Goal: Obtain resource: Download file/media

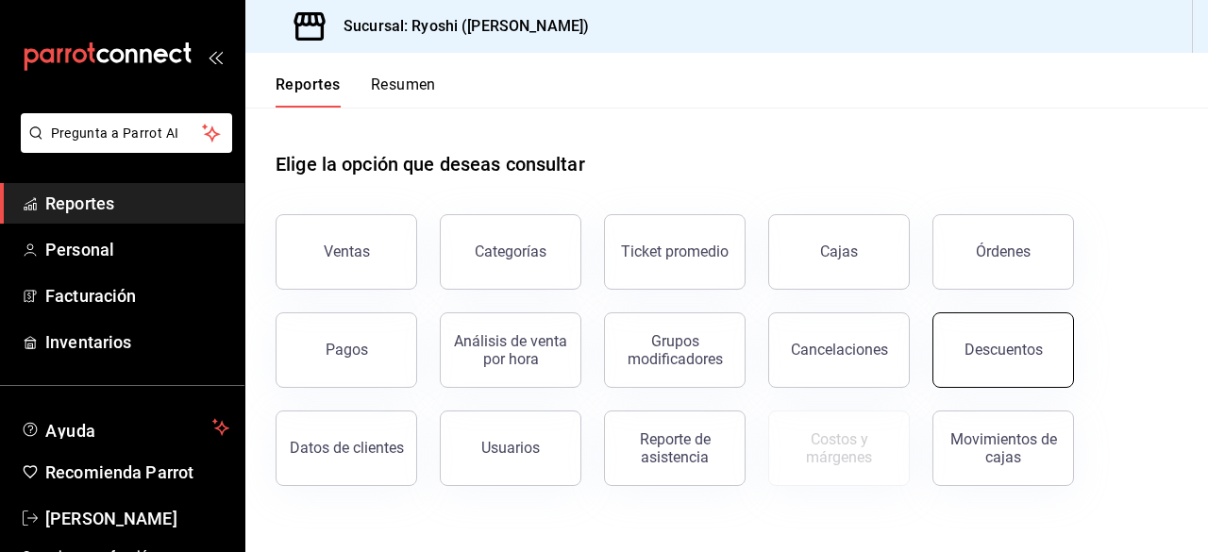
click at [1014, 362] on button "Descuentos" at bounding box center [1003, 349] width 142 height 75
click at [1014, 362] on html "Pregunta a Parrot AI Reportes Personal Facturación Inventarios Ayuda Recomienda…" at bounding box center [604, 276] width 1208 height 552
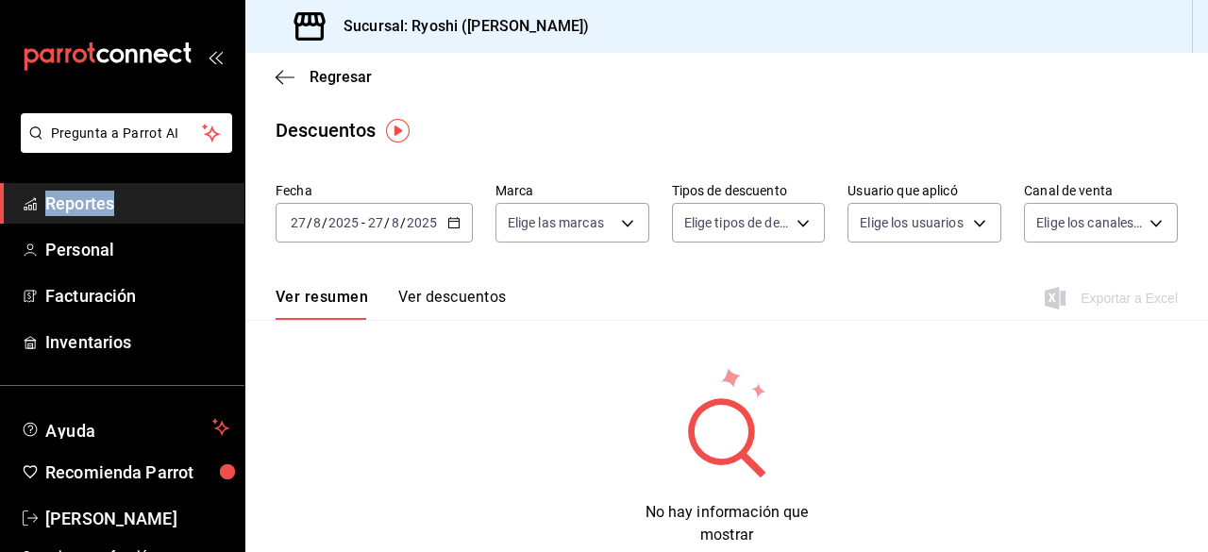
click at [451, 226] on icon "button" at bounding box center [453, 222] width 13 height 13
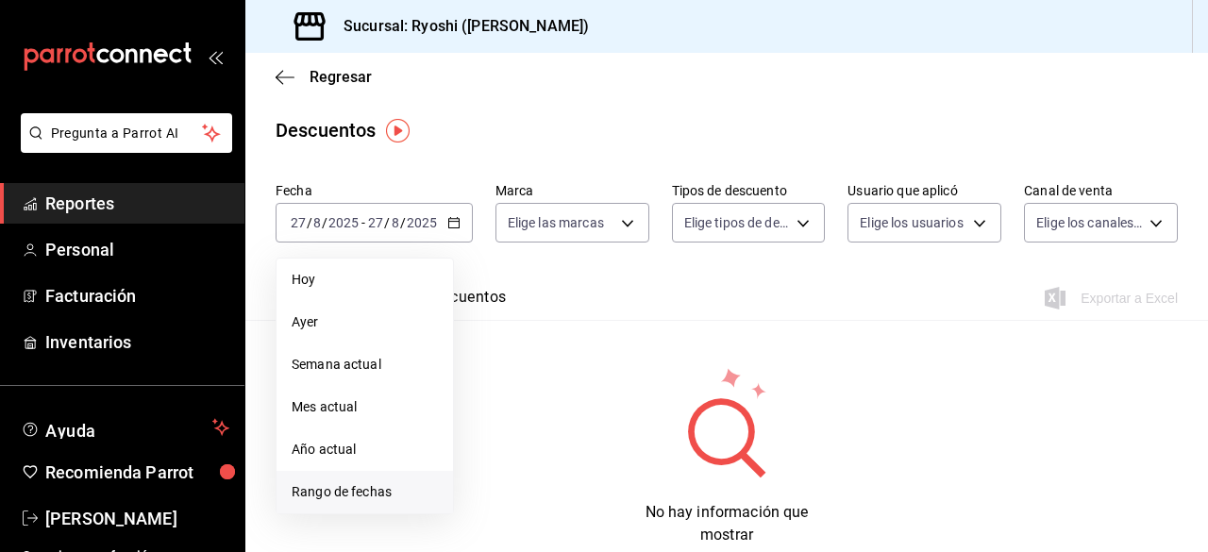
click at [351, 484] on span "Rango de fechas" at bounding box center [365, 492] width 146 height 20
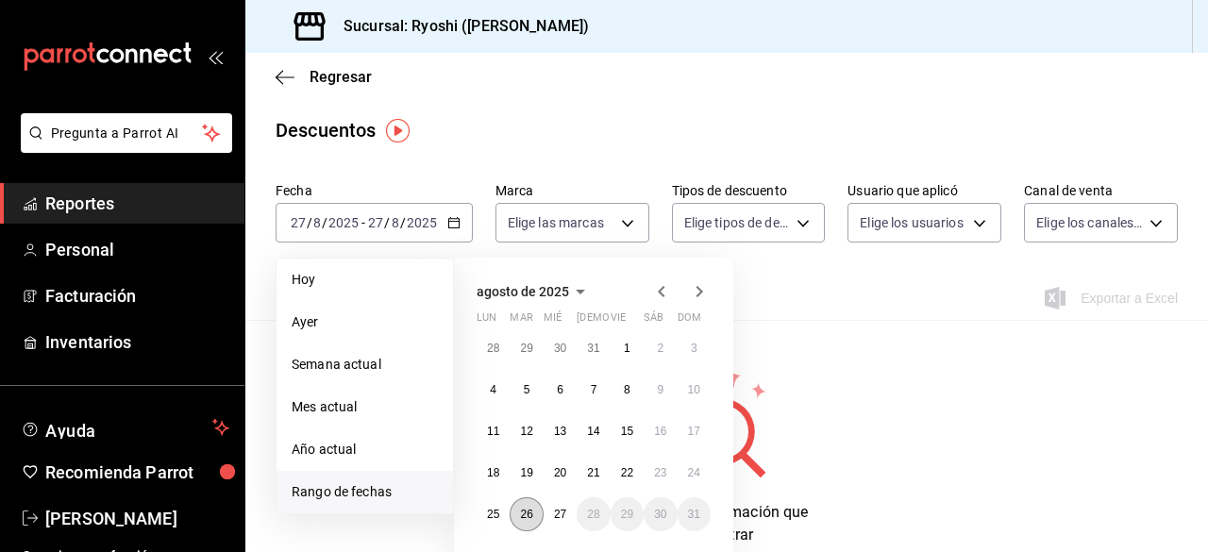
click at [534, 511] on button "26" at bounding box center [526, 514] width 33 height 34
click at [561, 517] on abbr "27" at bounding box center [560, 514] width 12 height 13
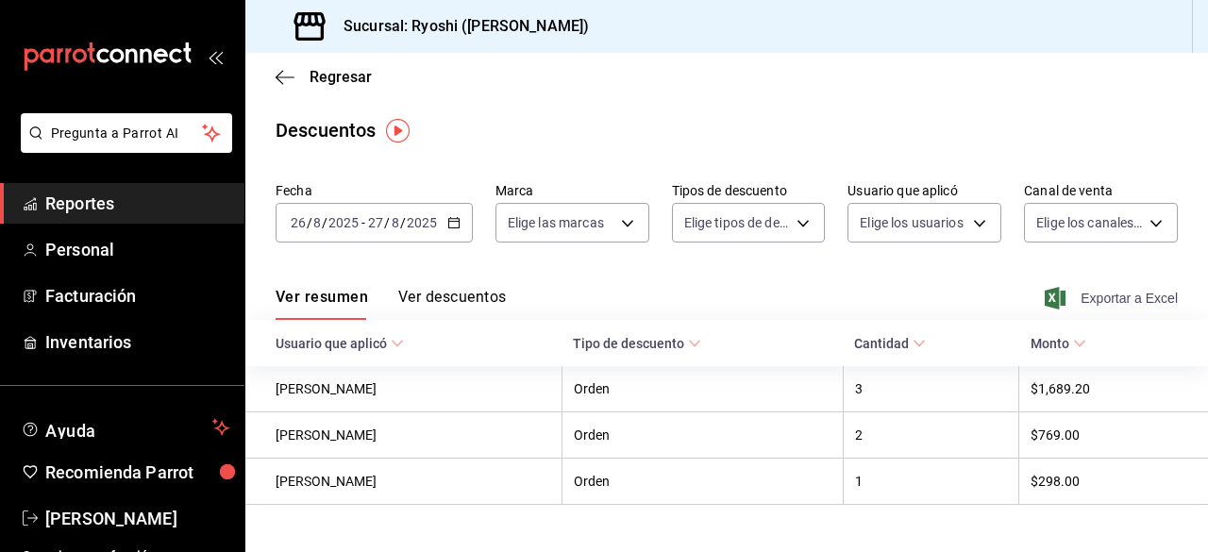
click at [1074, 293] on span "Exportar a Excel" at bounding box center [1112, 298] width 129 height 23
click at [1074, 293] on div "Exportando a excel..." at bounding box center [1101, 298] width 153 height 17
click at [277, 78] on icon "button" at bounding box center [280, 77] width 8 height 14
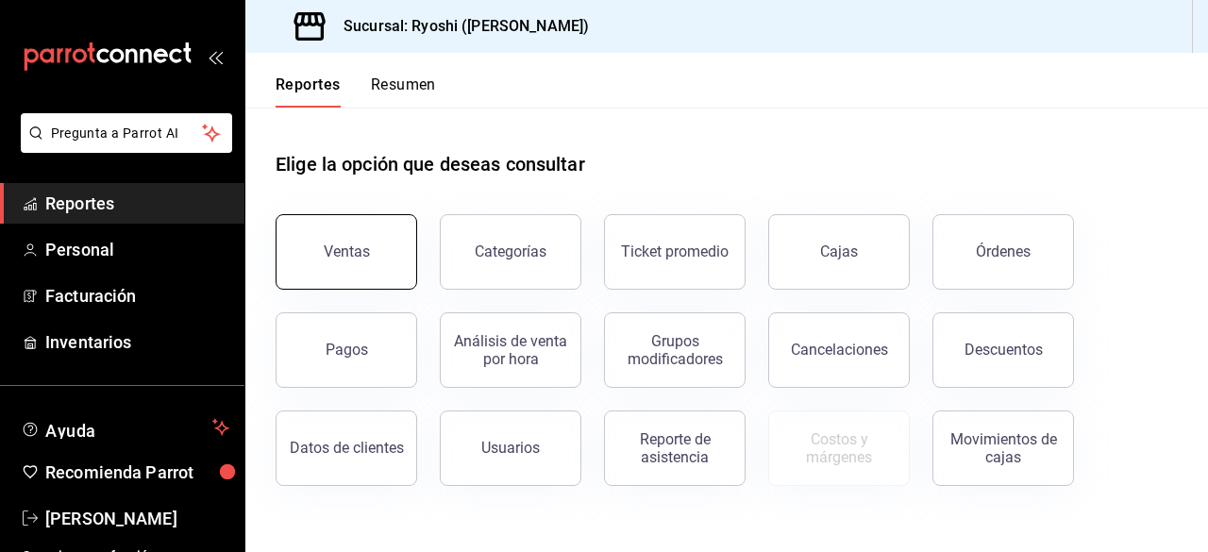
click at [390, 279] on button "Ventas" at bounding box center [347, 251] width 142 height 75
click at [390, 279] on html "Pregunta a Parrot AI Reportes Personal Facturación Inventarios Ayuda Recomienda…" at bounding box center [604, 276] width 1208 height 552
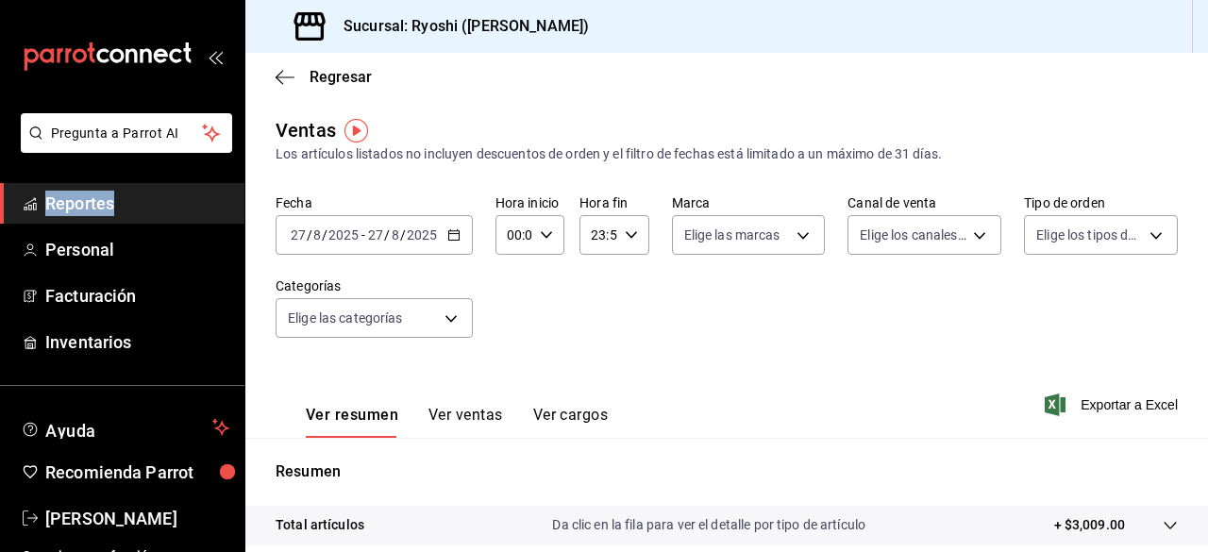
click at [449, 239] on icon "button" at bounding box center [453, 234] width 13 height 13
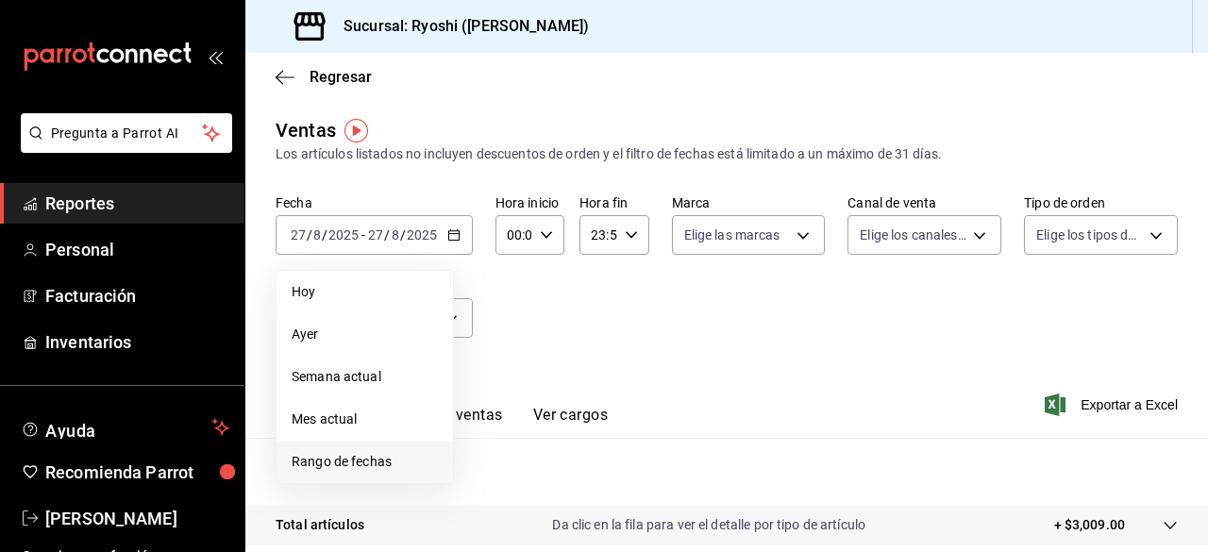
click at [357, 458] on span "Rango de fechas" at bounding box center [365, 462] width 146 height 20
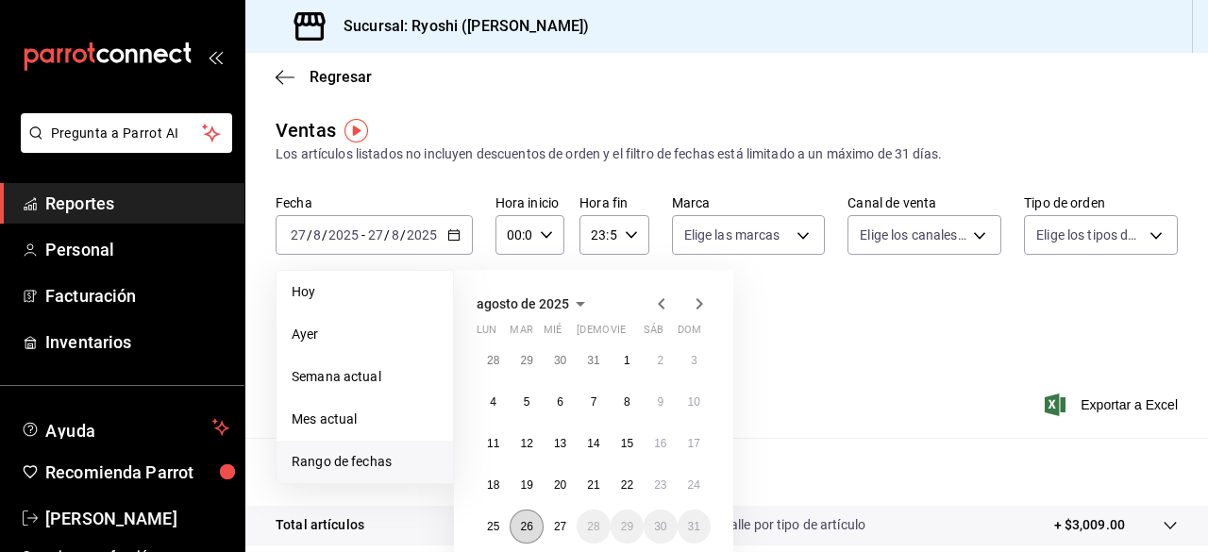
click at [528, 519] on button "26" at bounding box center [526, 527] width 33 height 34
click at [555, 519] on abbr "27" at bounding box center [560, 526] width 12 height 13
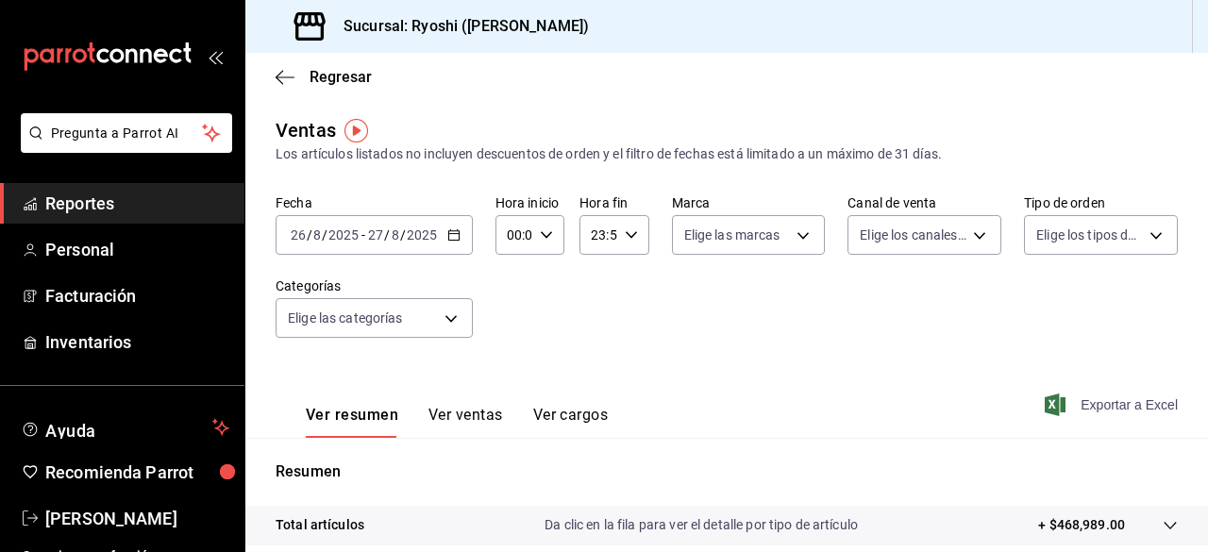
click at [1084, 403] on span "Exportar a Excel" at bounding box center [1112, 405] width 129 height 23
click at [1084, 403] on div "Exportando a excel..." at bounding box center [1101, 404] width 153 height 17
click at [453, 323] on body "Pregunta a Parrot AI Reportes Personal Facturación Inventarios Ayuda Recomienda…" at bounding box center [604, 276] width 1208 height 552
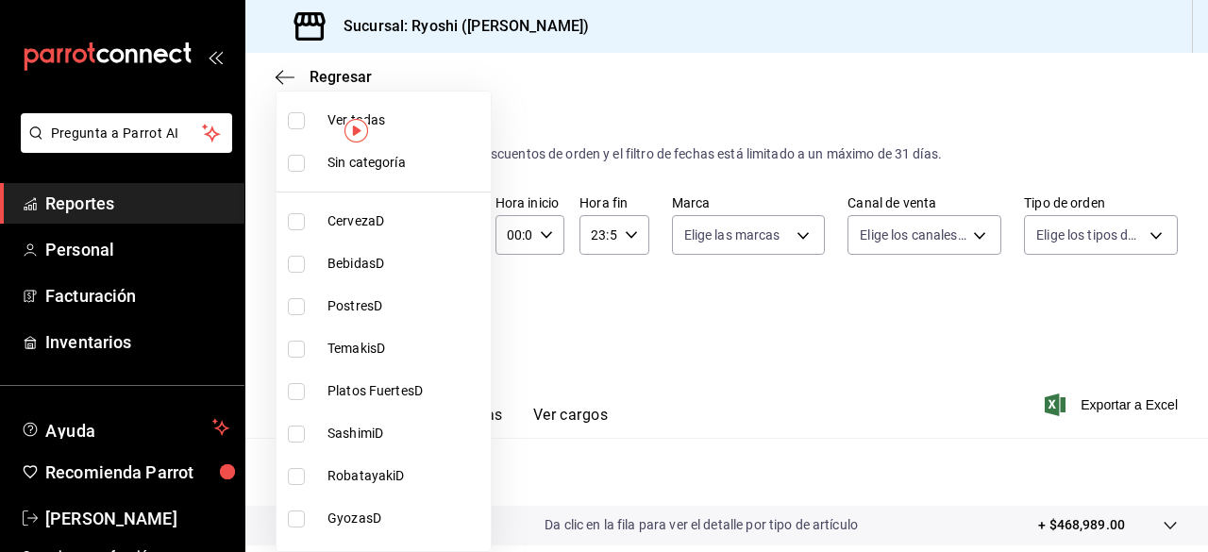
click at [299, 118] on input "checkbox" at bounding box center [296, 120] width 17 height 17
checkbox input "true"
type input "abda9a8c-6188-409f-9ebb-5e32491f508c,a0d7b26e-bbea-4650-888e-66eb9d5e5b99,90d67…"
checkbox input "true"
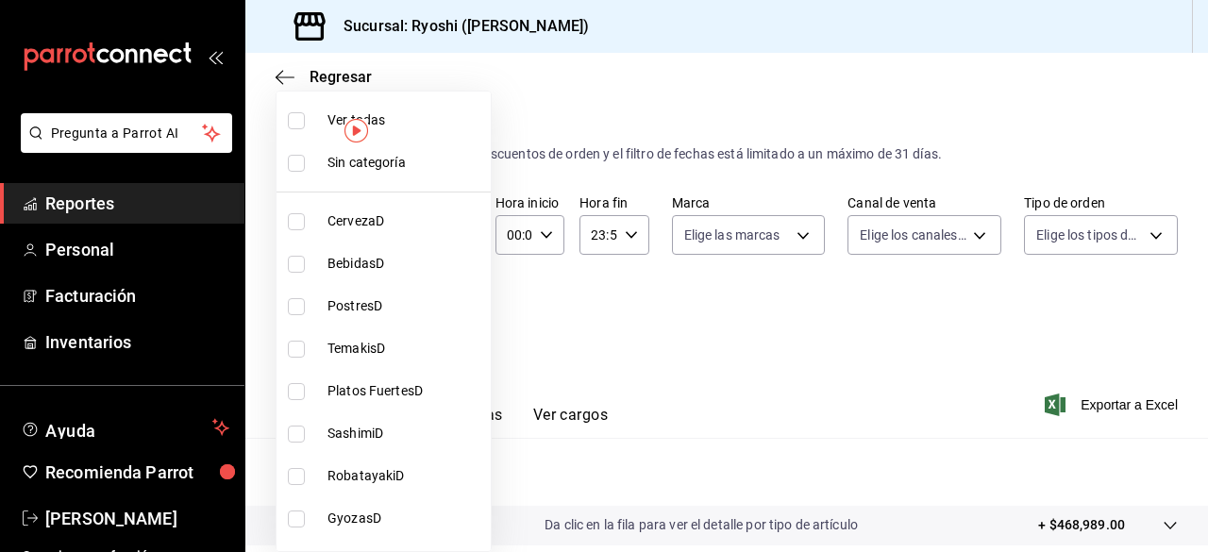
checkbox input "true"
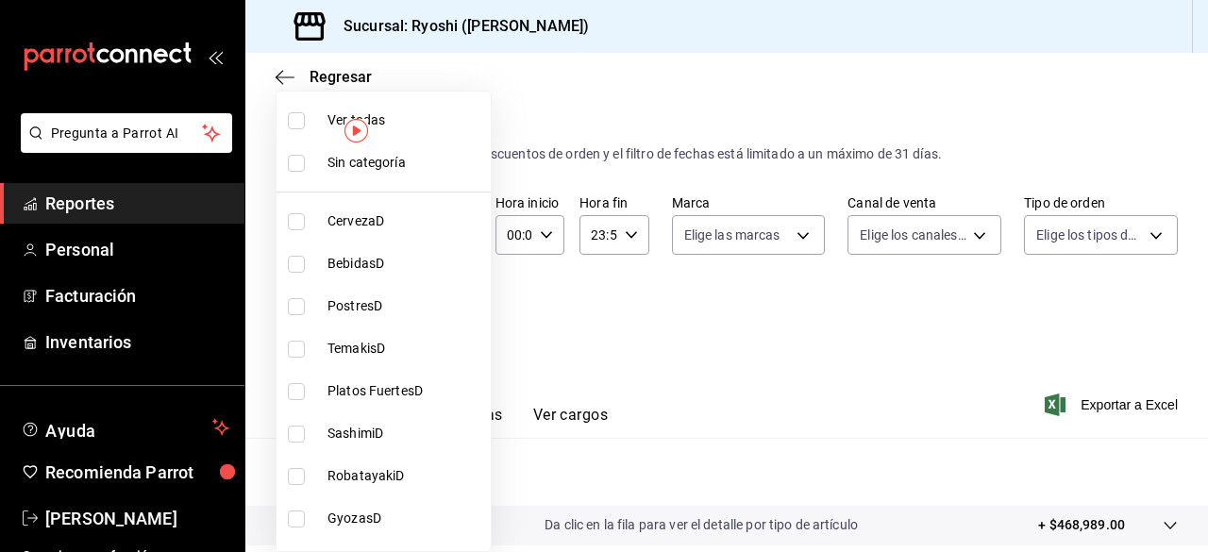
checkbox input "true"
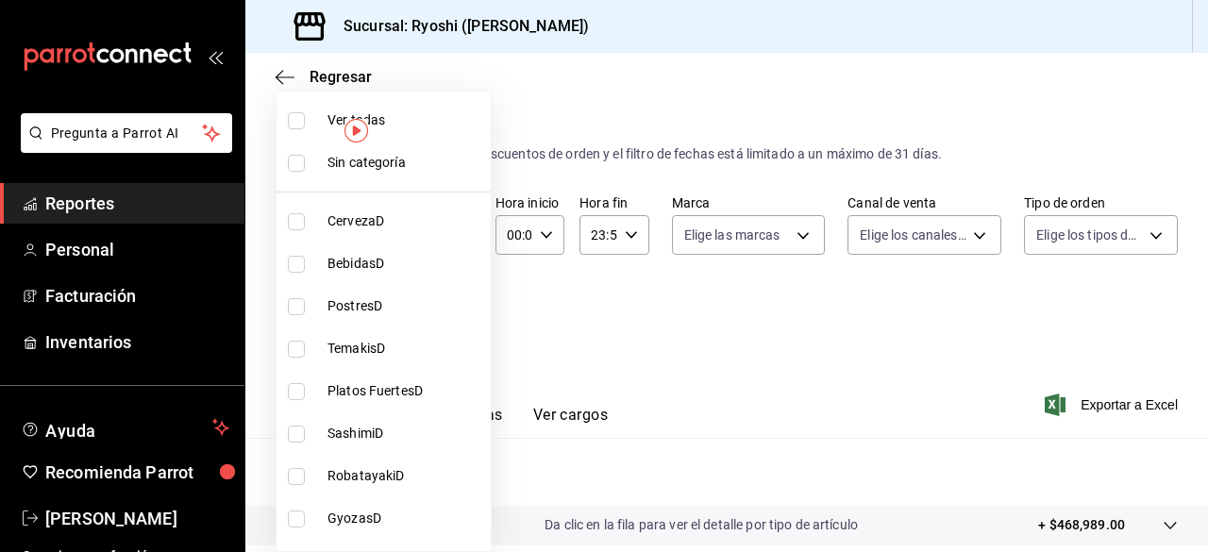
checkbox input "true"
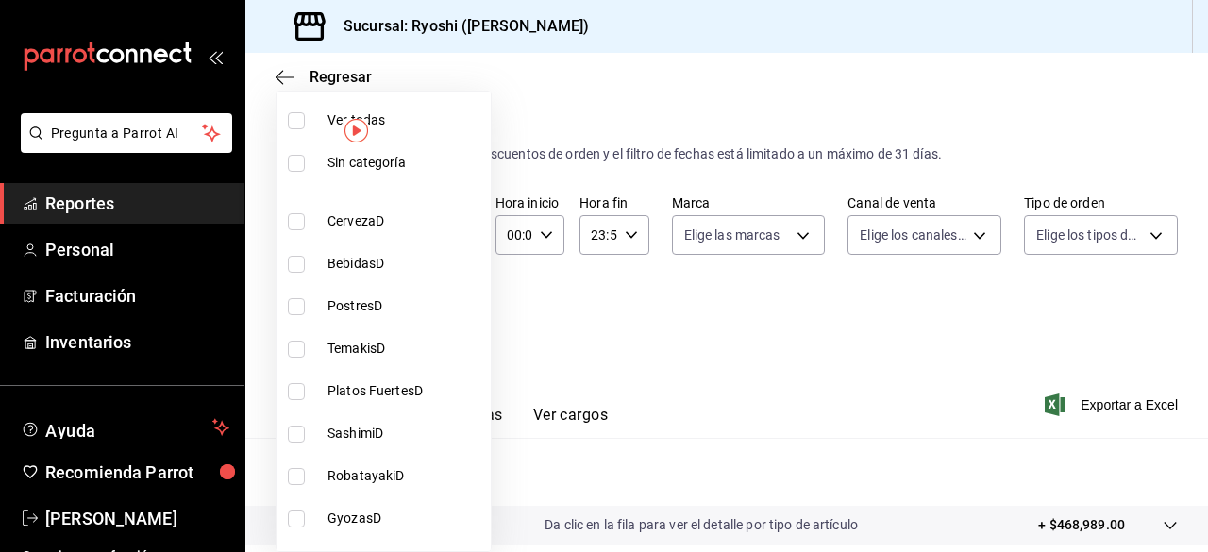
checkbox input "true"
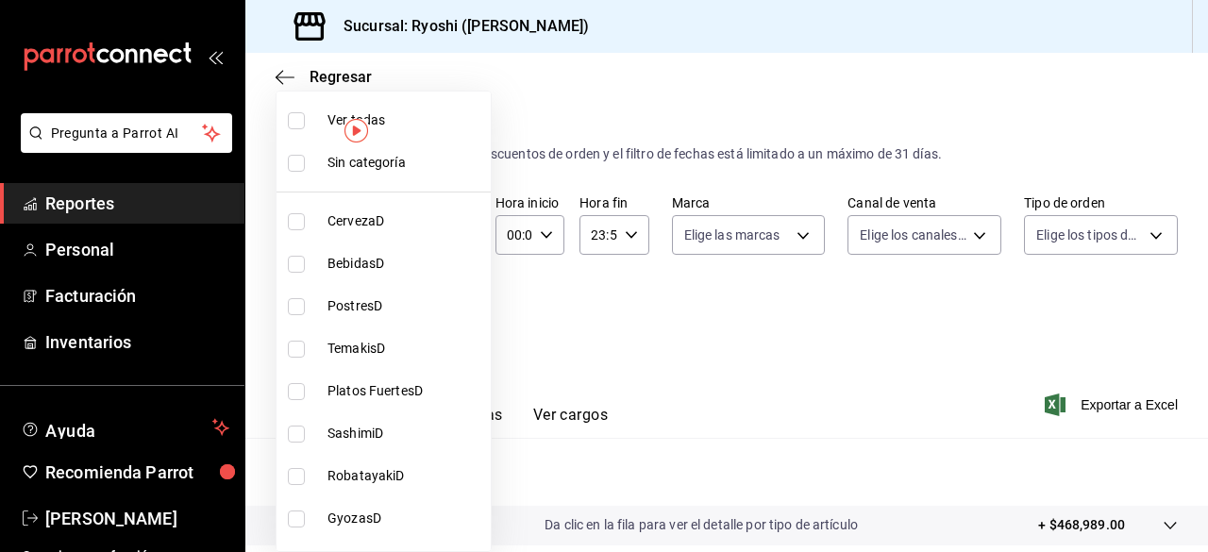
checkbox input "true"
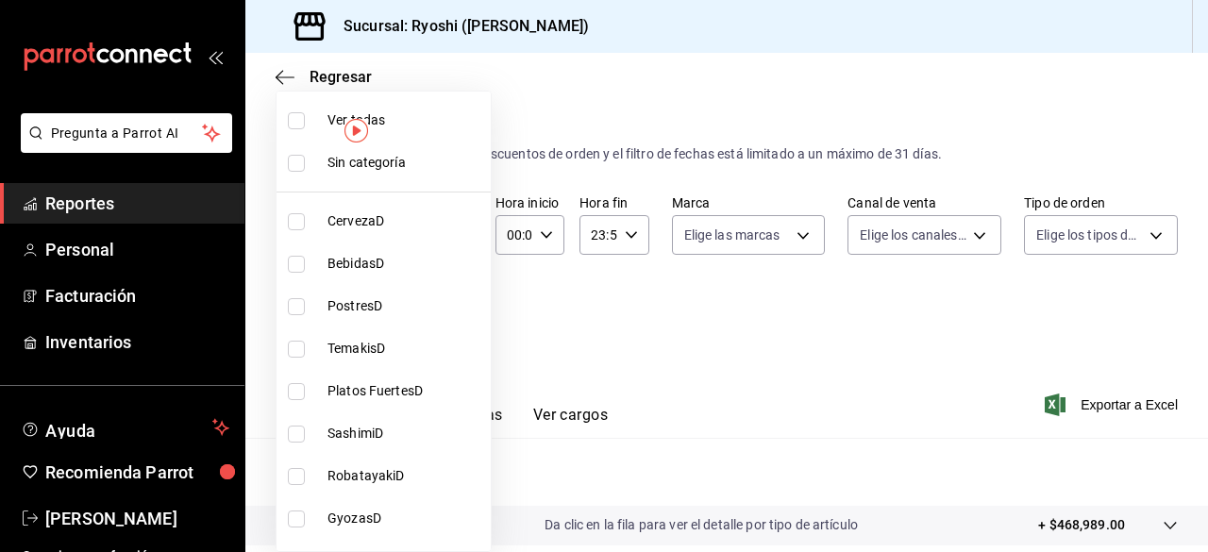
checkbox input "true"
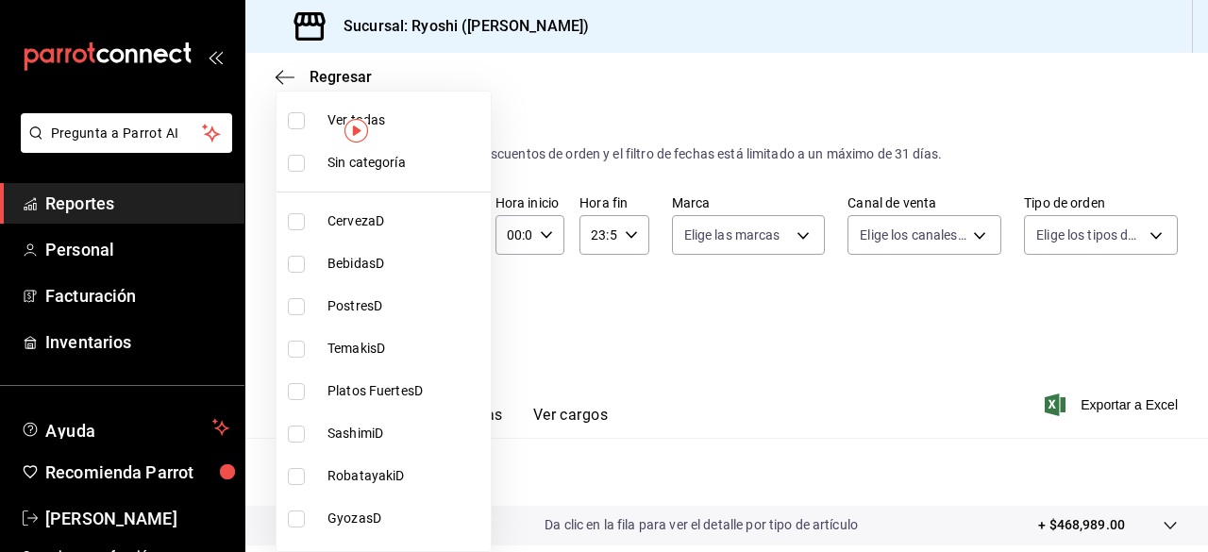
checkbox input "true"
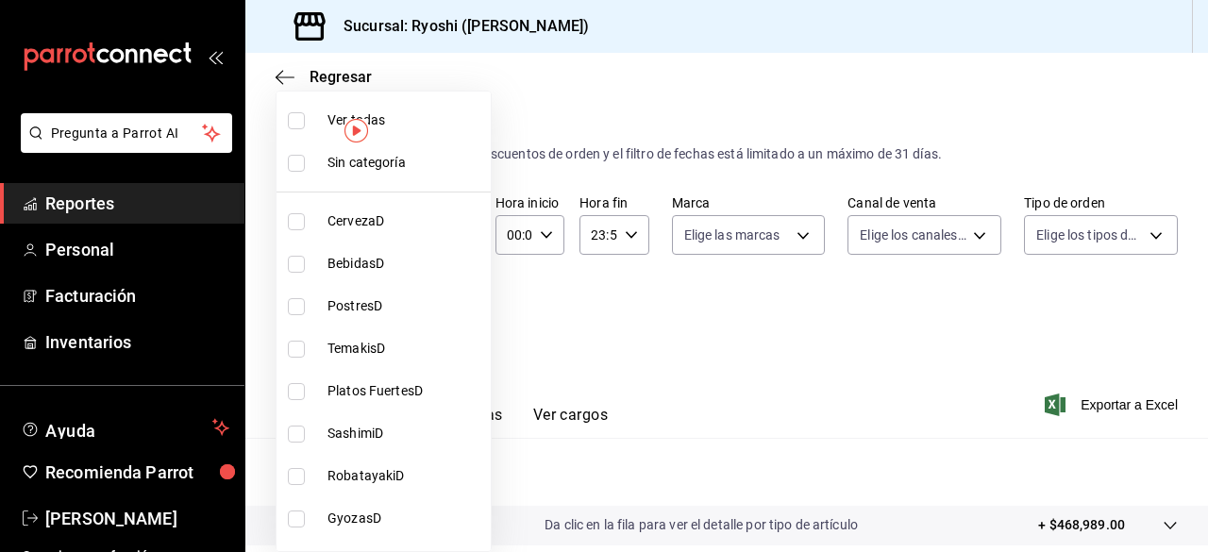
checkbox input "true"
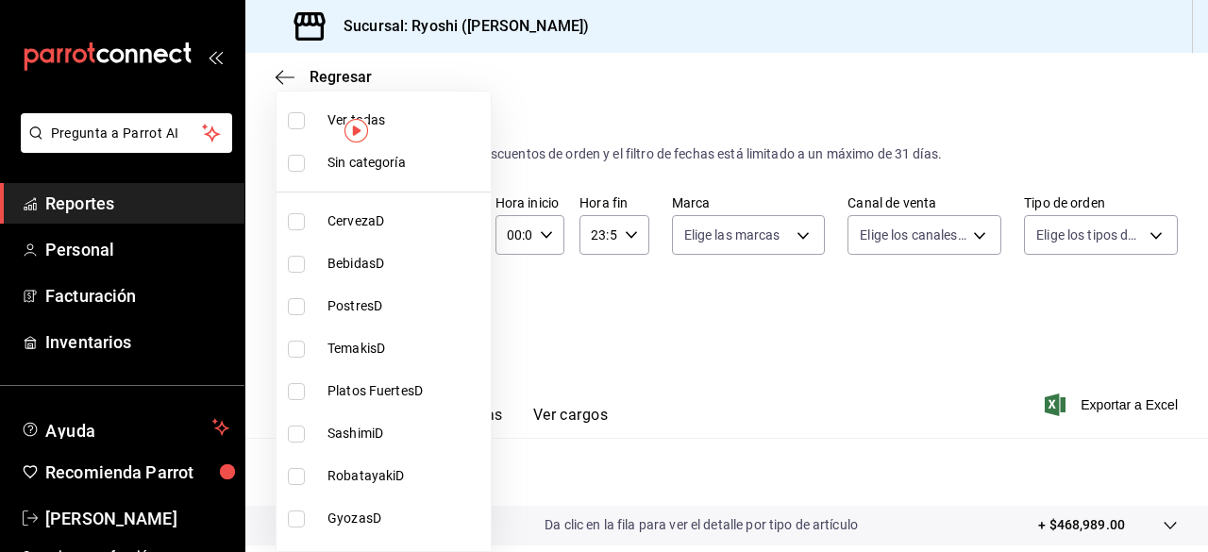
checkbox input "true"
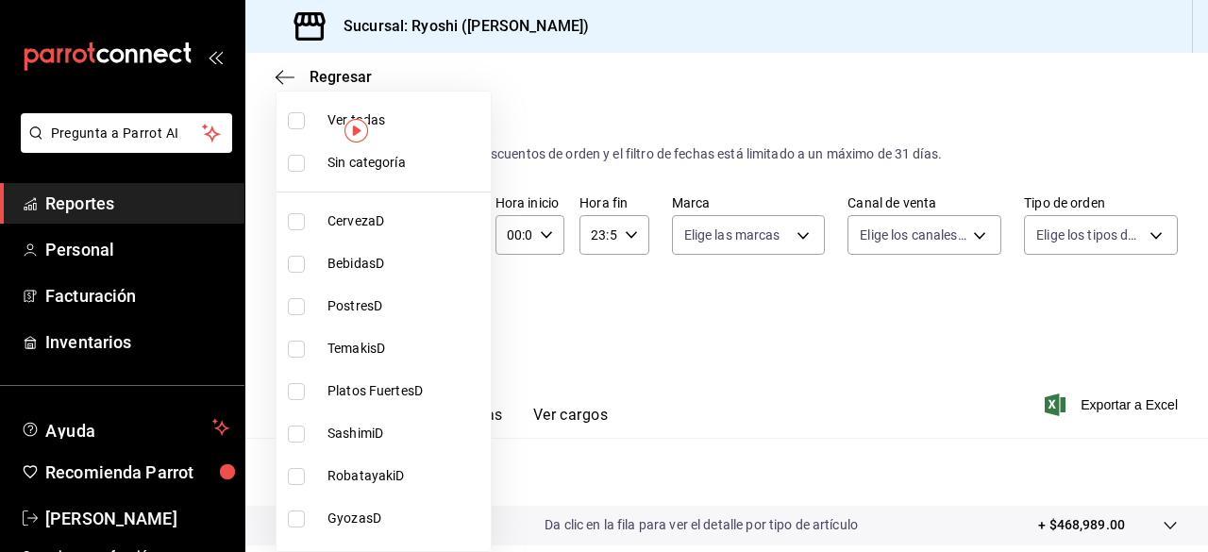
checkbox input "true"
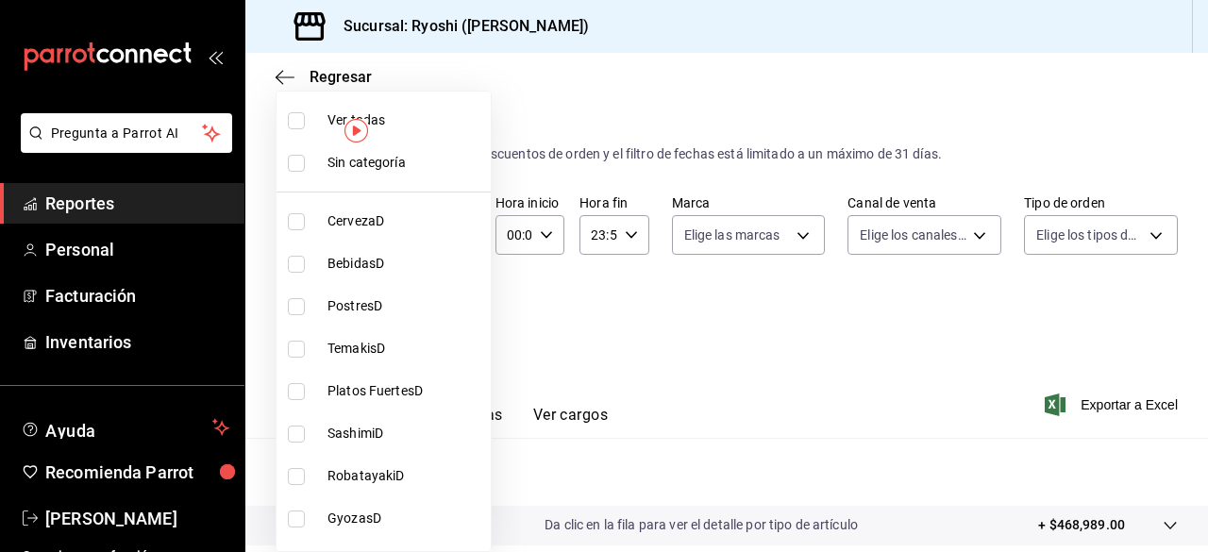
checkbox input "true"
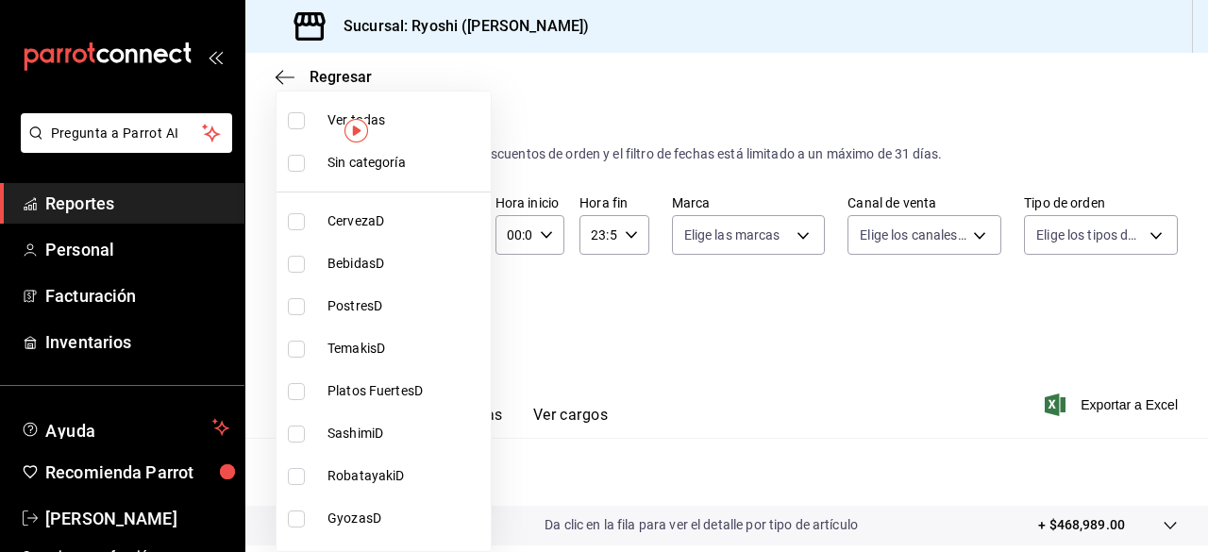
checkbox input "true"
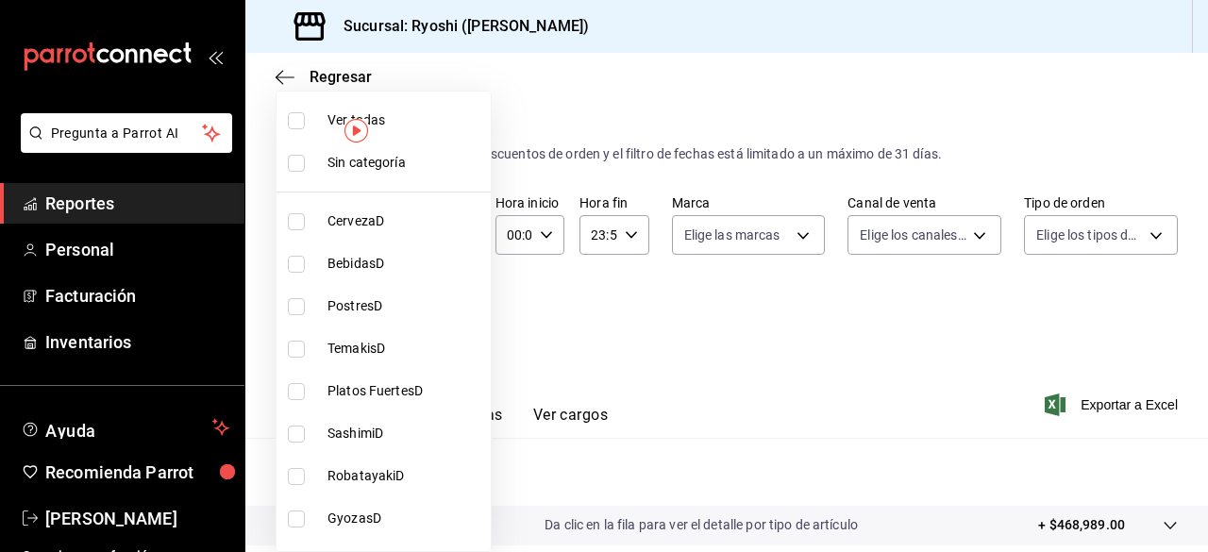
checkbox input "true"
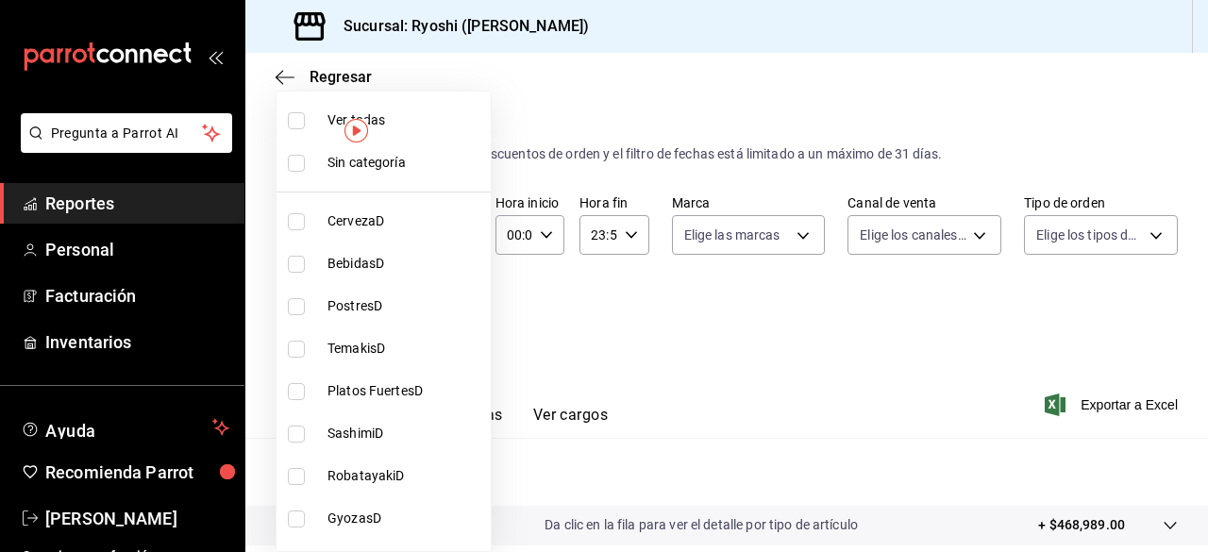
checkbox input "true"
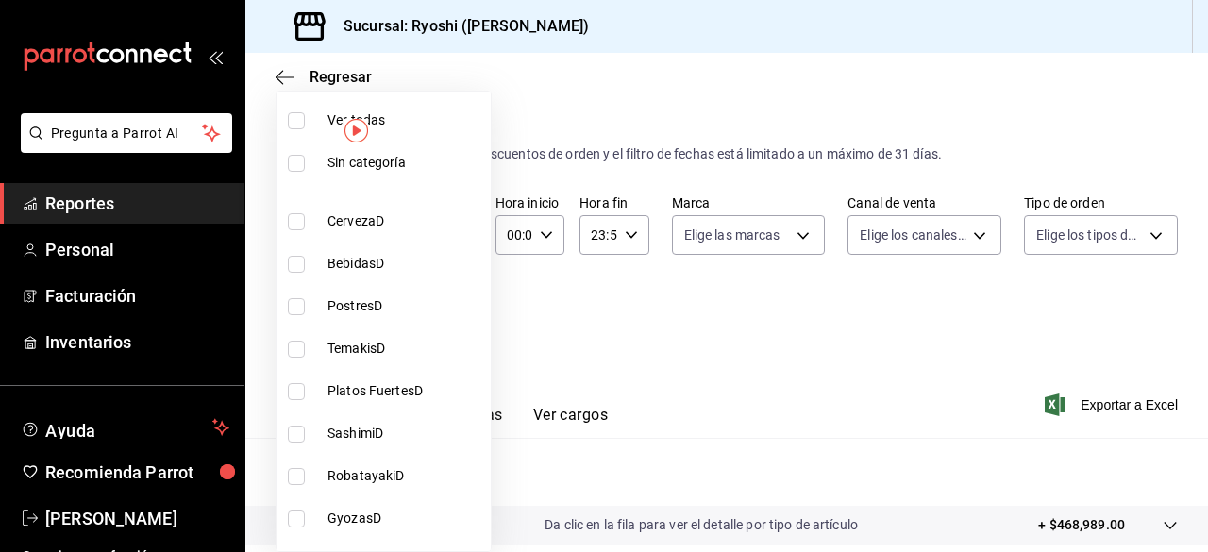
checkbox input "true"
click at [299, 118] on input "checkbox" at bounding box center [296, 120] width 17 height 17
checkbox input "false"
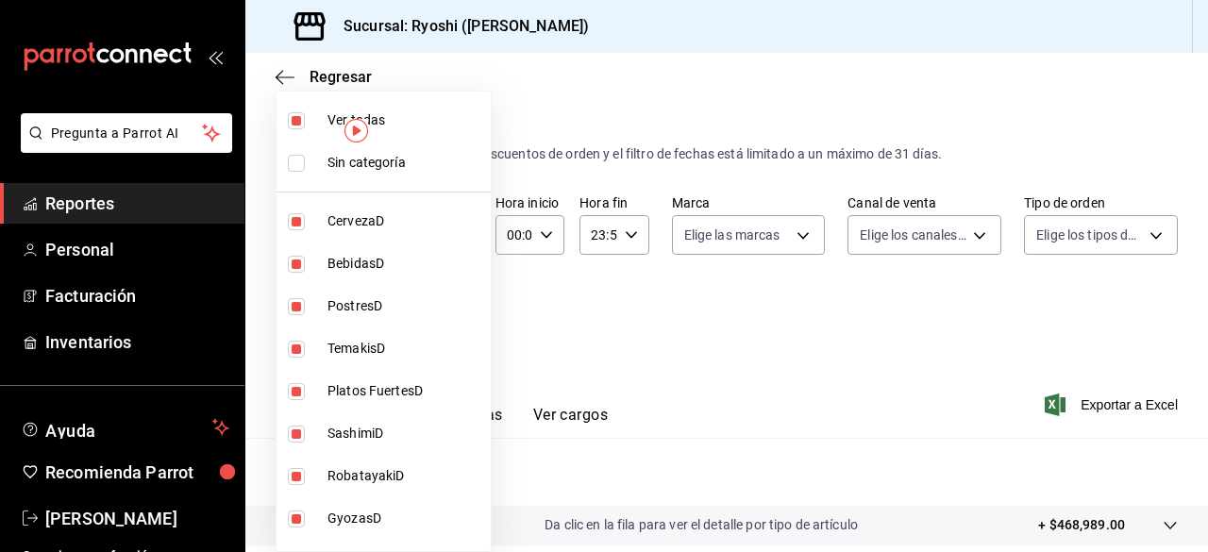
checkbox input "false"
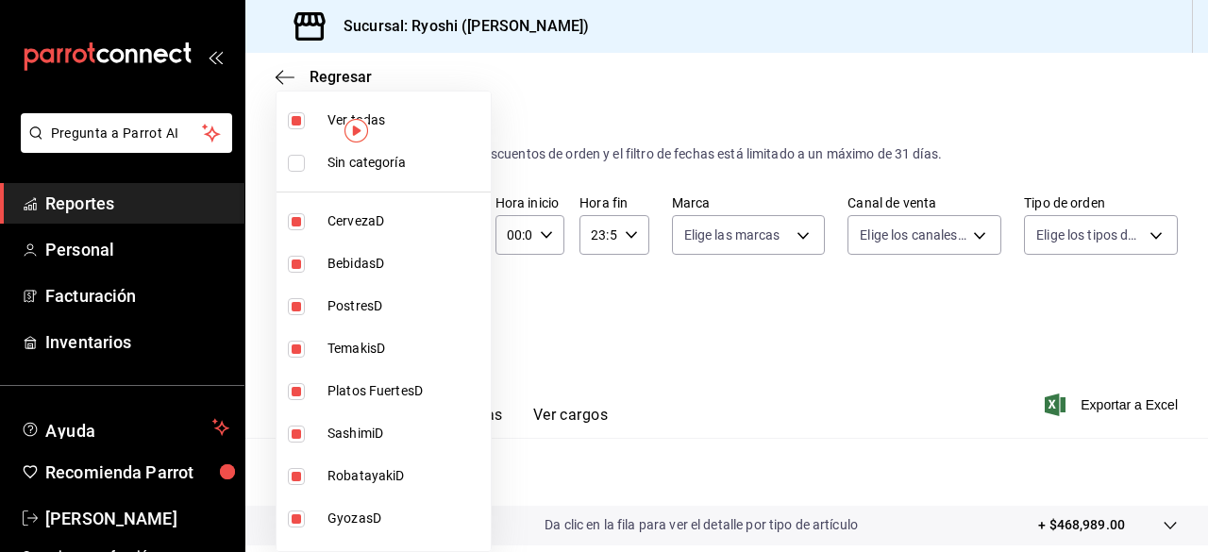
checkbox input "false"
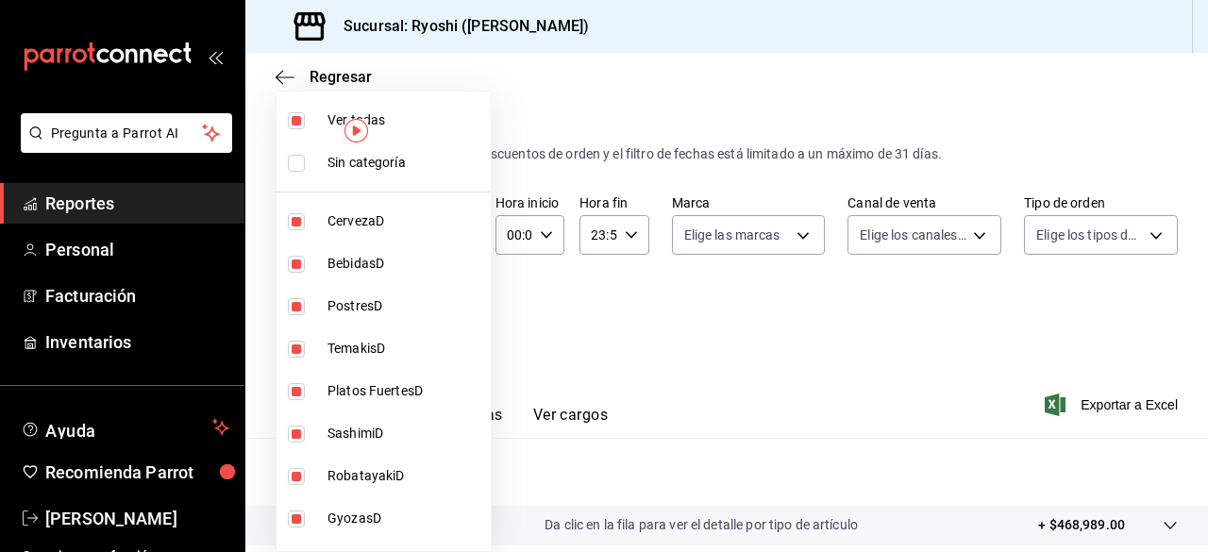
checkbox input "false"
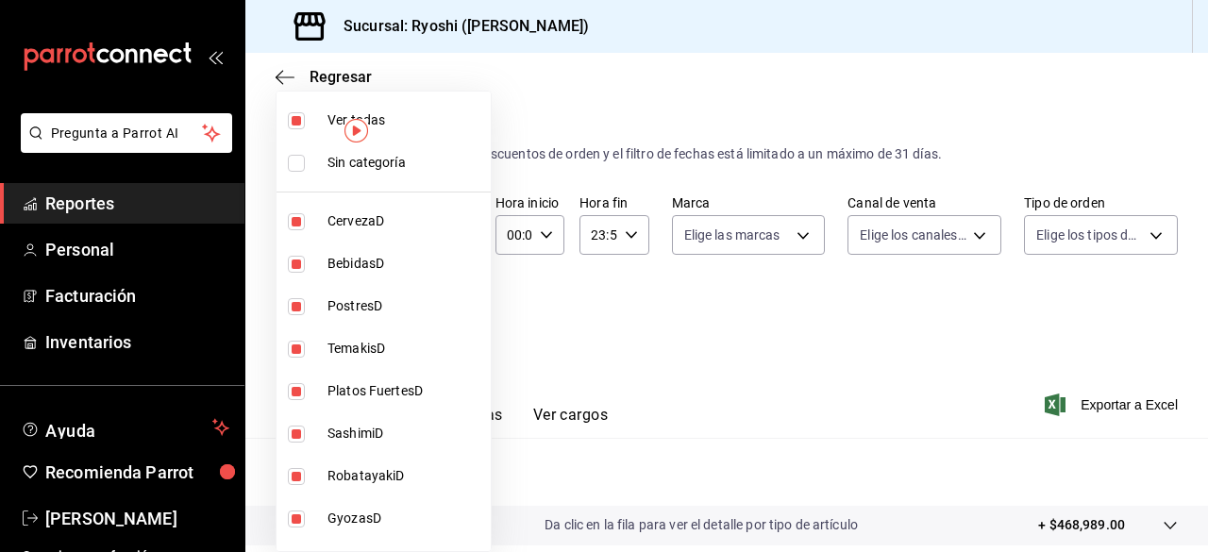
checkbox input "false"
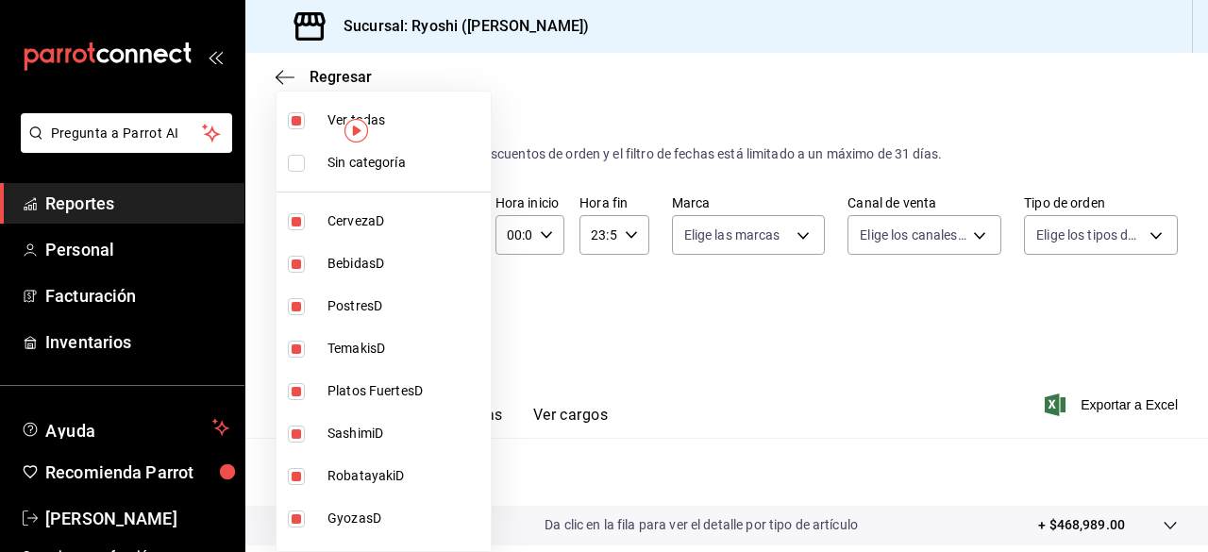
checkbox input "false"
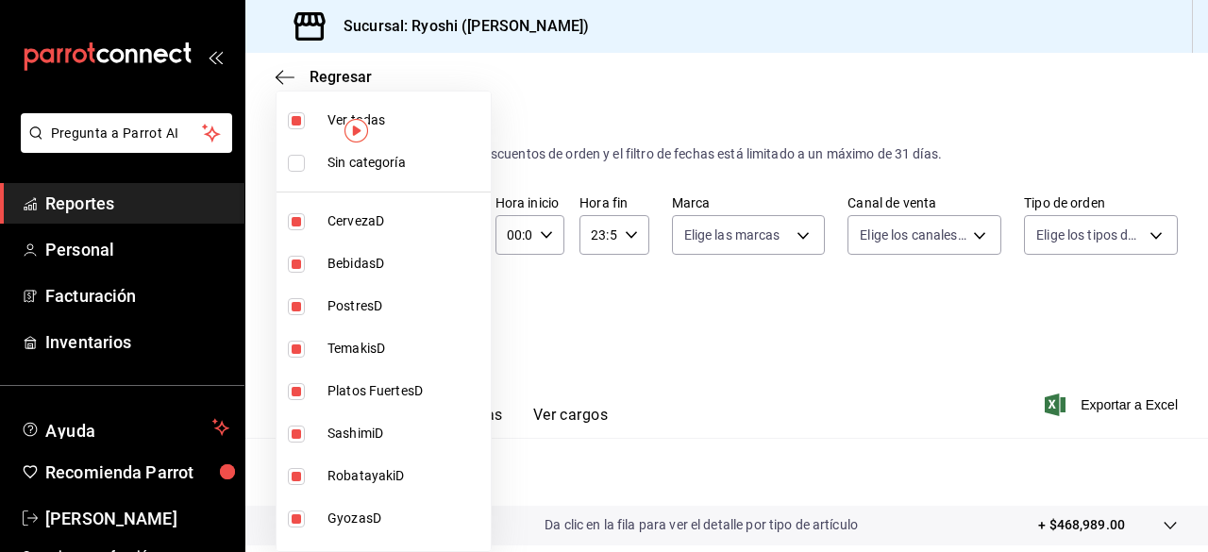
checkbox input "false"
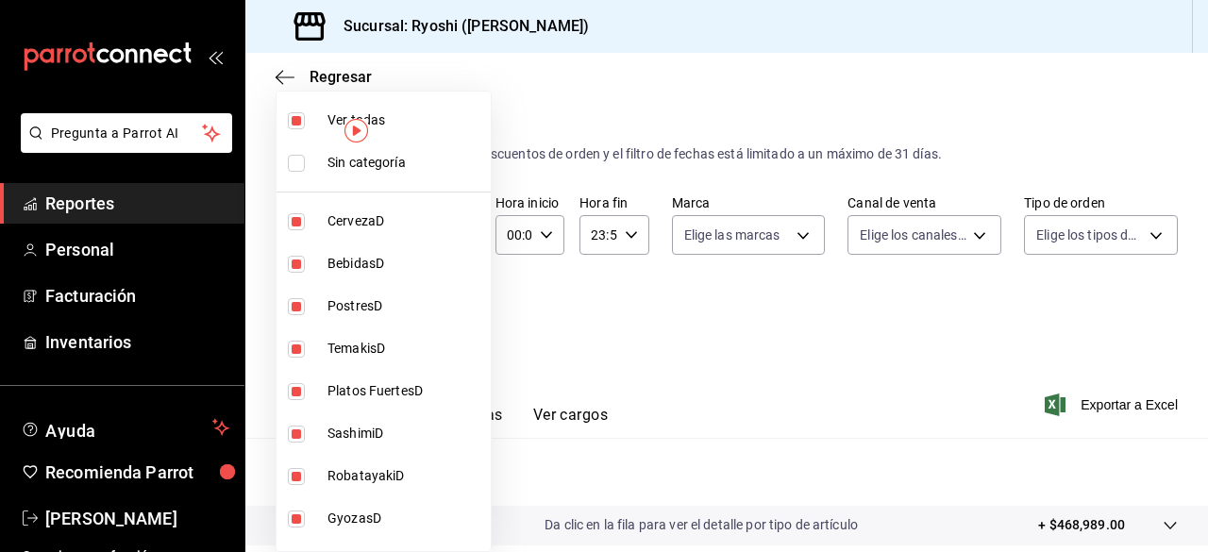
checkbox input "false"
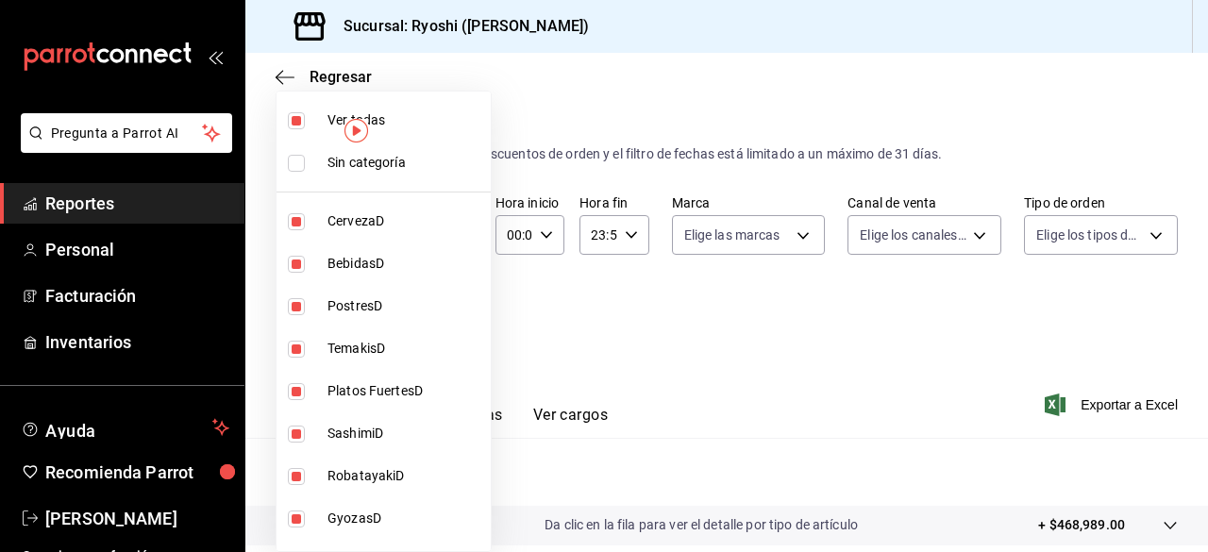
checkbox input "false"
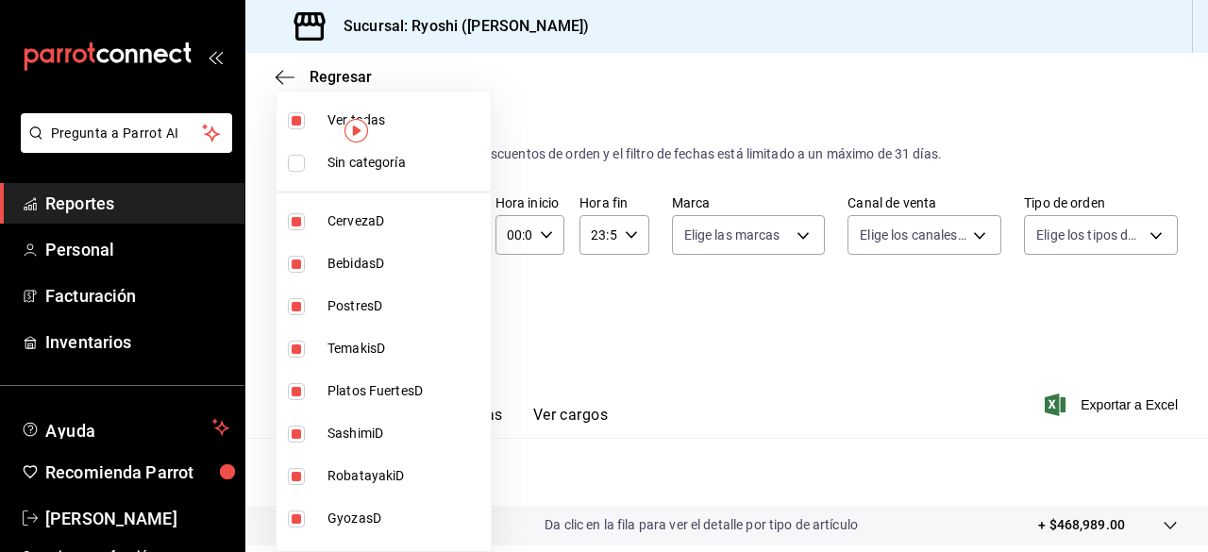
checkbox input "false"
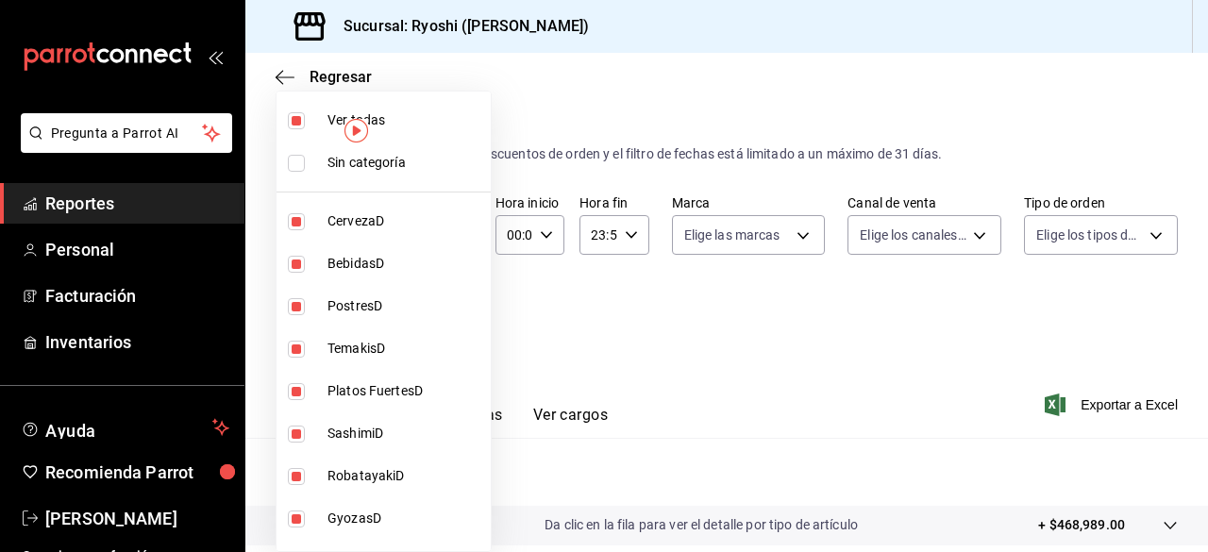
checkbox input "false"
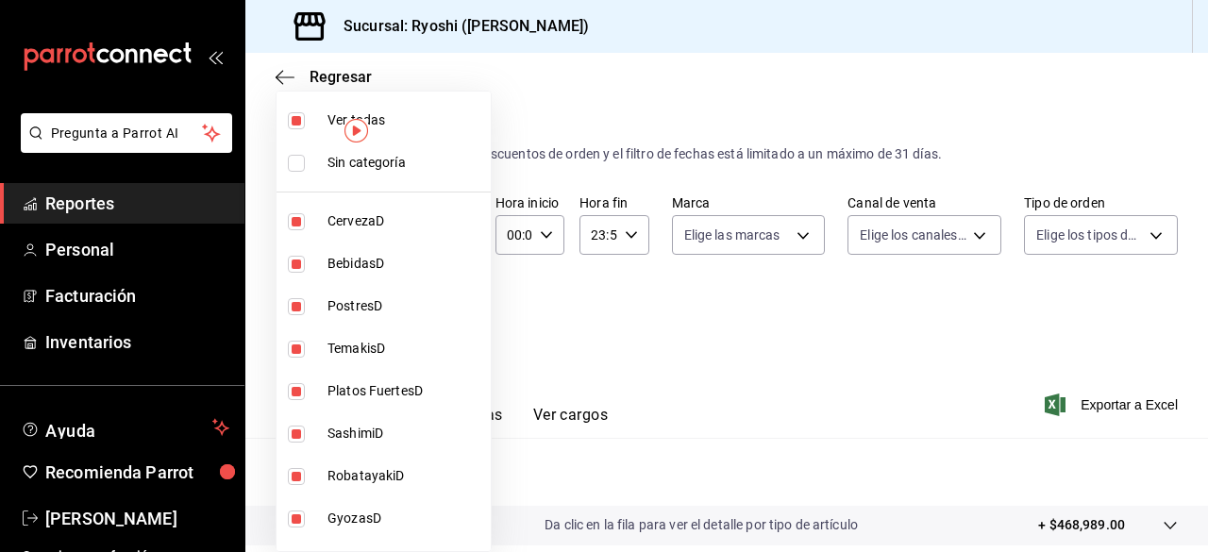
checkbox input "false"
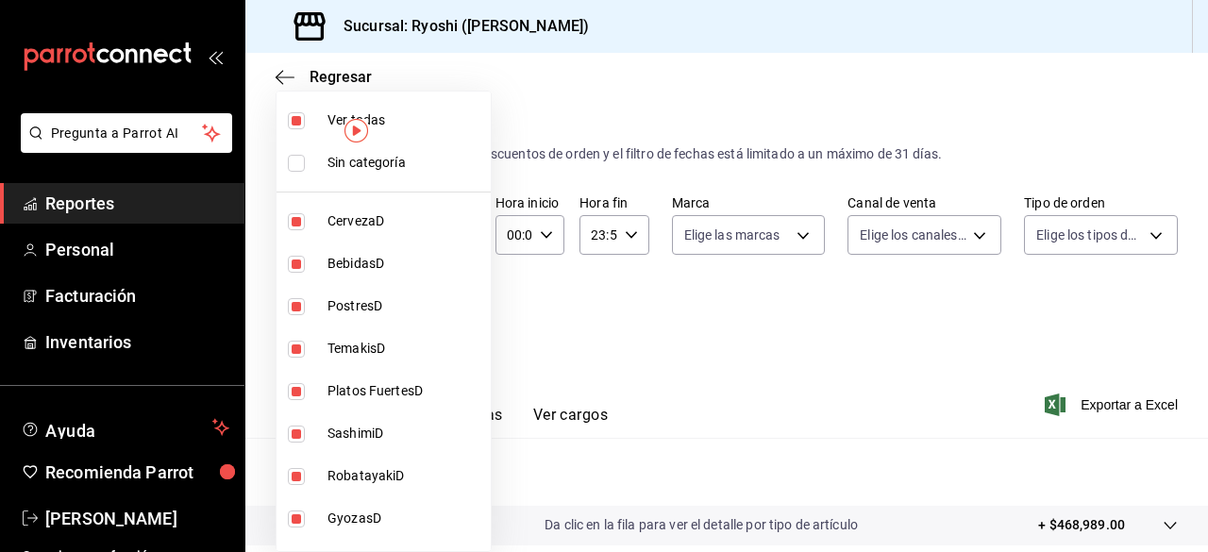
checkbox input "false"
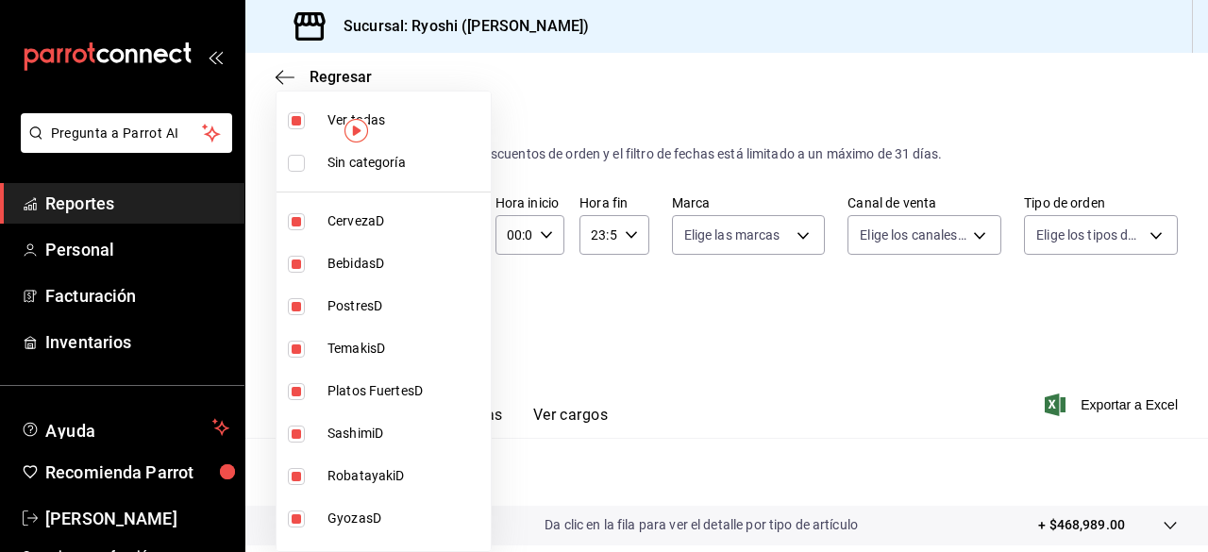
checkbox input "false"
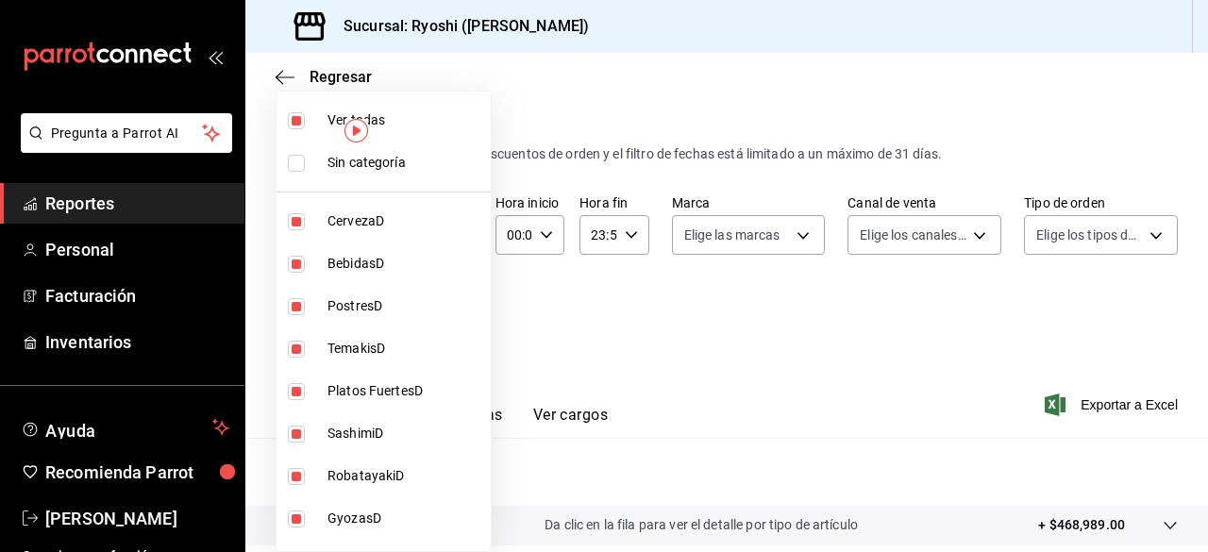
checkbox input "false"
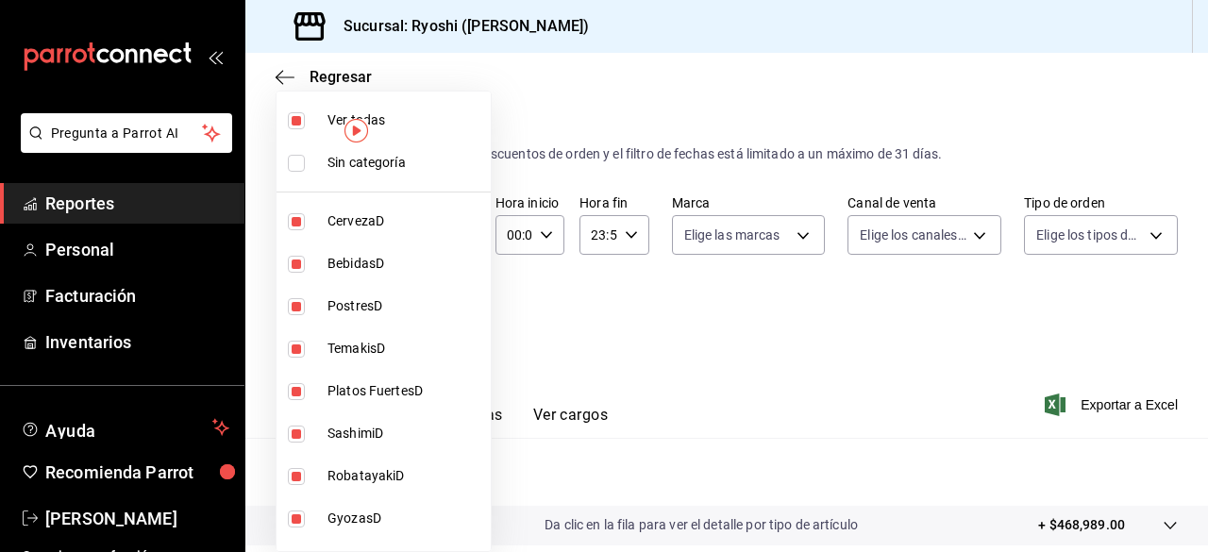
checkbox input "false"
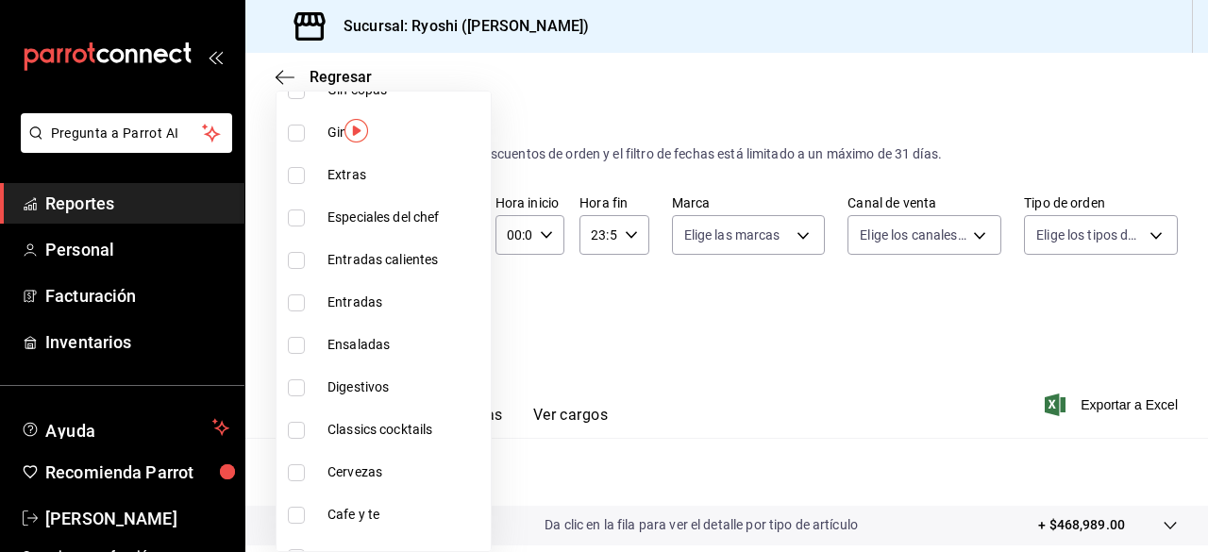
scroll to position [2665, 0]
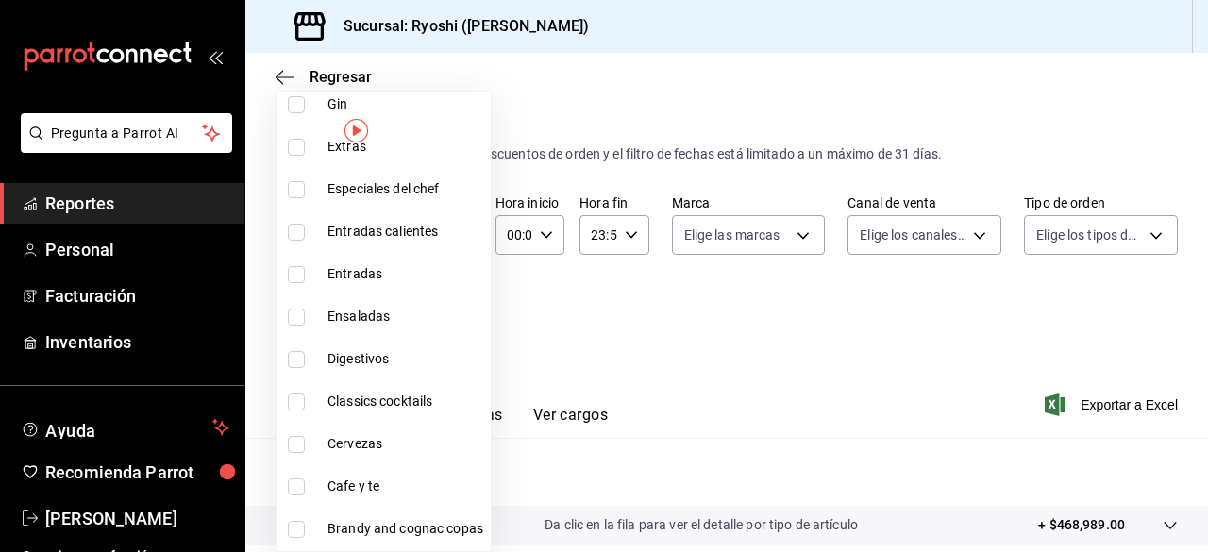
click at [299, 487] on input "checkbox" at bounding box center [296, 486] width 17 height 17
checkbox input "true"
type input "e9d65df4-369a-41df-af20-a5332ddf0d85"
click at [782, 378] on div at bounding box center [604, 276] width 1208 height 552
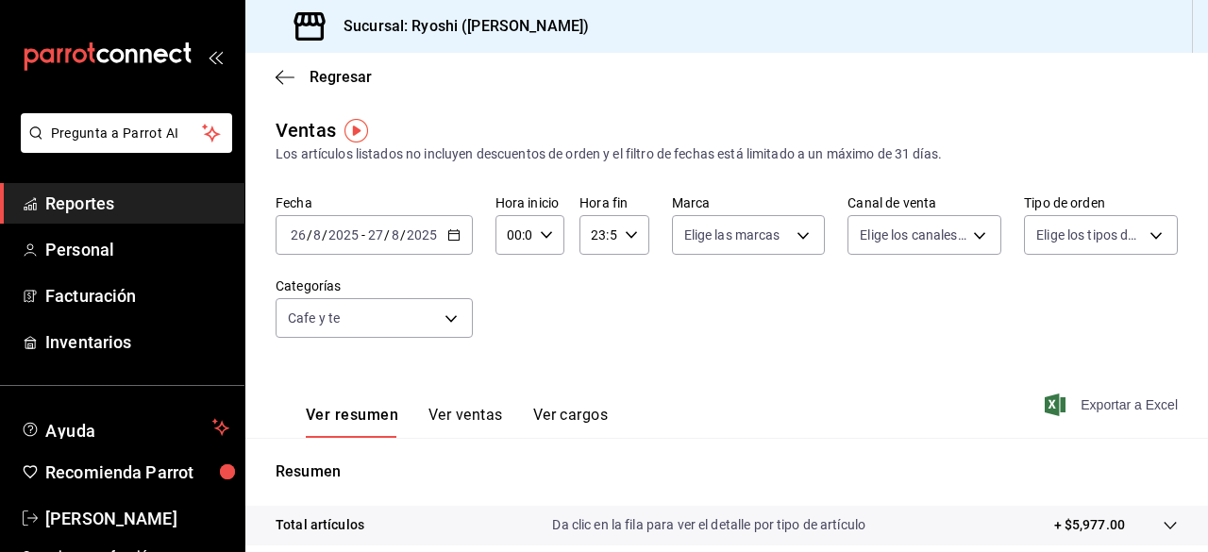
click at [1081, 395] on span "Exportar a Excel" at bounding box center [1112, 405] width 129 height 23
click at [1081, 395] on div "Ver resumen Ver ventas Ver cargos Exportar a Excel" at bounding box center [726, 398] width 963 height 77
click at [446, 323] on body "Pregunta a Parrot AI Reportes Personal Facturación Inventarios Ayuda Recomienda…" at bounding box center [604, 276] width 1208 height 552
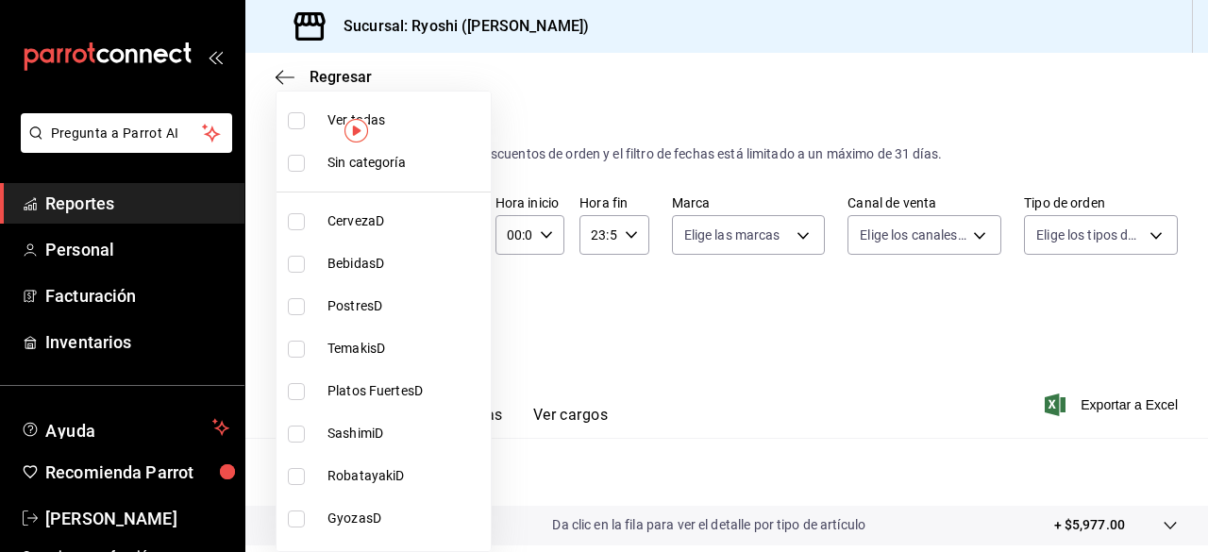
click at [296, 114] on input "checkbox" at bounding box center [296, 120] width 17 height 17
checkbox input "true"
type input "abda9a8c-6188-409f-9ebb-5e32491f508c,a0d7b26e-bbea-4650-888e-66eb9d5e5b99,90d67…"
checkbox input "true"
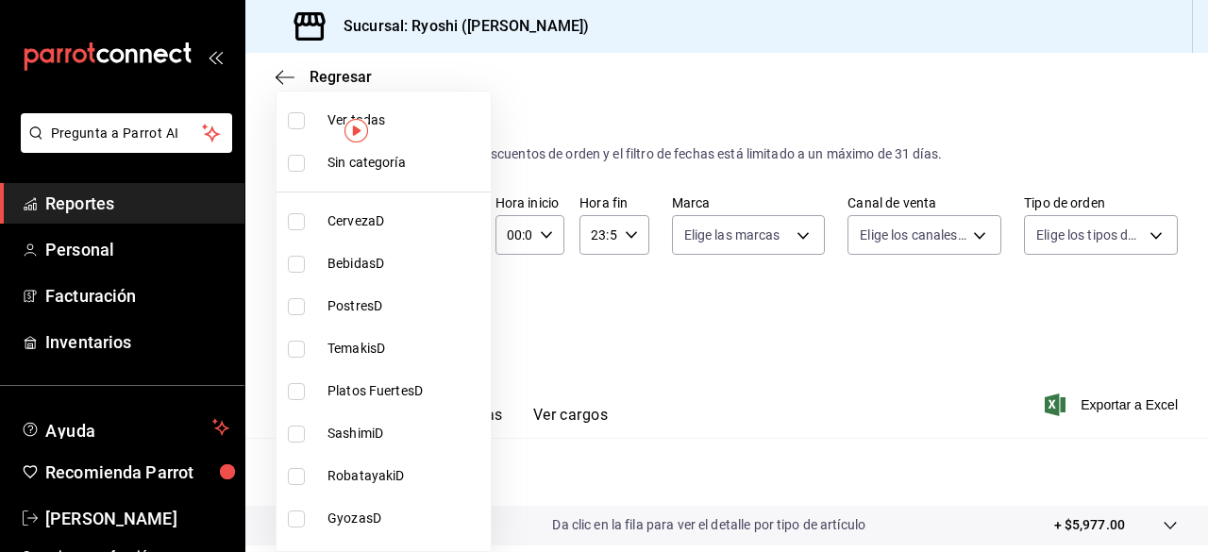
checkbox input "true"
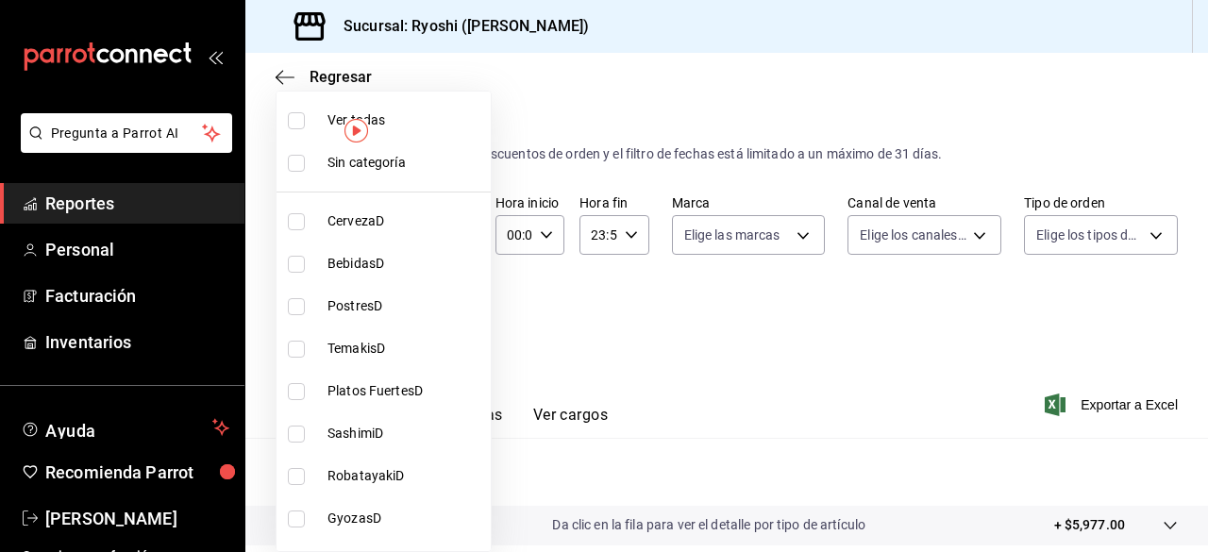
checkbox input "true"
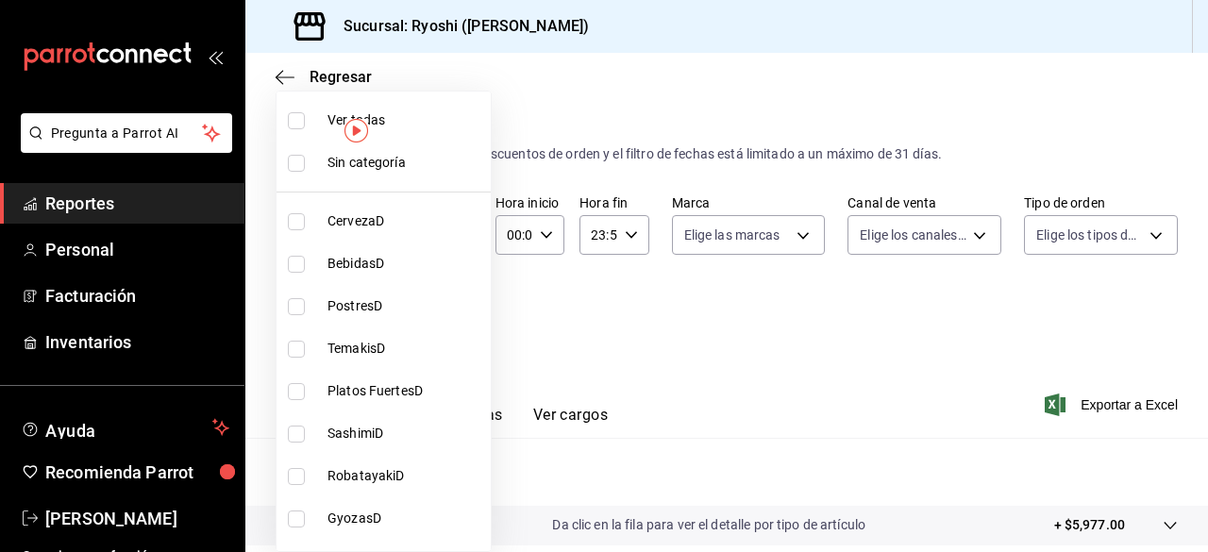
checkbox input "true"
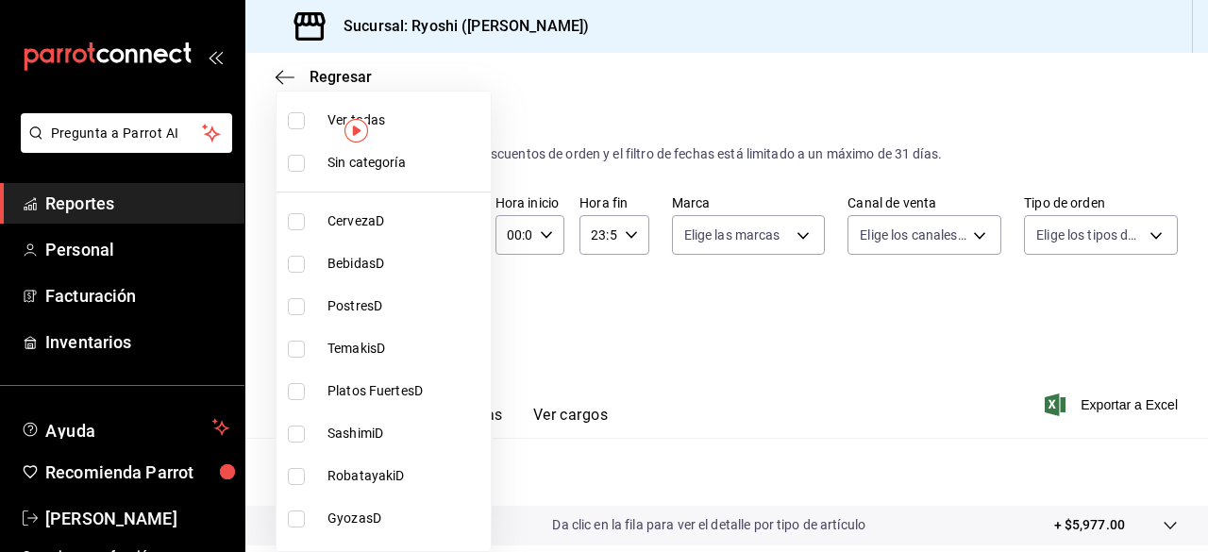
checkbox input "true"
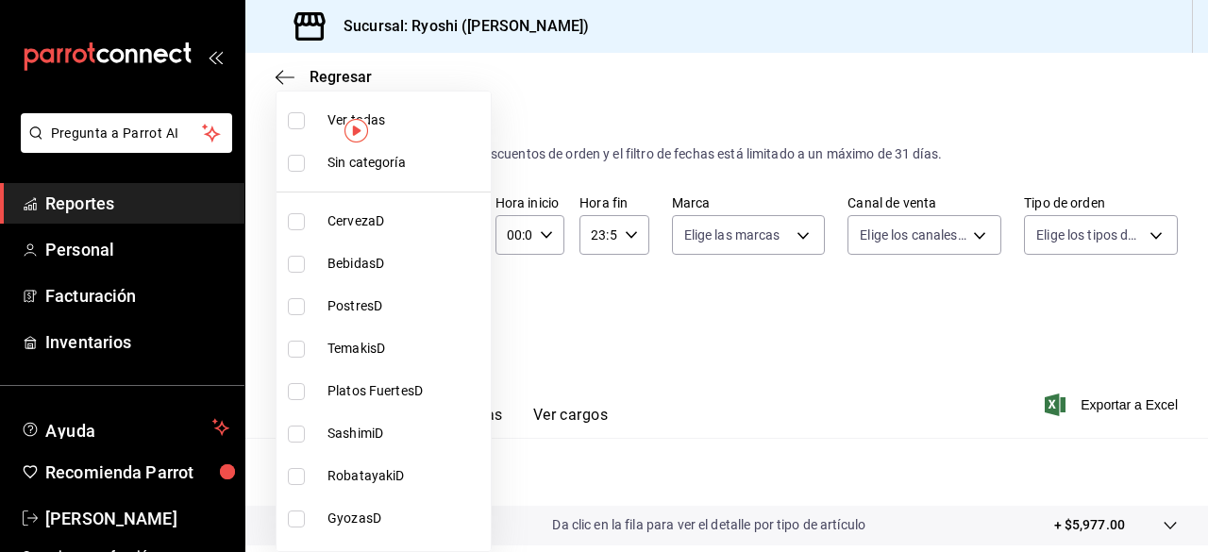
checkbox input "true"
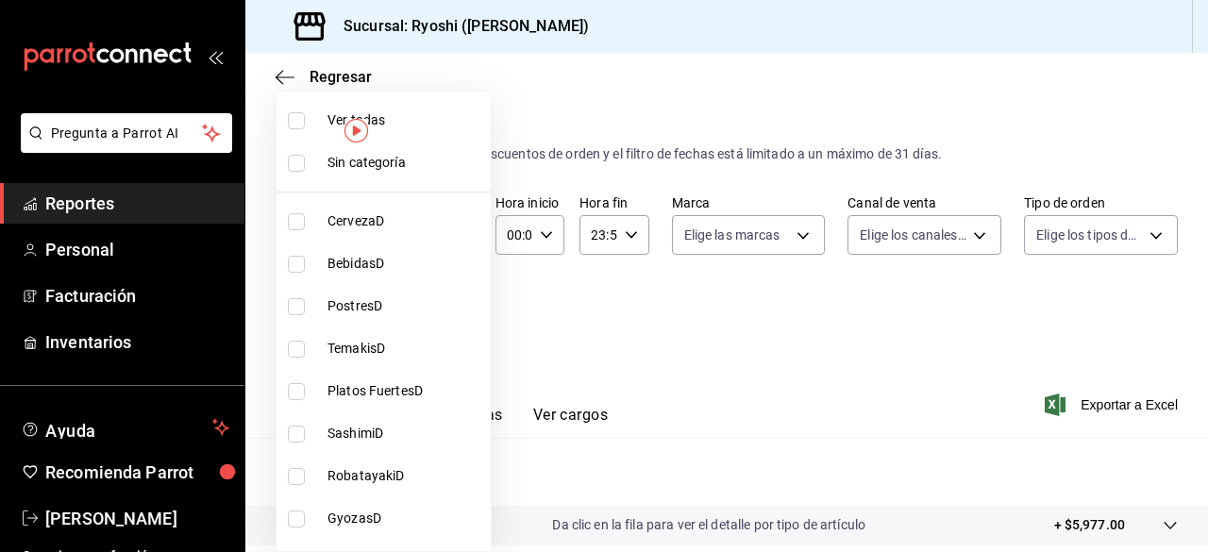
checkbox input "true"
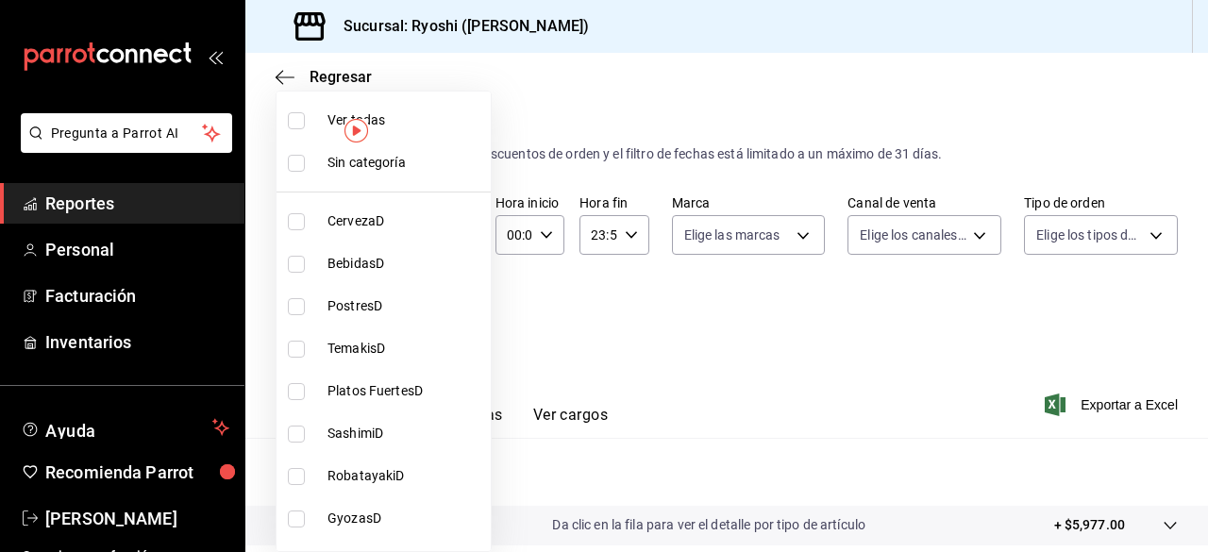
checkbox input "true"
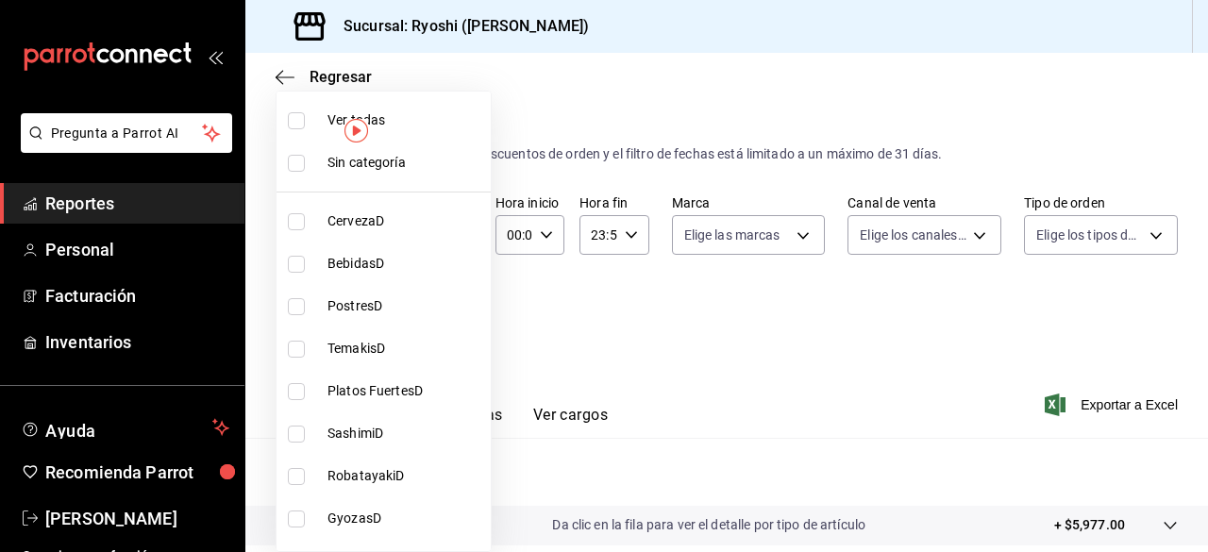
checkbox input "true"
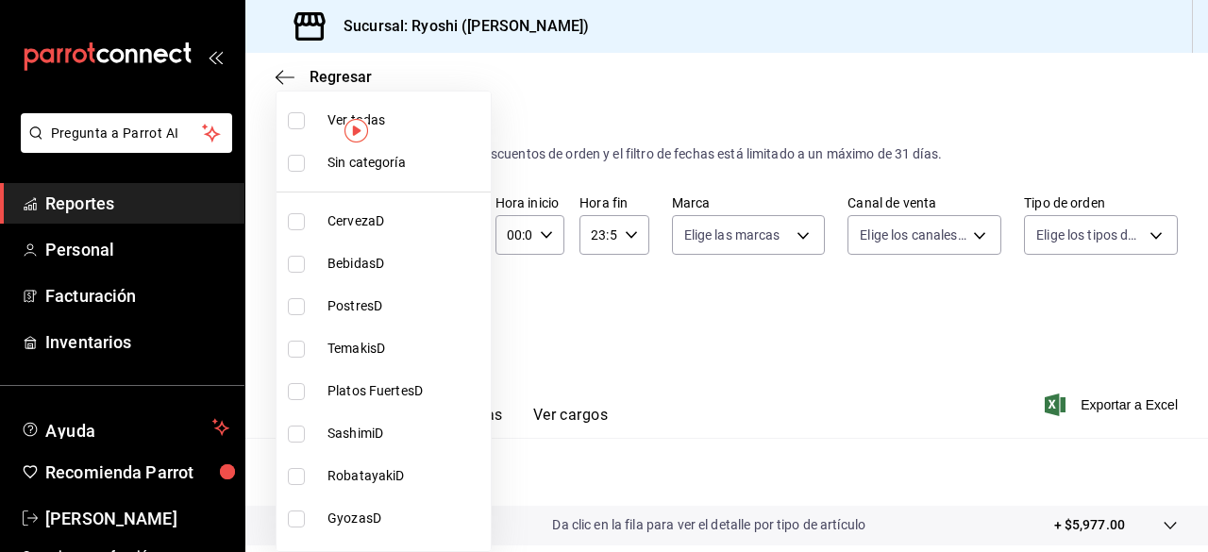
checkbox input "true"
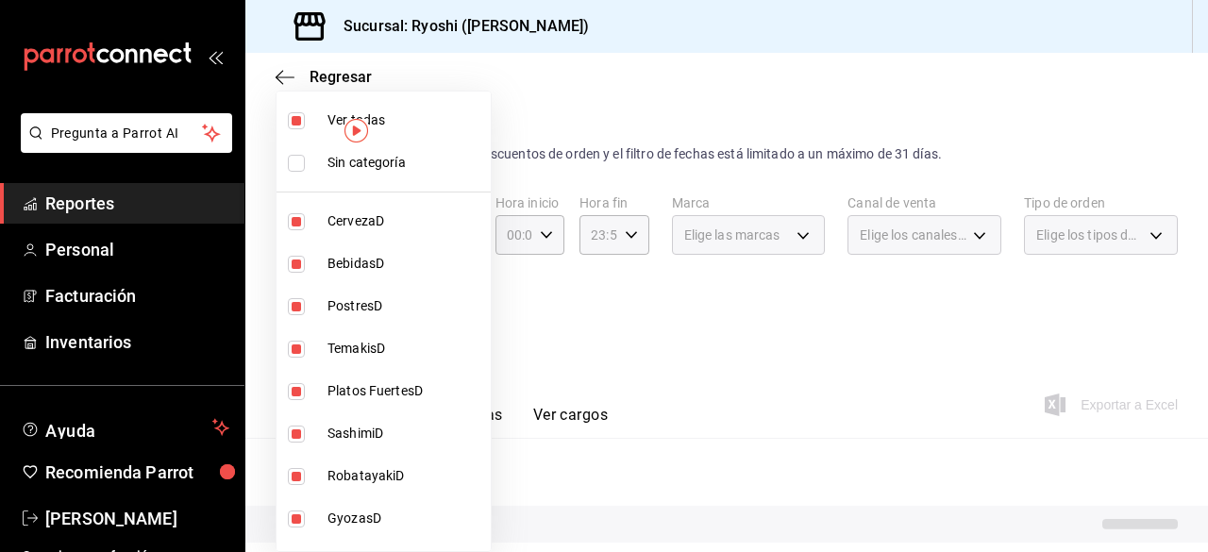
click at [296, 114] on input "checkbox" at bounding box center [296, 120] width 17 height 17
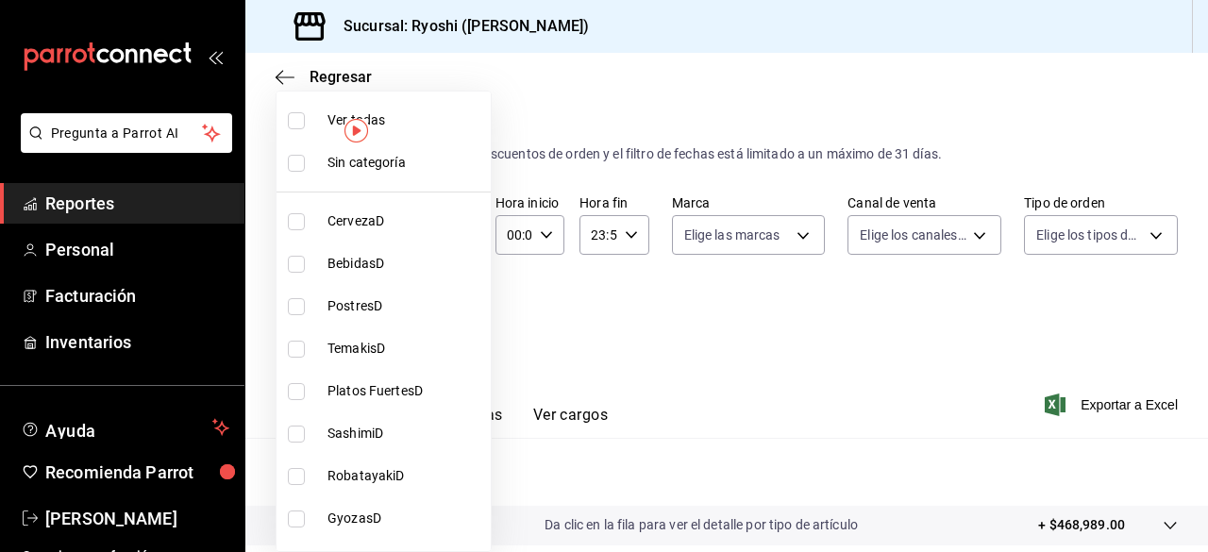
click at [296, 307] on input "checkbox" at bounding box center [296, 306] width 17 height 17
click at [294, 305] on input "checkbox" at bounding box center [296, 306] width 17 height 17
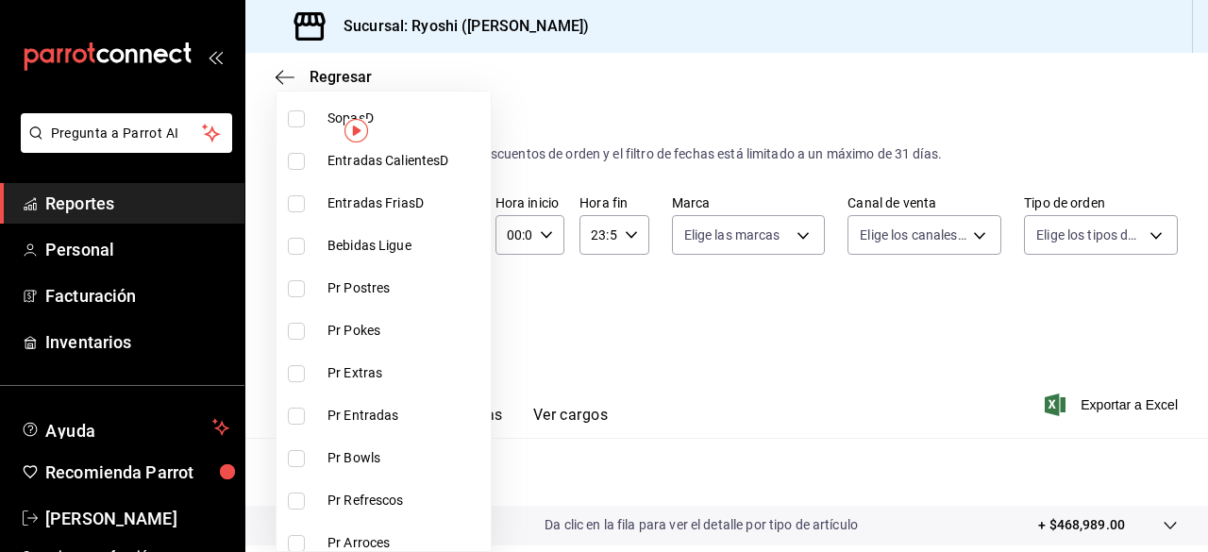
scroll to position [579, 0]
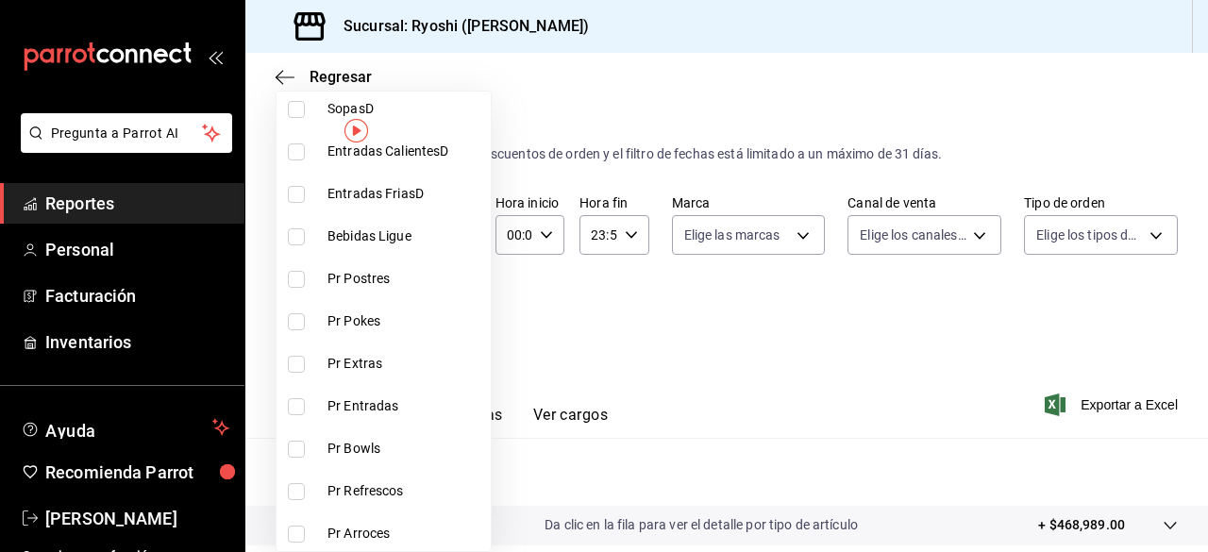
click at [295, 280] on input "checkbox" at bounding box center [296, 279] width 17 height 17
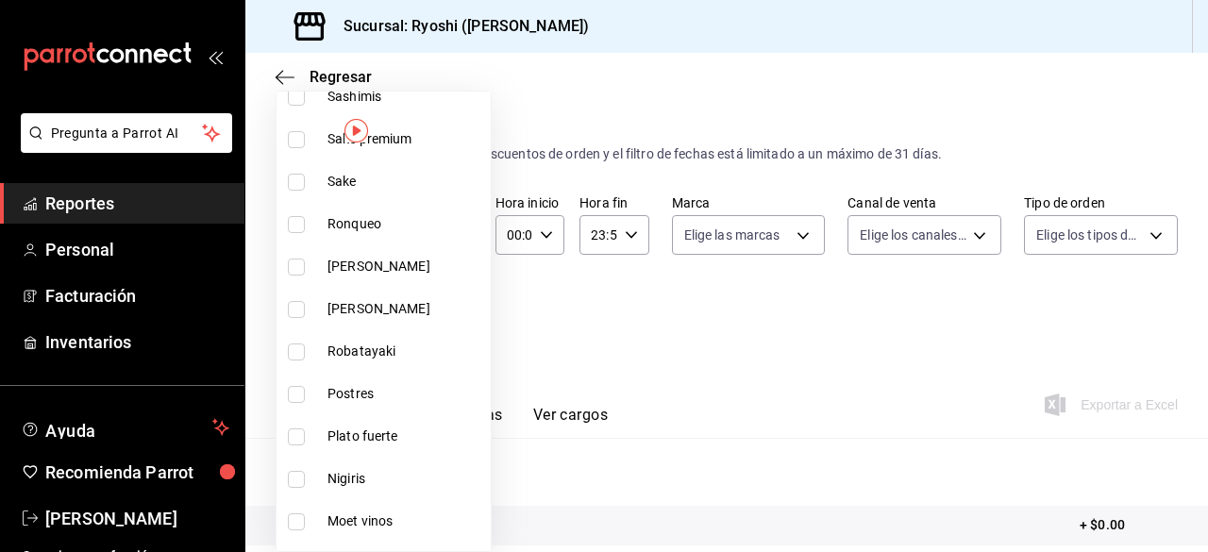
scroll to position [1932, 0]
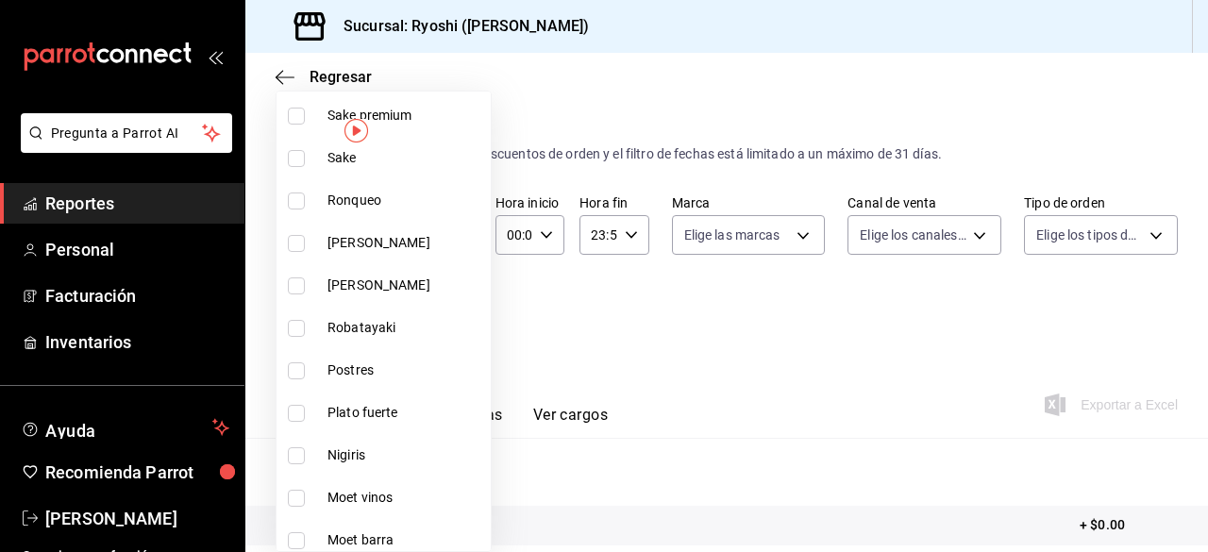
click at [294, 371] on input "checkbox" at bounding box center [296, 370] width 17 height 17
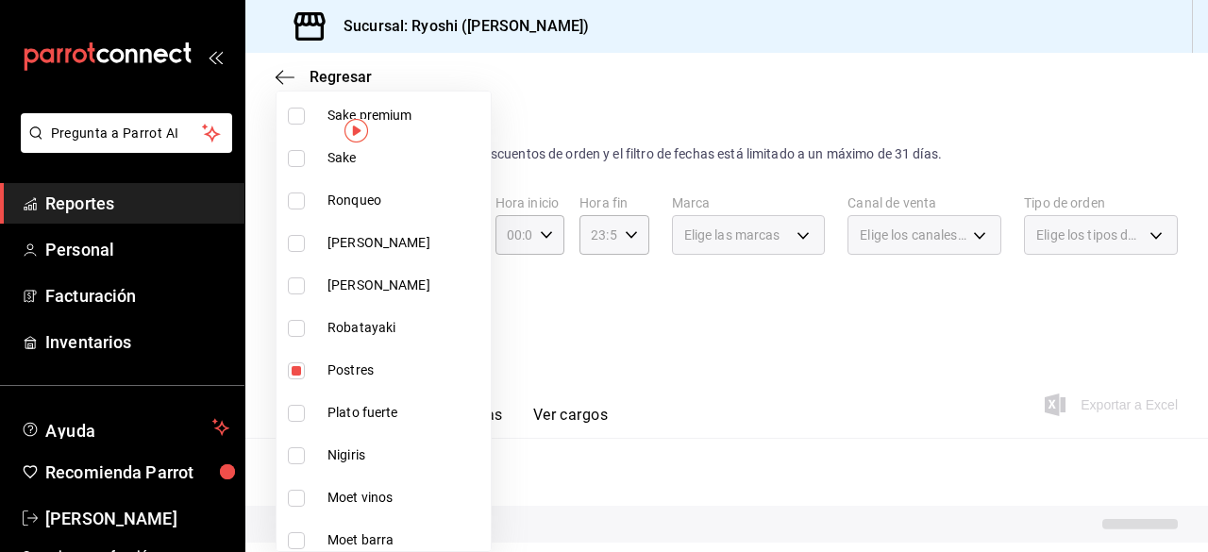
click at [645, 358] on div at bounding box center [604, 276] width 1208 height 552
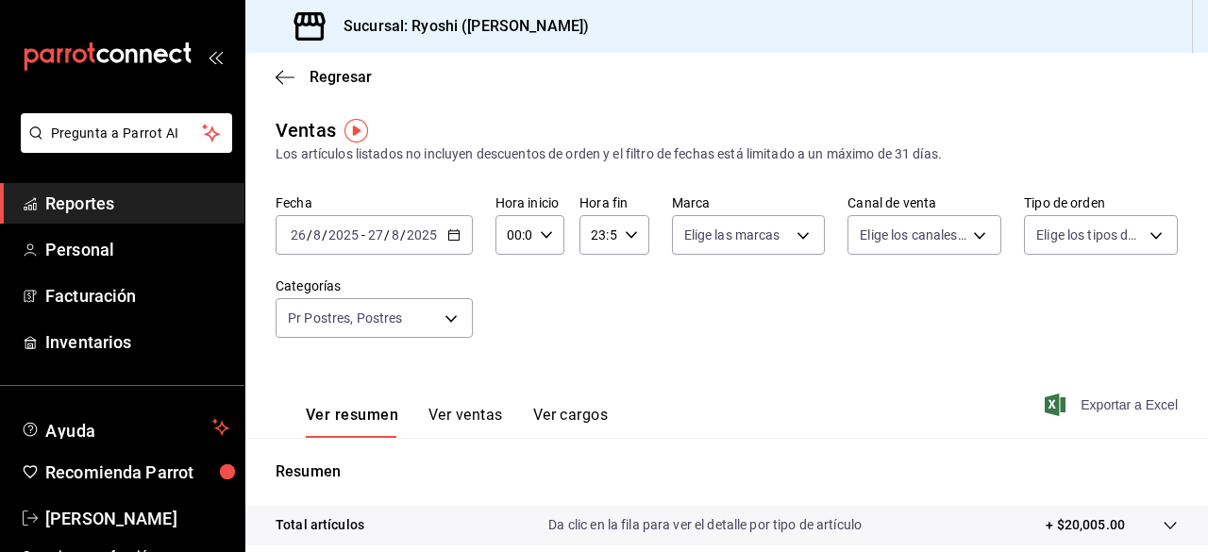
click at [1094, 412] on span "Exportar a Excel" at bounding box center [1112, 405] width 129 height 23
click at [1094, 412] on div "Exportando a excel..." at bounding box center [1101, 404] width 153 height 17
click at [727, 337] on div "Fecha [DATE] [DATE] - [DATE] [DATE] Hora inicio 00:00 Hora inicio Hora fin 23:5…" at bounding box center [727, 277] width 902 height 166
click at [439, 322] on body "Pregunta a Parrot AI Reportes Personal Facturación Inventarios Ayuda Recomienda…" at bounding box center [604, 276] width 1208 height 552
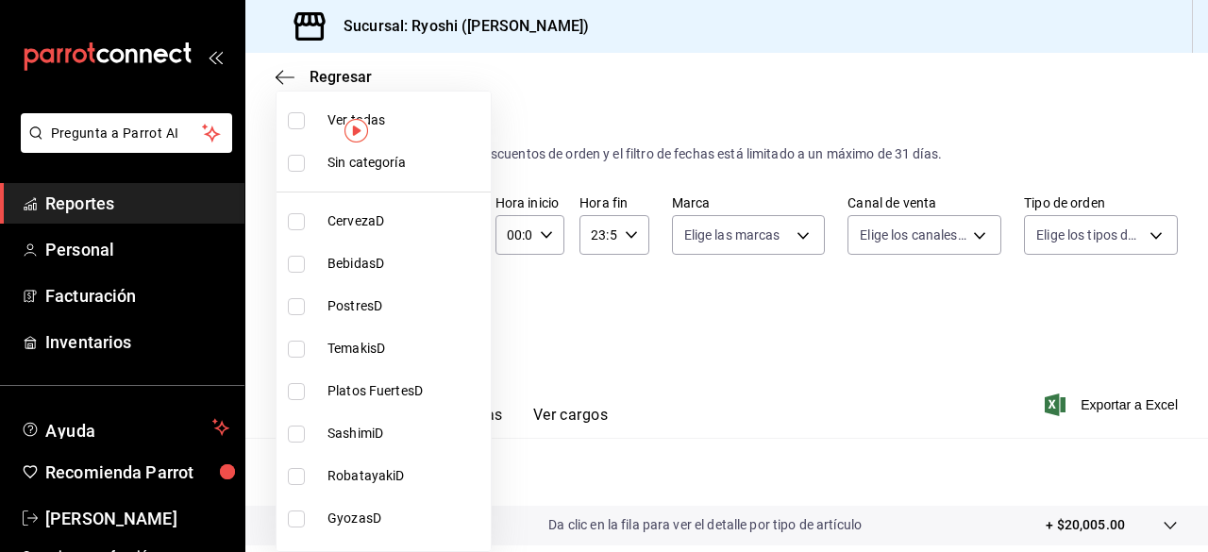
click at [298, 118] on input "checkbox" at bounding box center [296, 120] width 17 height 17
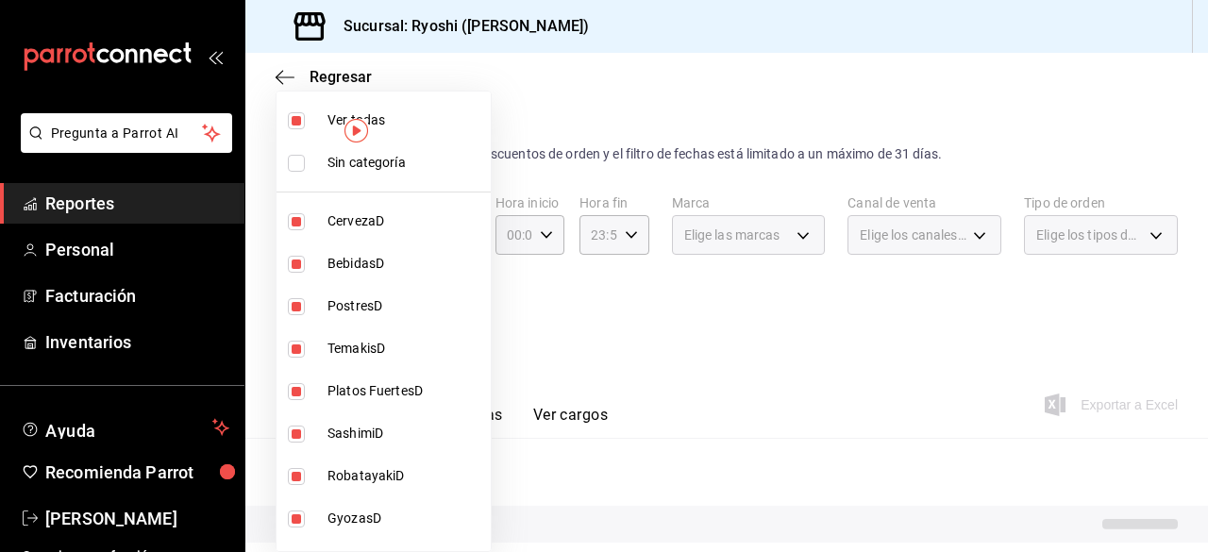
click at [298, 118] on input "checkbox" at bounding box center [296, 120] width 17 height 17
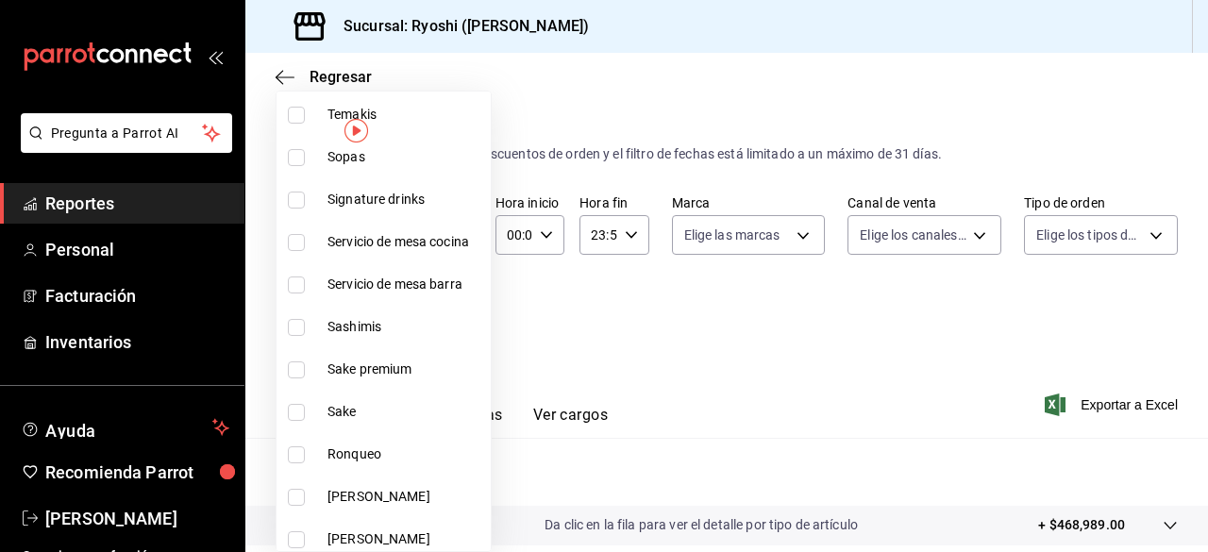
scroll to position [1701, 0]
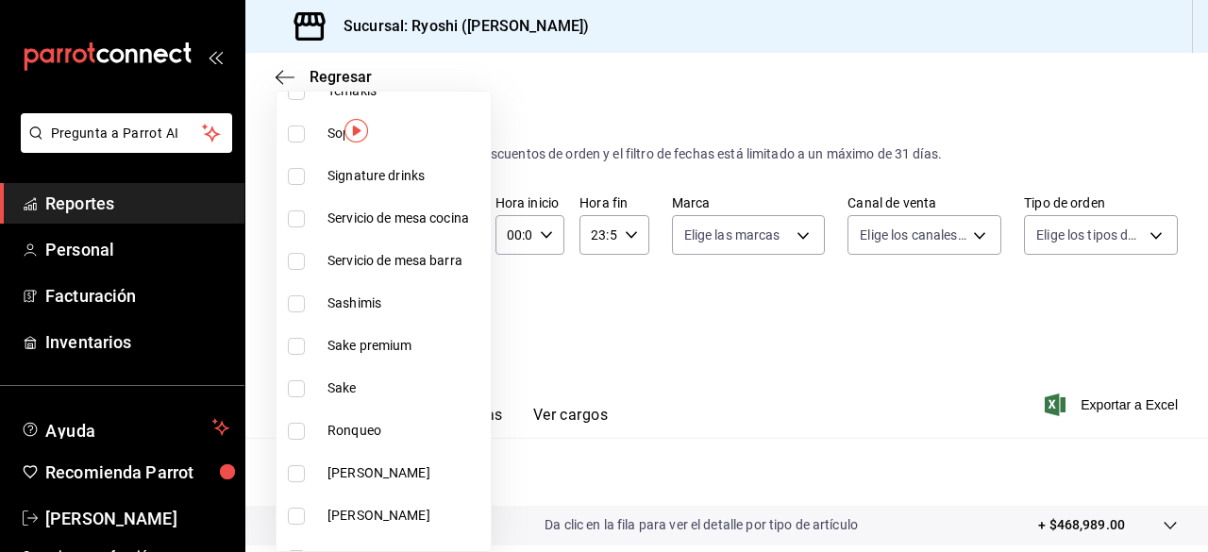
click at [298, 346] on input "checkbox" at bounding box center [296, 346] width 17 height 17
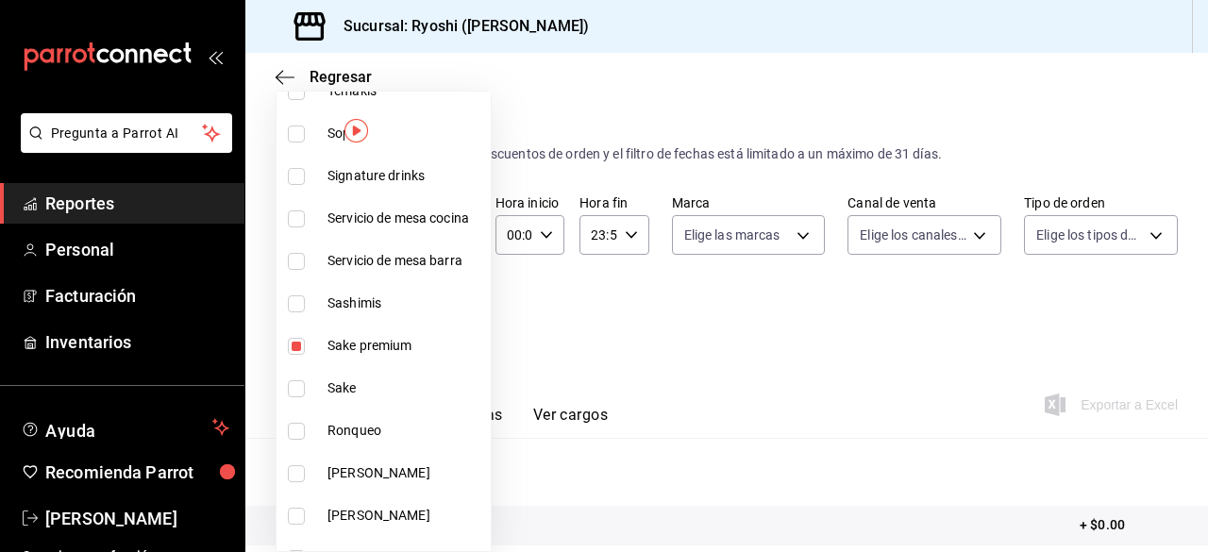
click at [294, 394] on input "checkbox" at bounding box center [296, 388] width 17 height 17
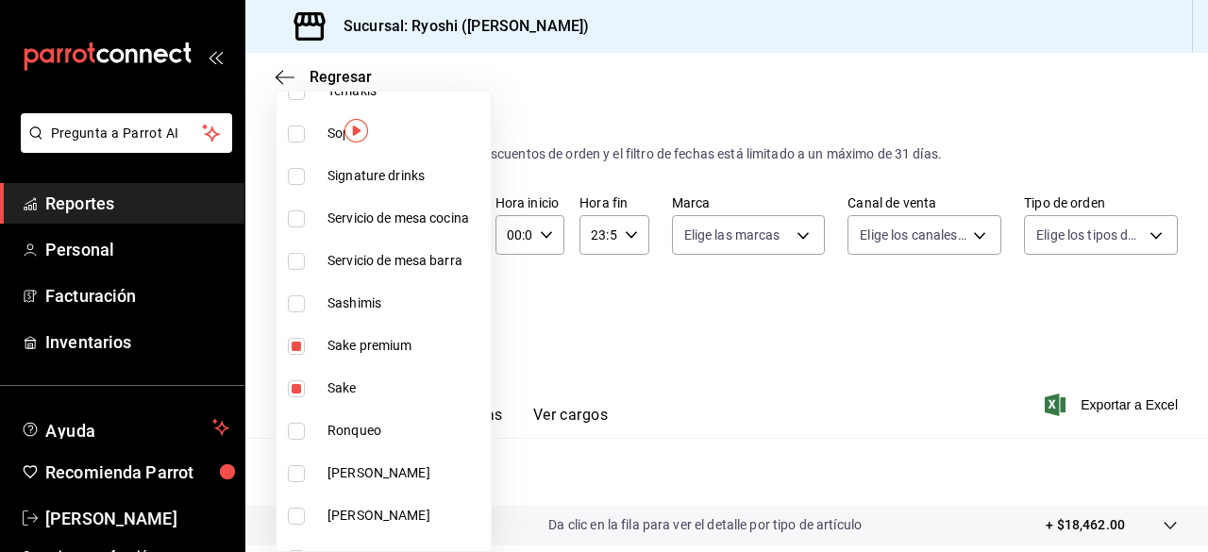
click at [832, 372] on div at bounding box center [604, 276] width 1208 height 552
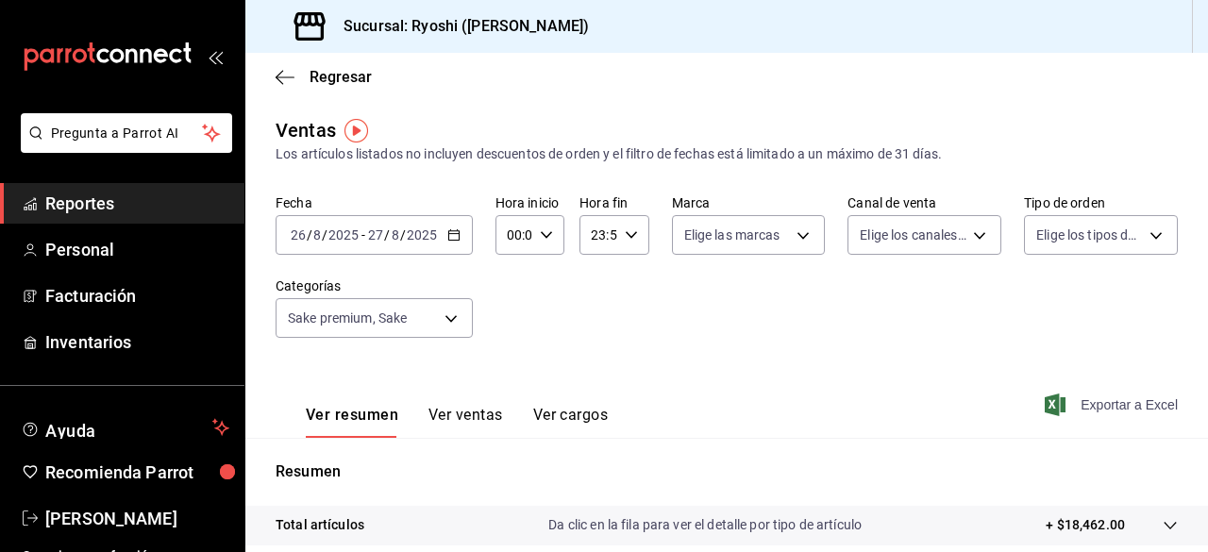
click at [1072, 402] on span "Exportar a Excel" at bounding box center [1112, 405] width 129 height 23
click at [1072, 402] on div "Exportando a excel..." at bounding box center [1101, 404] width 153 height 17
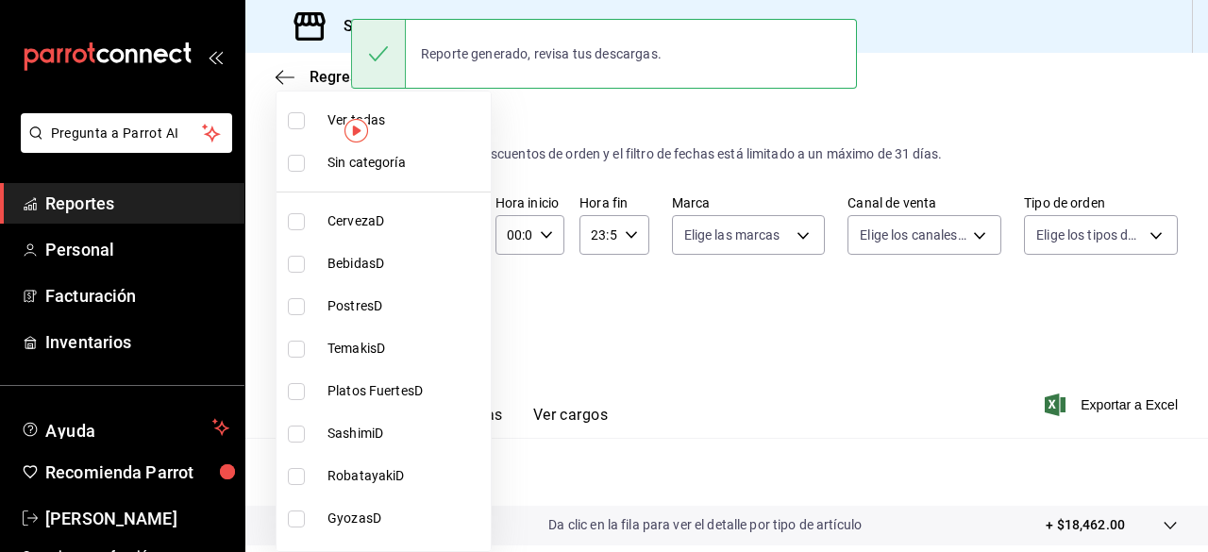
click at [447, 311] on body "Pregunta a Parrot AI Reportes Personal Facturación Inventarios Ayuda Recomienda…" at bounding box center [604, 276] width 1208 height 552
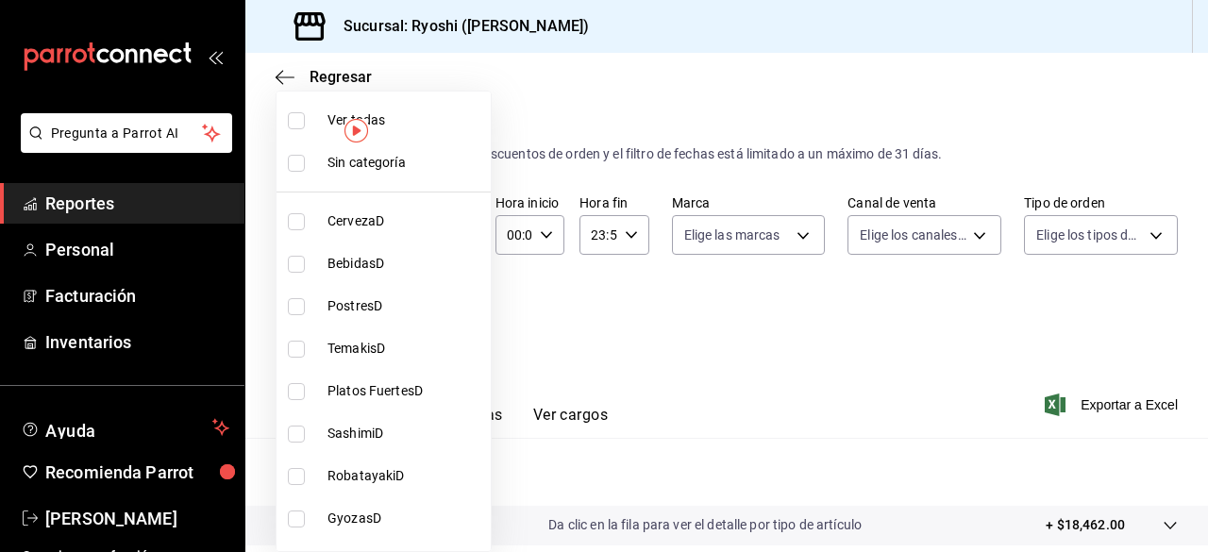
click at [296, 114] on input "checkbox" at bounding box center [296, 120] width 17 height 17
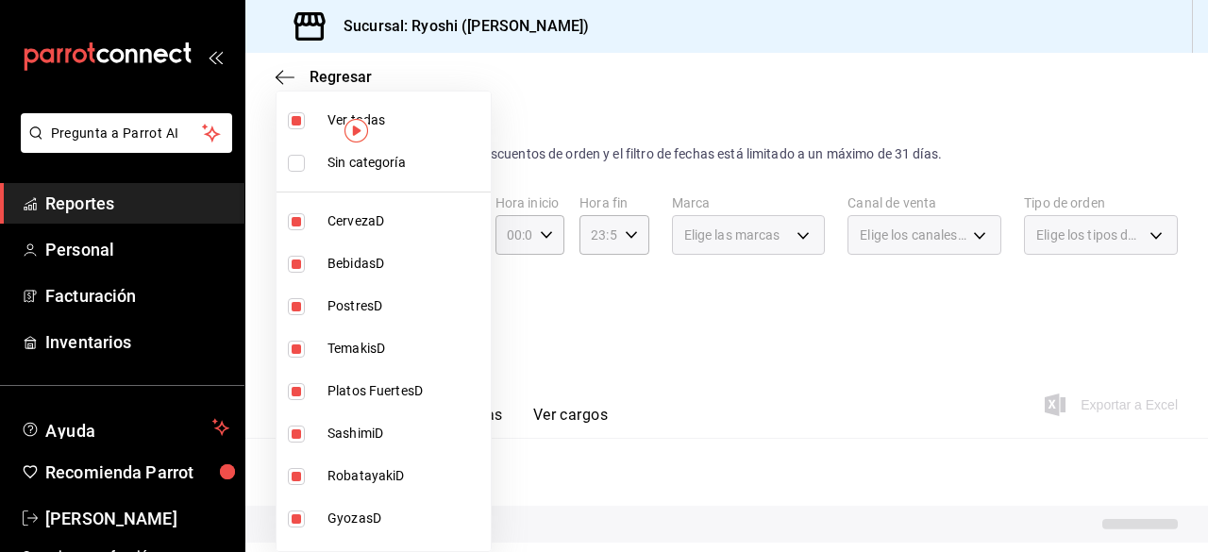
click at [296, 114] on input "checkbox" at bounding box center [296, 120] width 17 height 17
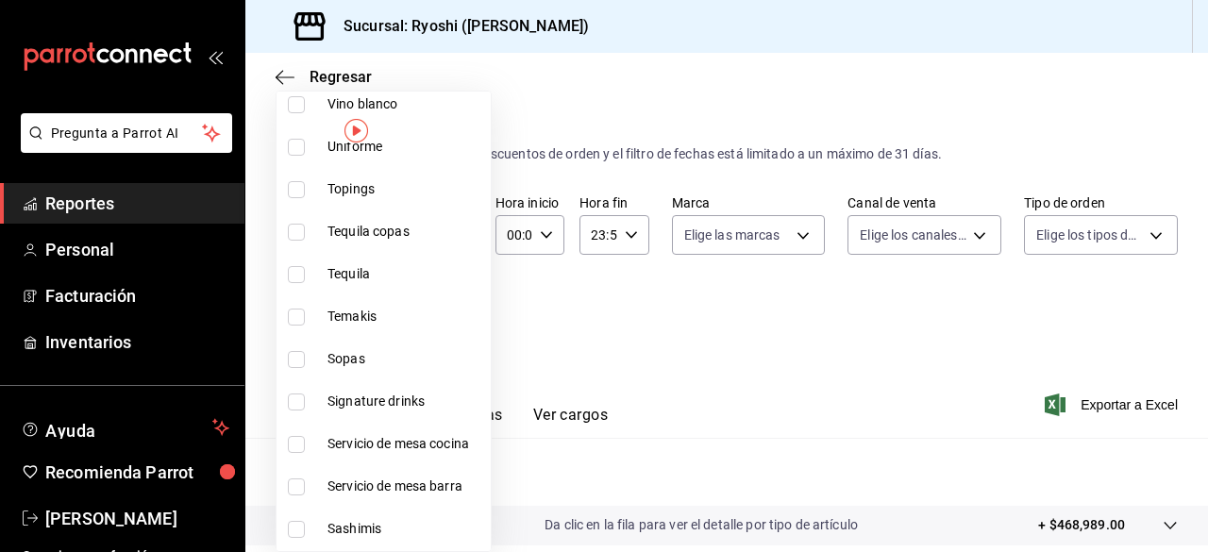
scroll to position [1482, 0]
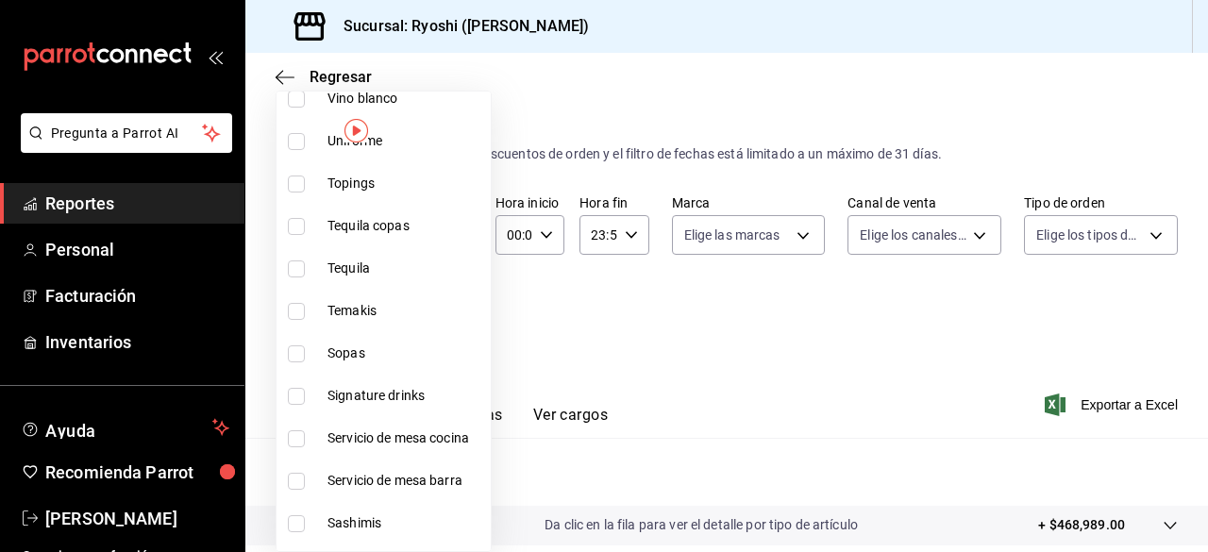
click at [298, 397] on input "checkbox" at bounding box center [296, 396] width 17 height 17
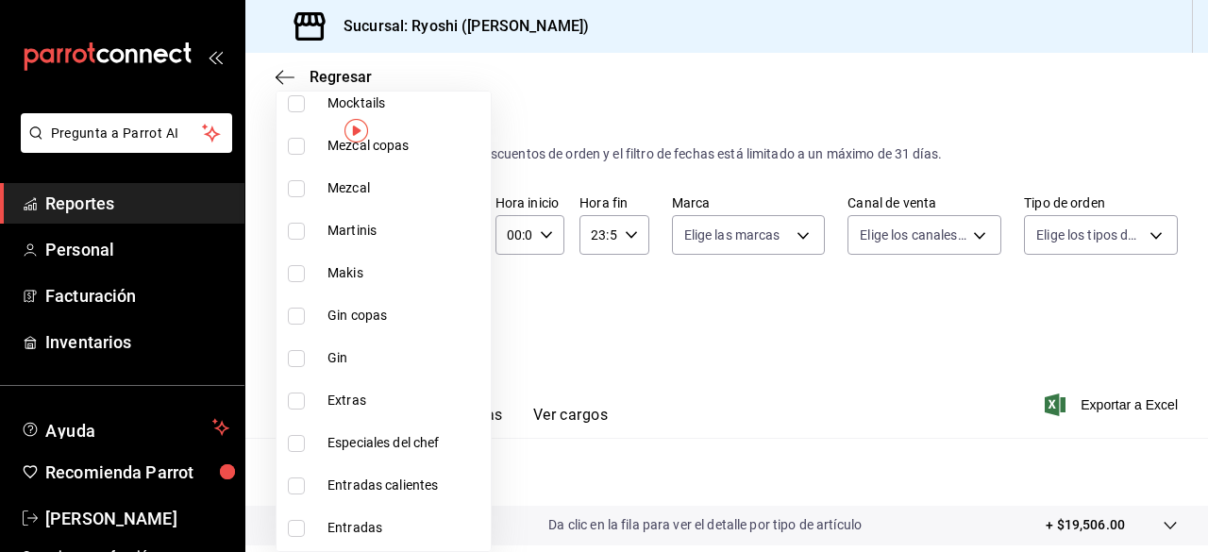
scroll to position [2320, 0]
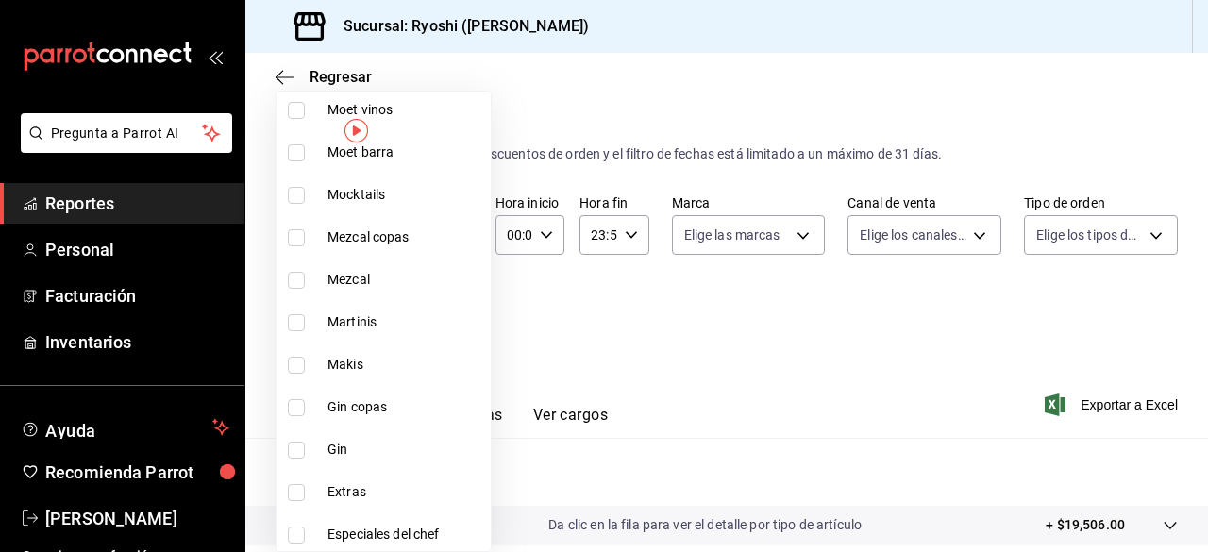
click at [294, 316] on input "checkbox" at bounding box center [296, 322] width 17 height 17
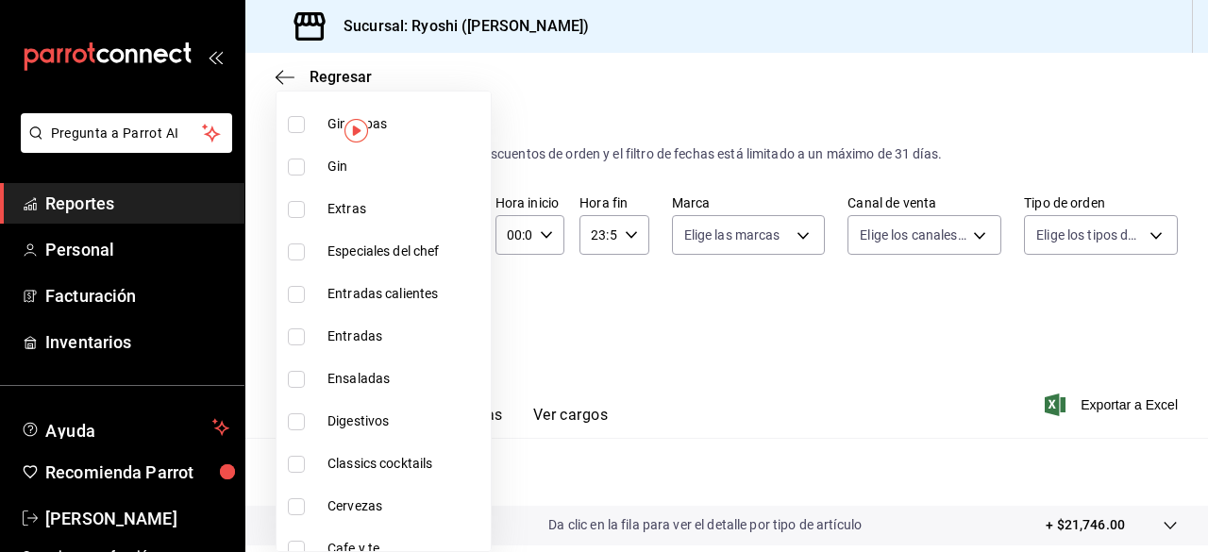
scroll to position [2675, 0]
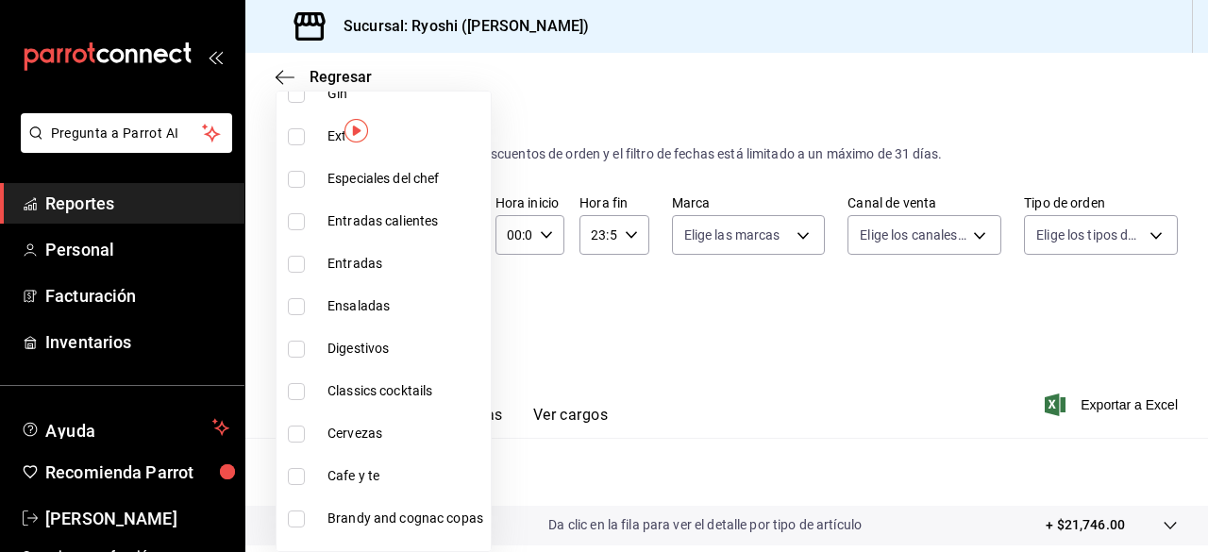
click at [301, 392] on input "checkbox" at bounding box center [296, 391] width 17 height 17
click at [1103, 410] on div at bounding box center [604, 276] width 1208 height 552
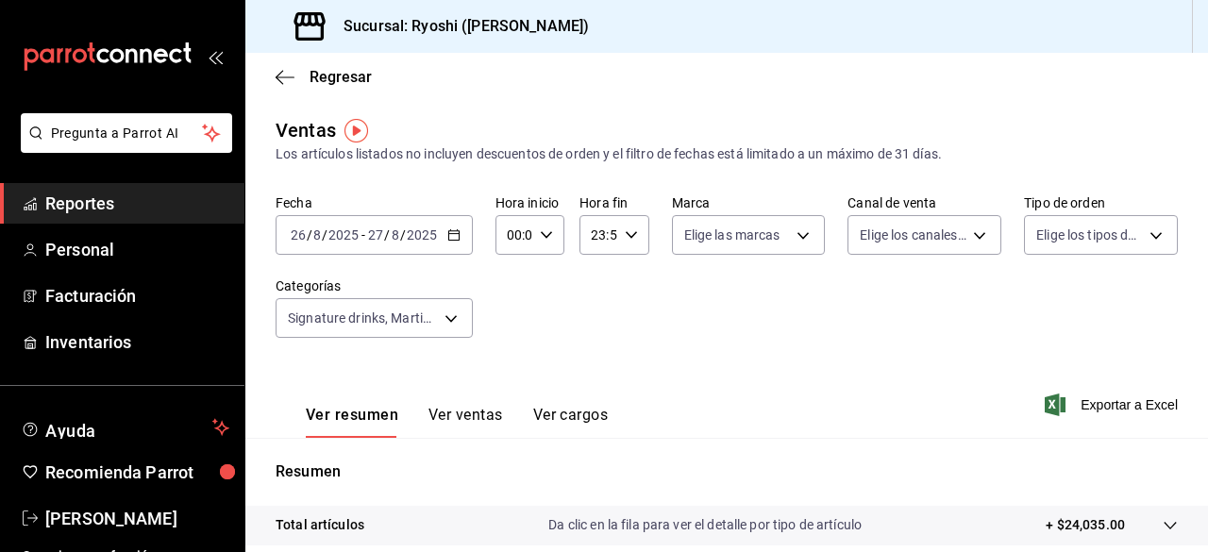
click at [1103, 410] on div at bounding box center [604, 276] width 1208 height 552
click at [1103, 410] on span "Exportar a Excel" at bounding box center [1112, 405] width 129 height 23
click at [1103, 410] on div "Exportar a Excel" at bounding box center [1112, 405] width 129 height 23
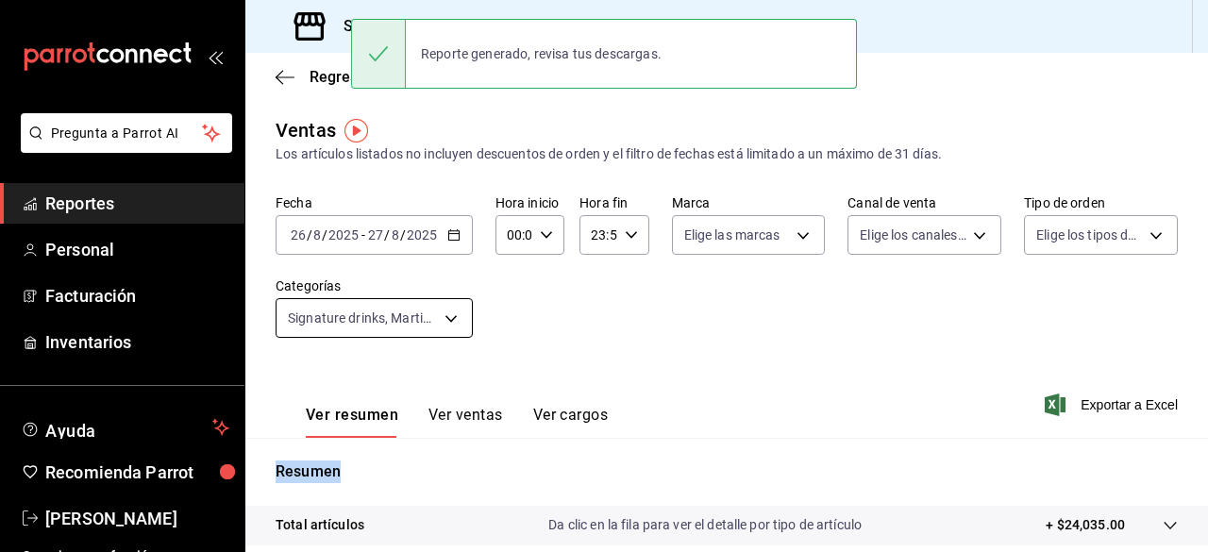
click at [440, 305] on body "Pregunta a Parrot AI Reportes Personal Facturación Inventarios Ayuda Recomienda…" at bounding box center [604, 276] width 1208 height 552
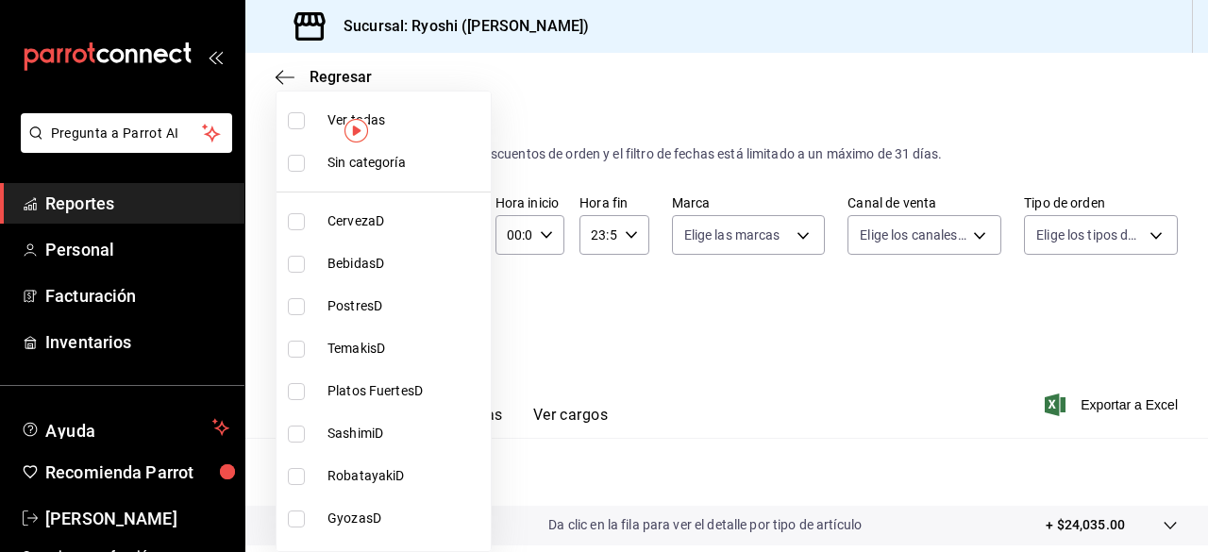
click at [296, 116] on input "checkbox" at bounding box center [296, 120] width 17 height 17
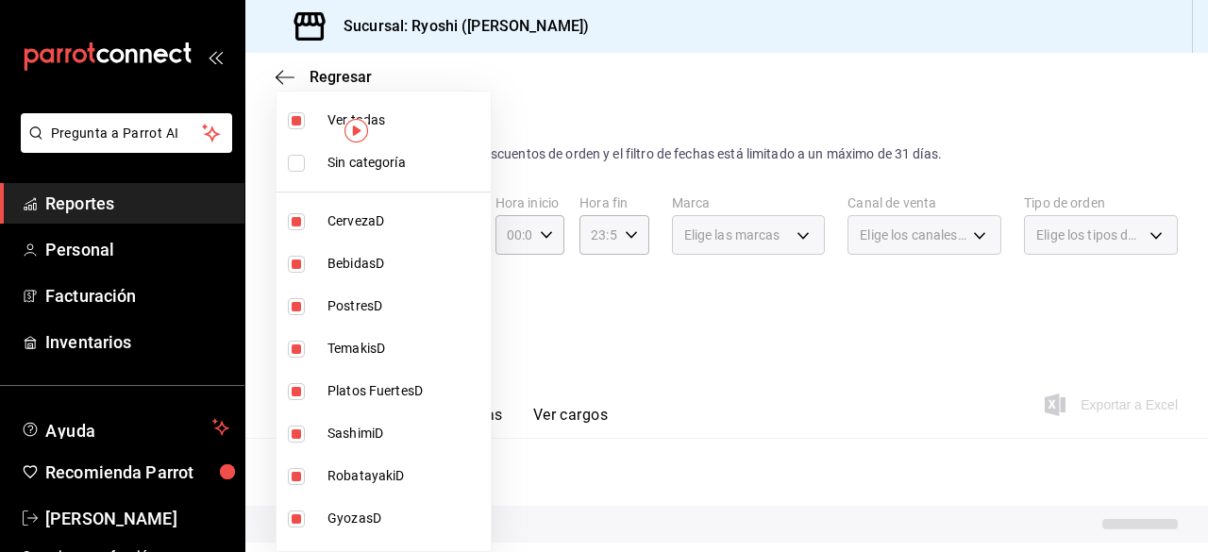
click at [296, 116] on input "checkbox" at bounding box center [296, 120] width 17 height 17
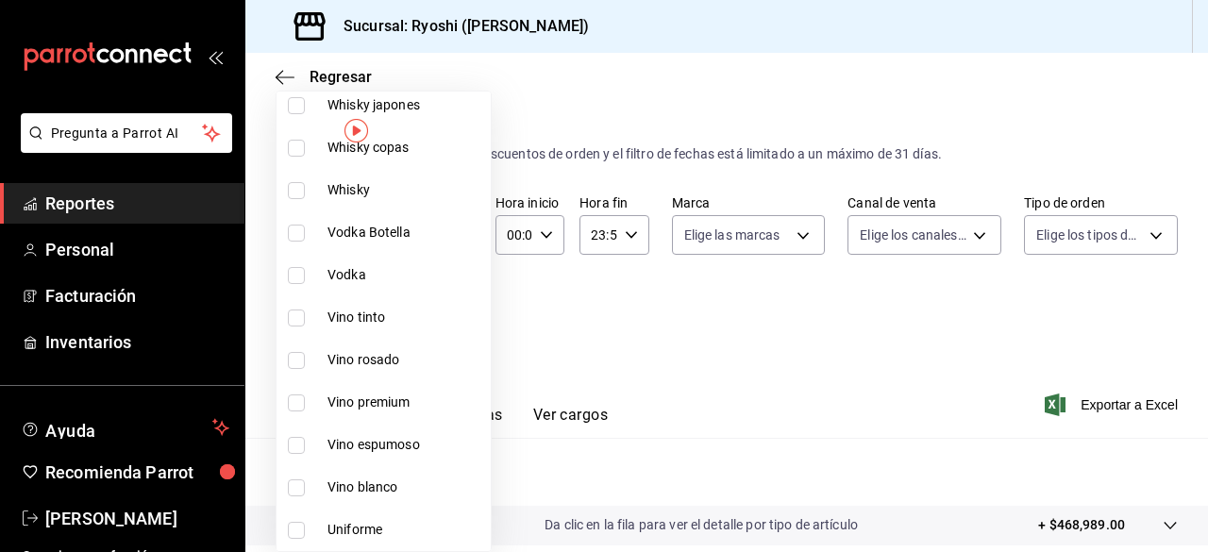
scroll to position [1107, 0]
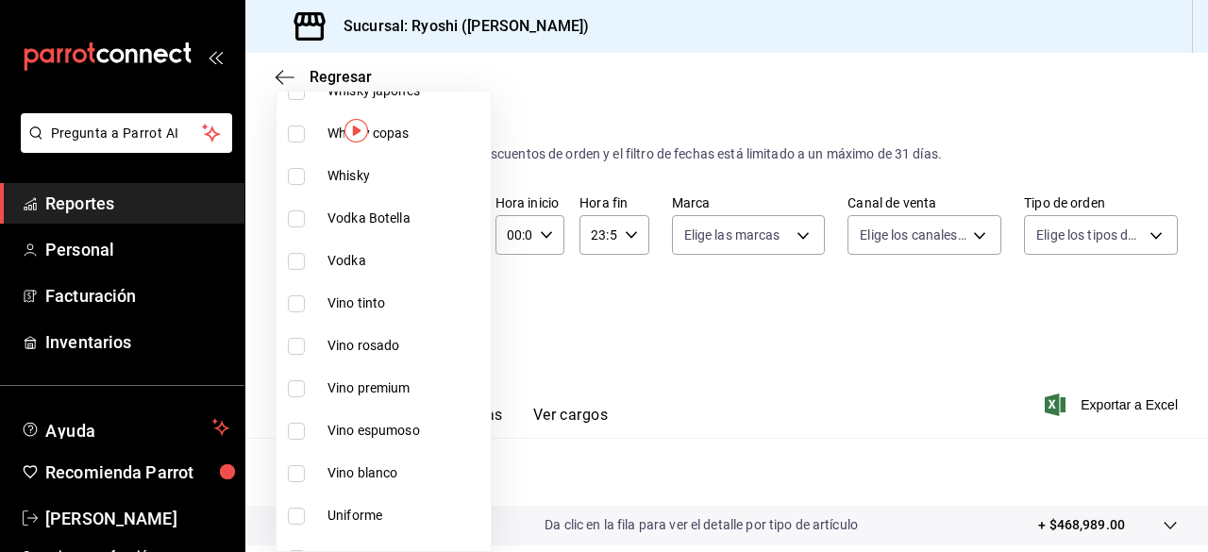
click at [300, 428] on input "checkbox" at bounding box center [296, 431] width 17 height 17
click at [808, 331] on div at bounding box center [604, 276] width 1208 height 552
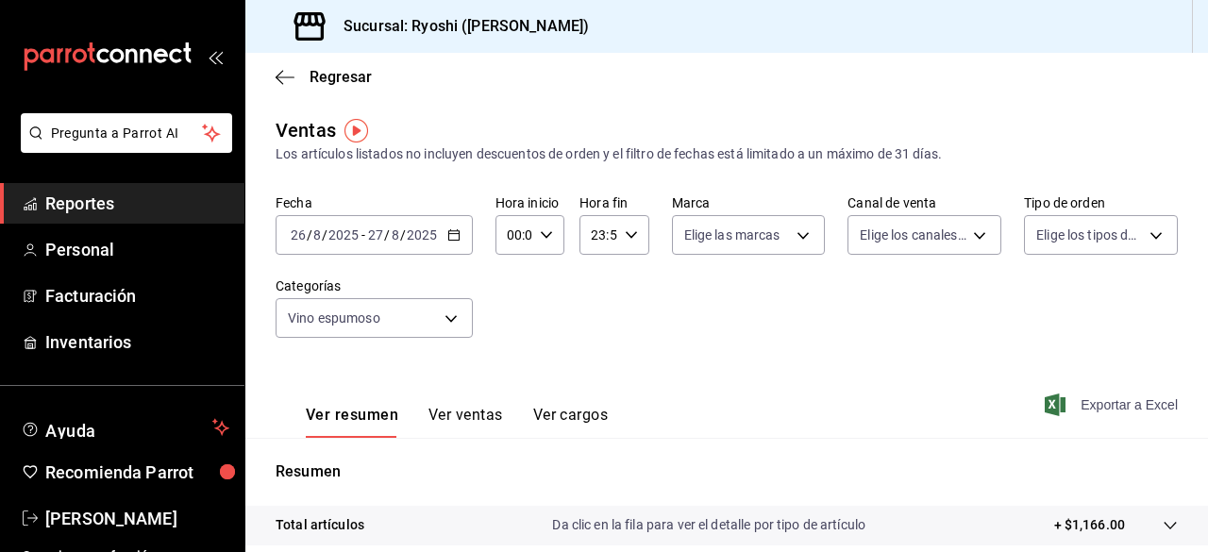
click at [1053, 399] on span "Exportar a Excel" at bounding box center [1112, 405] width 129 height 23
click at [1053, 399] on div "Exportando a excel..." at bounding box center [1101, 404] width 153 height 17
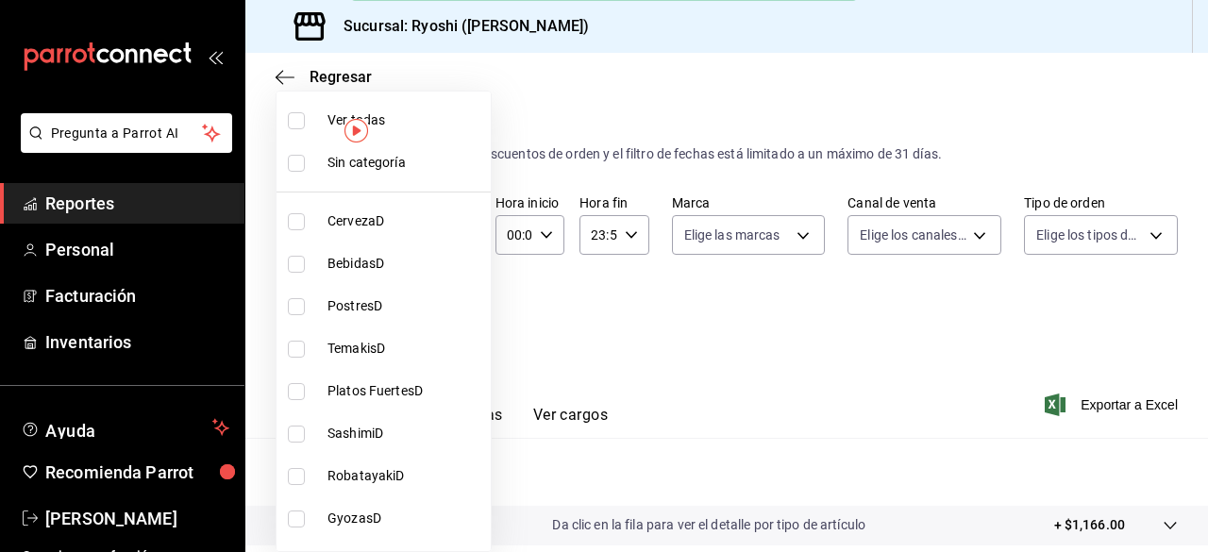
click at [456, 327] on body "Pregunta a Parrot AI Reportes Personal Facturación Inventarios Ayuda Recomienda…" at bounding box center [604, 276] width 1208 height 552
click at [292, 120] on input "checkbox" at bounding box center [296, 120] width 17 height 17
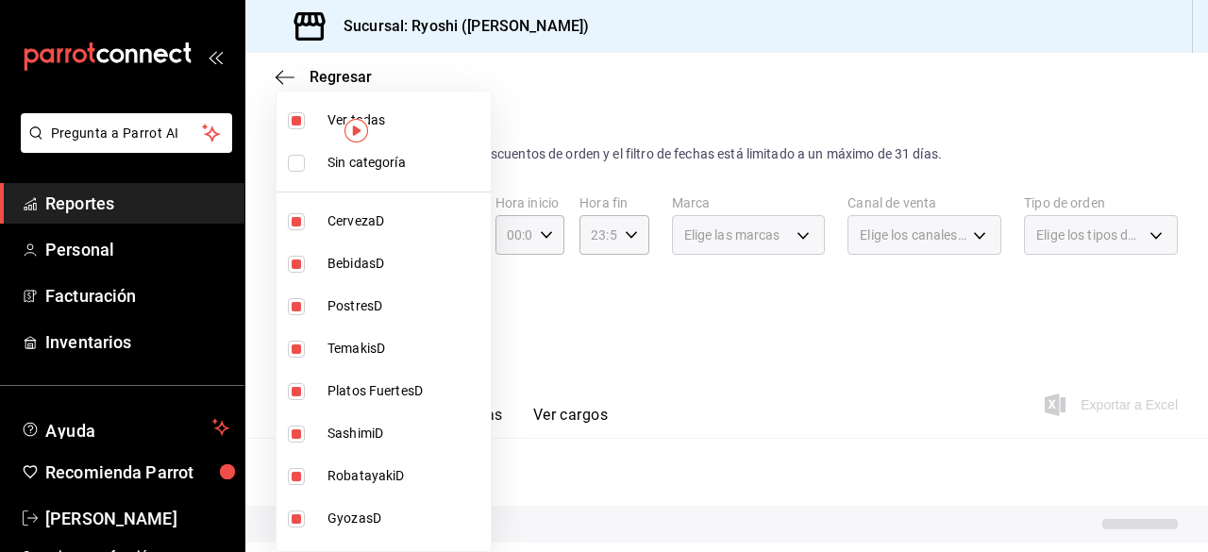
click at [292, 120] on input "checkbox" at bounding box center [296, 120] width 17 height 17
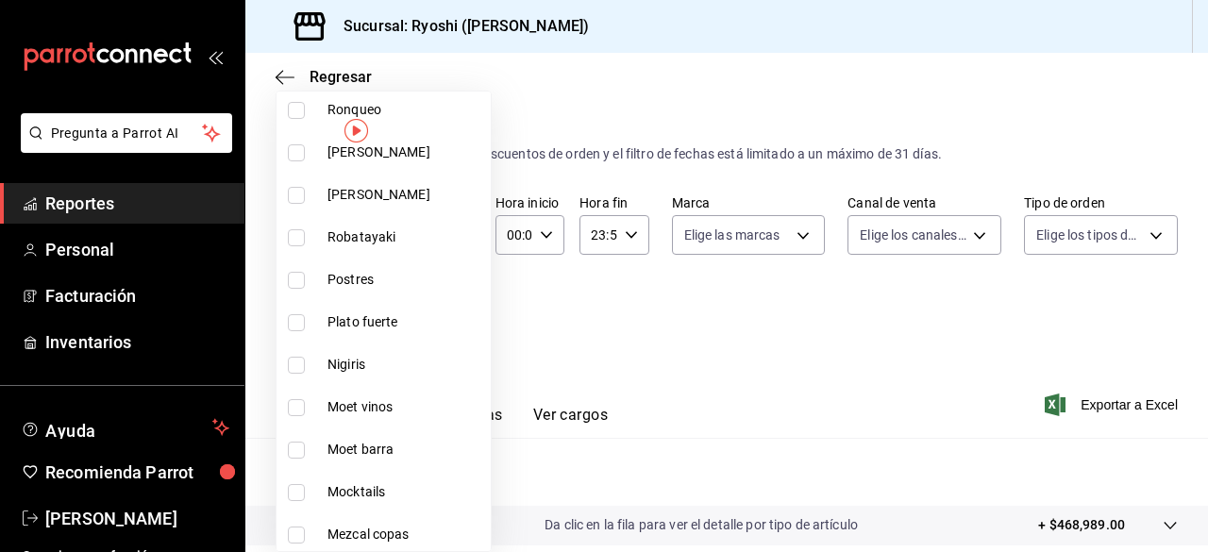
scroll to position [2037, 0]
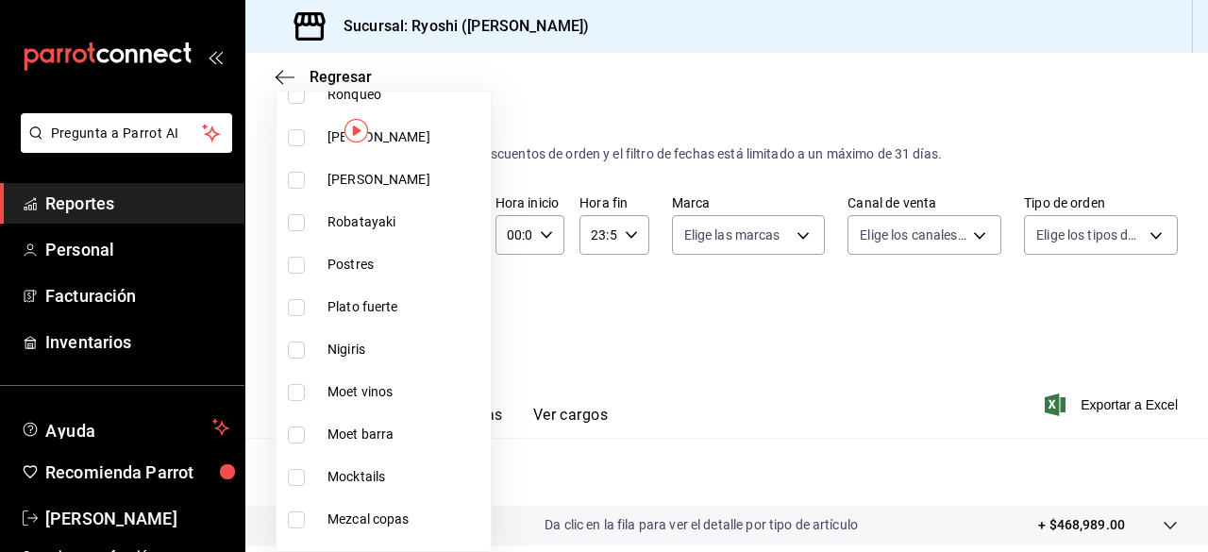
click at [297, 389] on input "checkbox" at bounding box center [296, 392] width 17 height 17
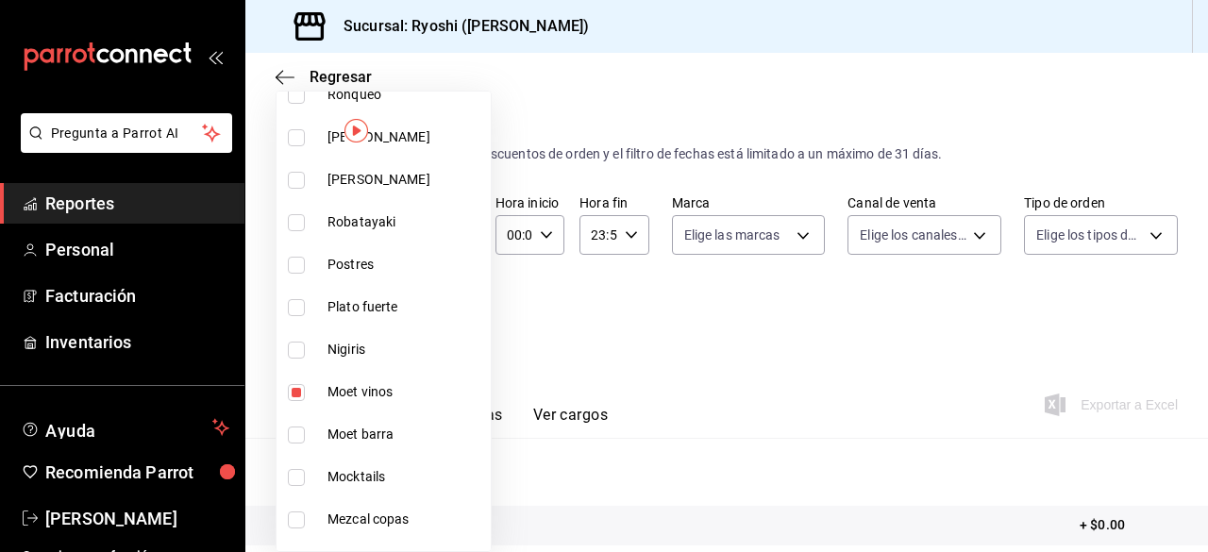
click at [294, 438] on input "checkbox" at bounding box center [296, 435] width 17 height 17
click at [730, 387] on div at bounding box center [604, 276] width 1208 height 552
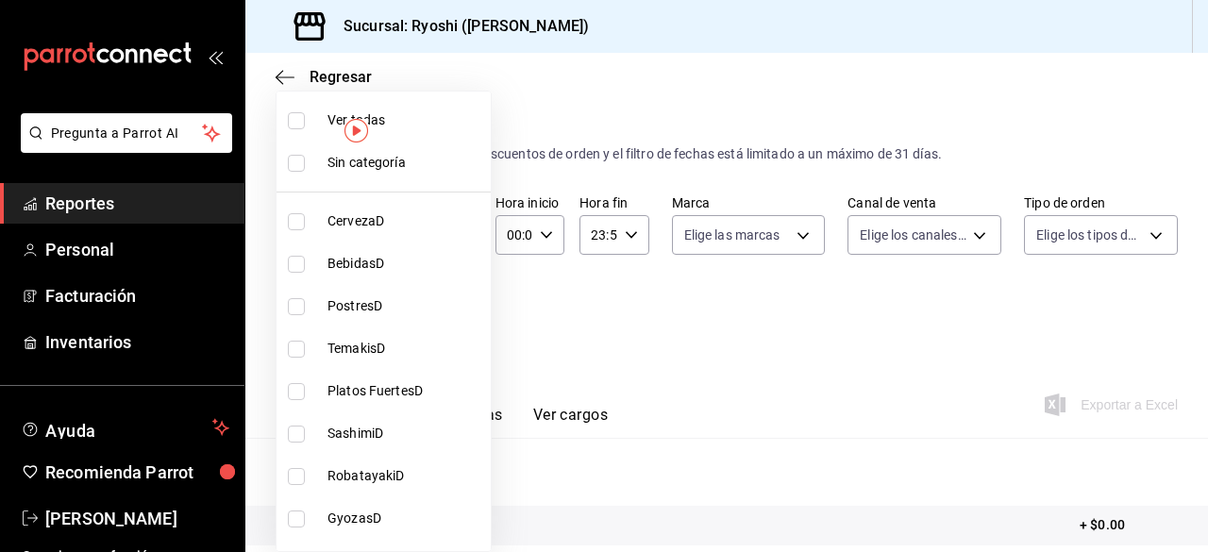
click at [447, 318] on body "Pregunta a Parrot AI Reportes Personal Facturación Inventarios Ayuda Recomienda…" at bounding box center [604, 276] width 1208 height 552
click at [298, 118] on input "checkbox" at bounding box center [296, 120] width 17 height 17
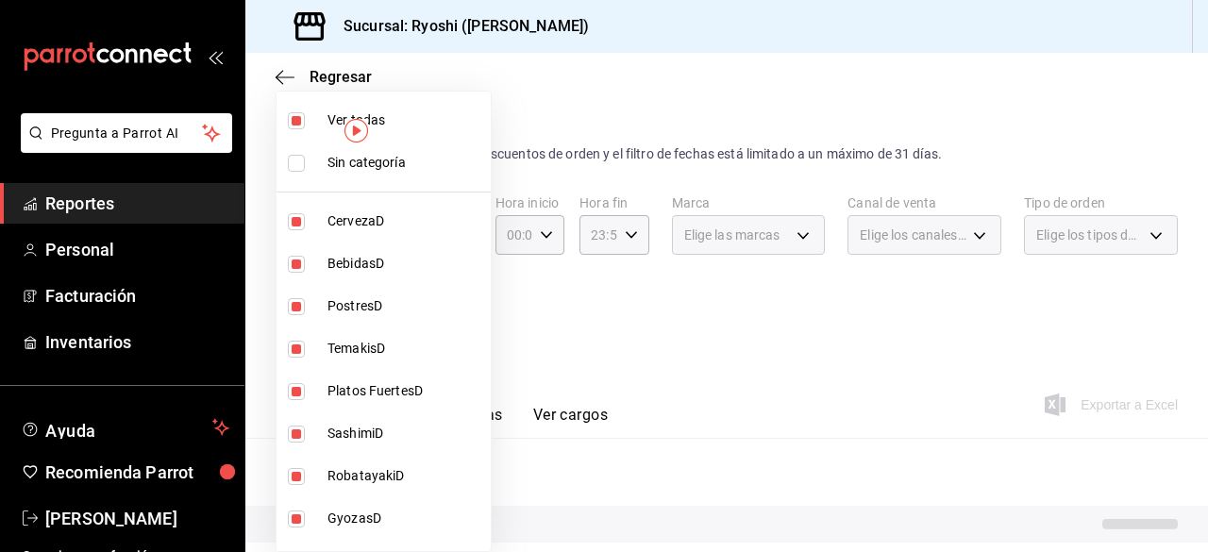
click at [298, 118] on input "checkbox" at bounding box center [296, 120] width 17 height 17
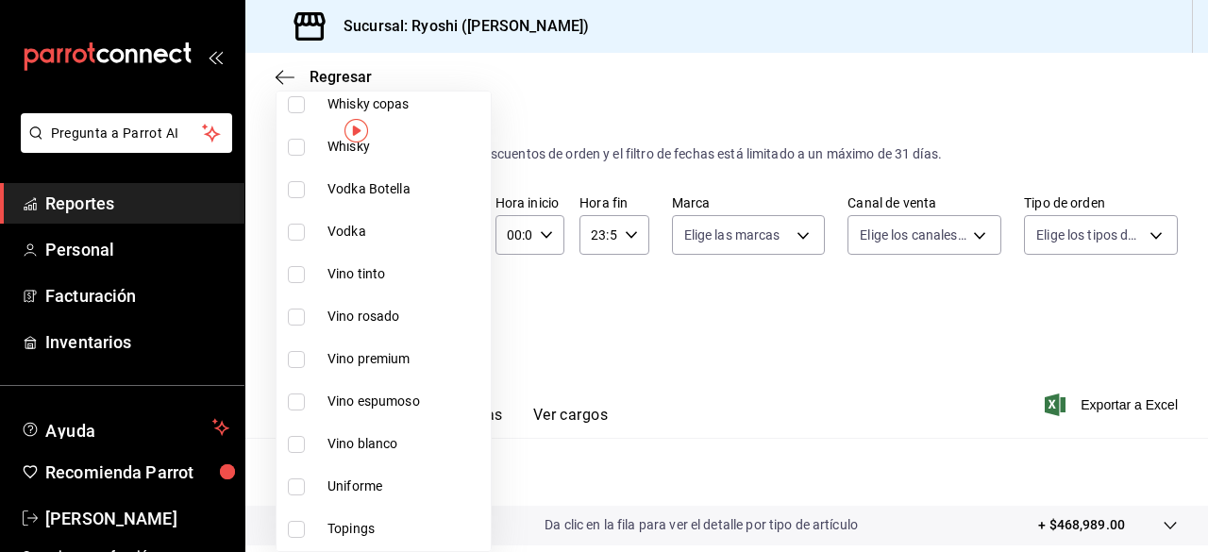
scroll to position [1169, 0]
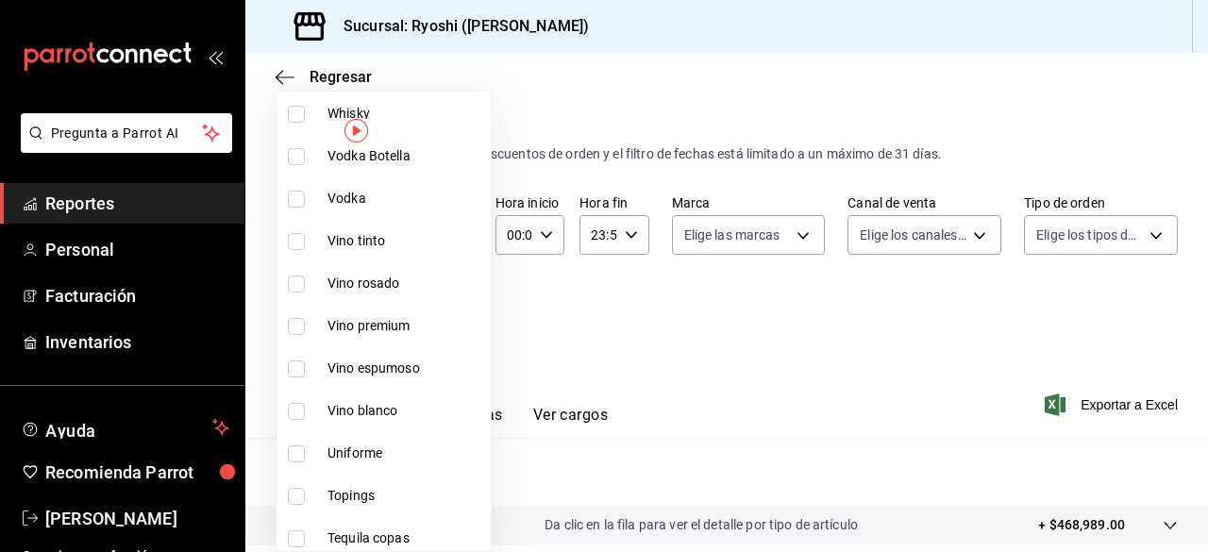
click at [295, 237] on input "checkbox" at bounding box center [296, 241] width 17 height 17
click at [300, 282] on input "checkbox" at bounding box center [296, 284] width 17 height 17
click at [296, 322] on input "checkbox" at bounding box center [296, 326] width 17 height 17
click at [296, 363] on input "checkbox" at bounding box center [296, 368] width 17 height 17
click at [295, 407] on input "checkbox" at bounding box center [296, 411] width 17 height 17
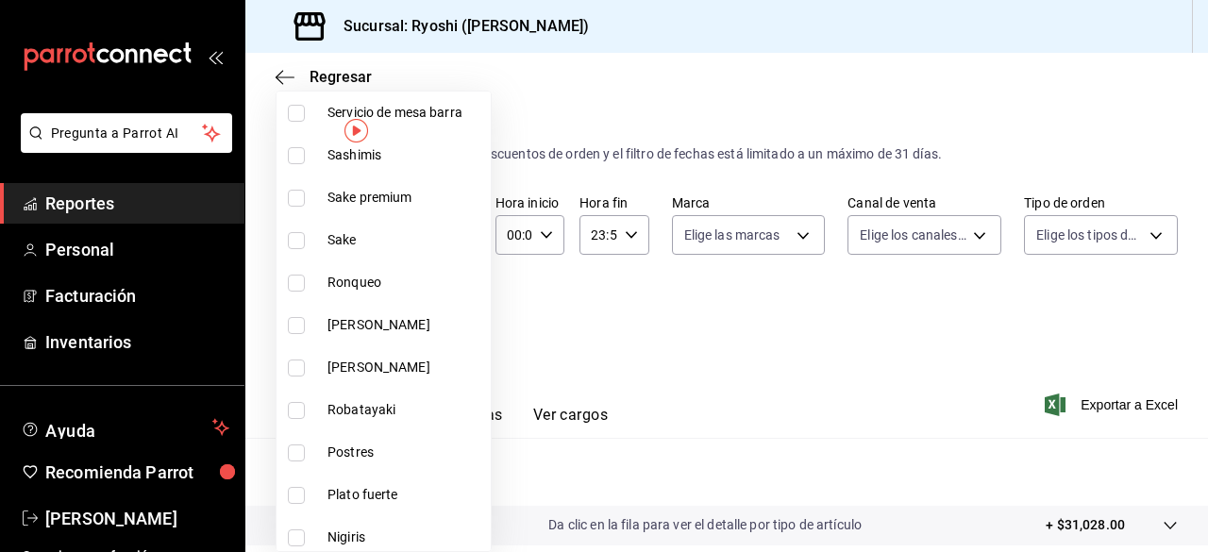
scroll to position [1942, 0]
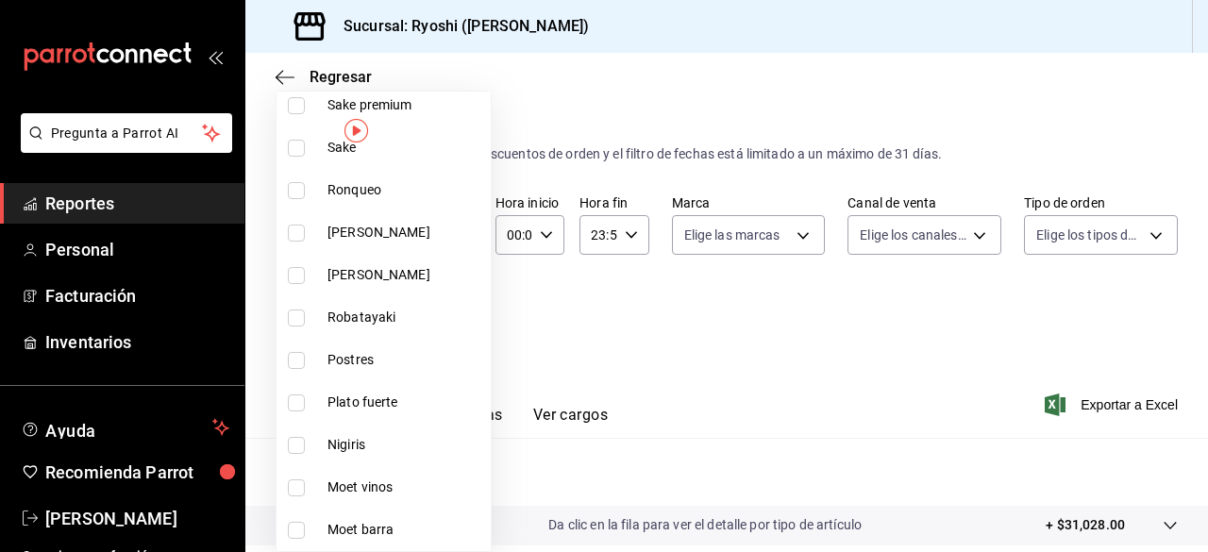
click at [294, 481] on input "checkbox" at bounding box center [296, 487] width 17 height 17
click at [296, 519] on input "checkbox" at bounding box center [296, 530] width 17 height 17
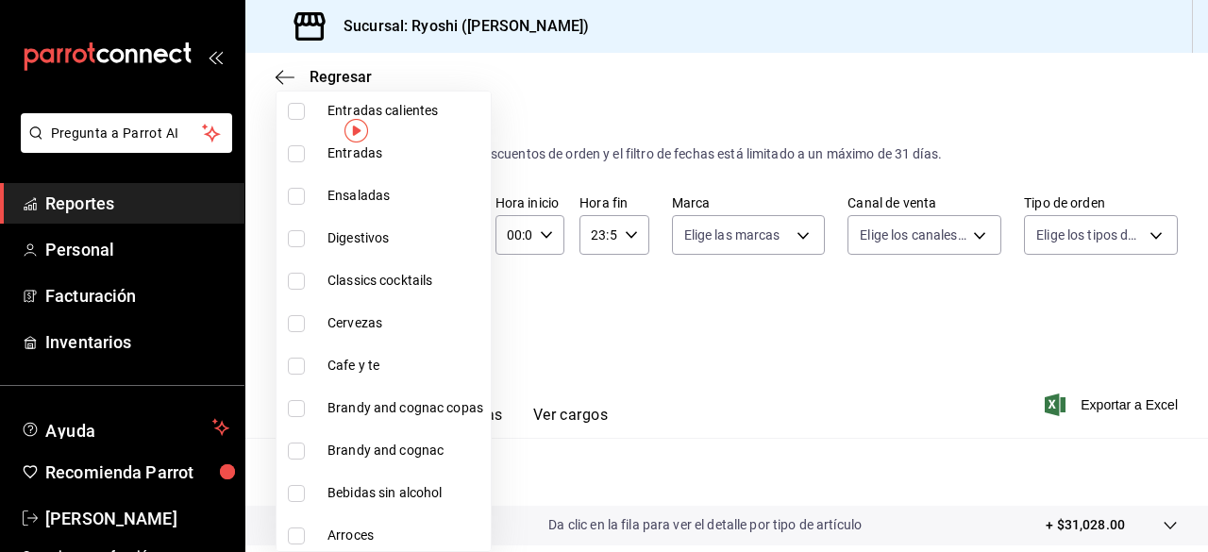
scroll to position [2790, 0]
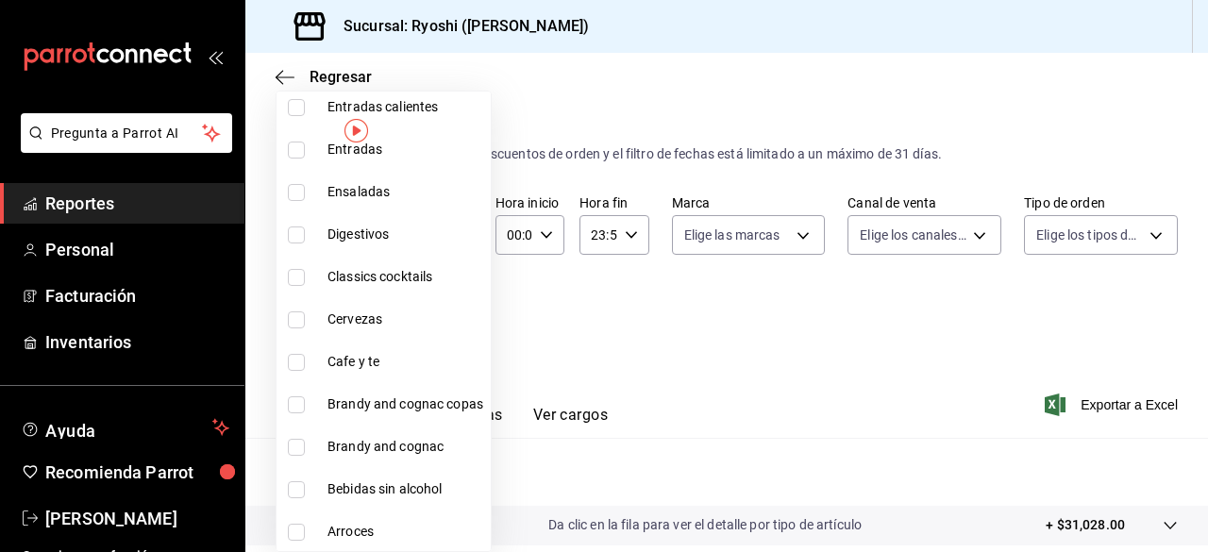
click at [1071, 401] on div at bounding box center [604, 276] width 1208 height 552
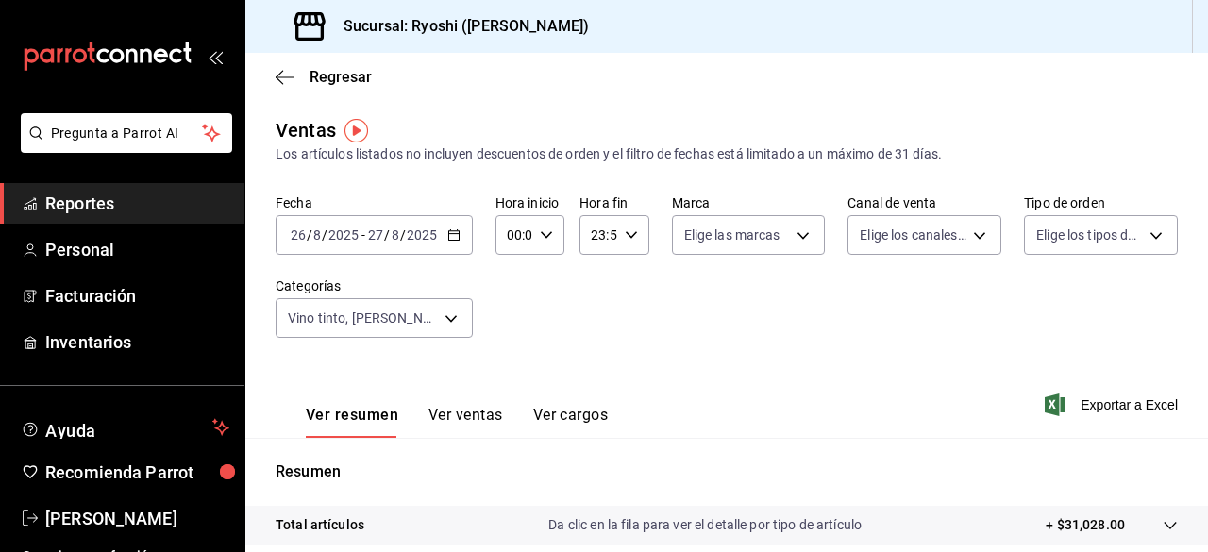
click at [1071, 401] on div at bounding box center [604, 276] width 1208 height 552
click at [1071, 401] on span "Exportar a Excel" at bounding box center [1112, 405] width 129 height 23
click at [1071, 401] on div "Exportar a Excel" at bounding box center [1112, 405] width 129 height 23
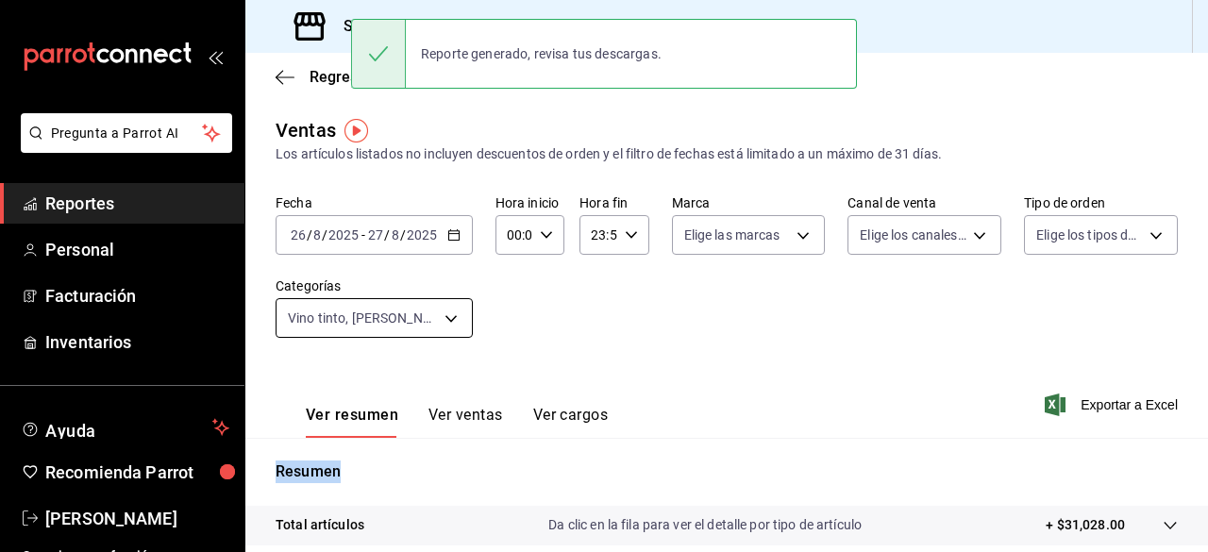
click at [453, 314] on body "Pregunta a Parrot AI Reportes Personal Facturación Inventarios Ayuda Recomienda…" at bounding box center [604, 276] width 1208 height 552
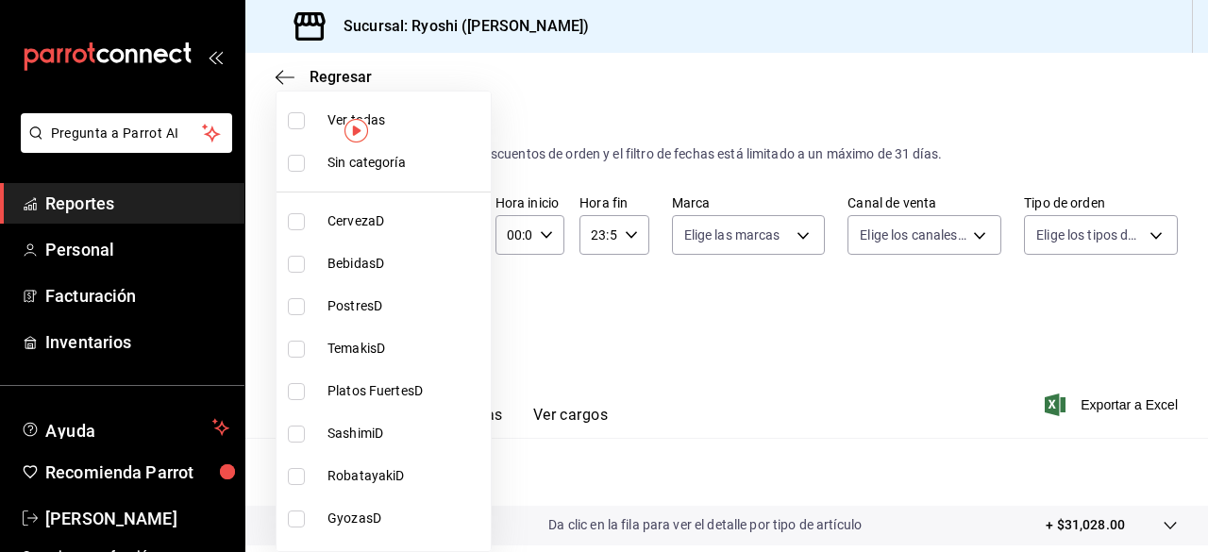
click at [299, 119] on input "checkbox" at bounding box center [296, 120] width 17 height 17
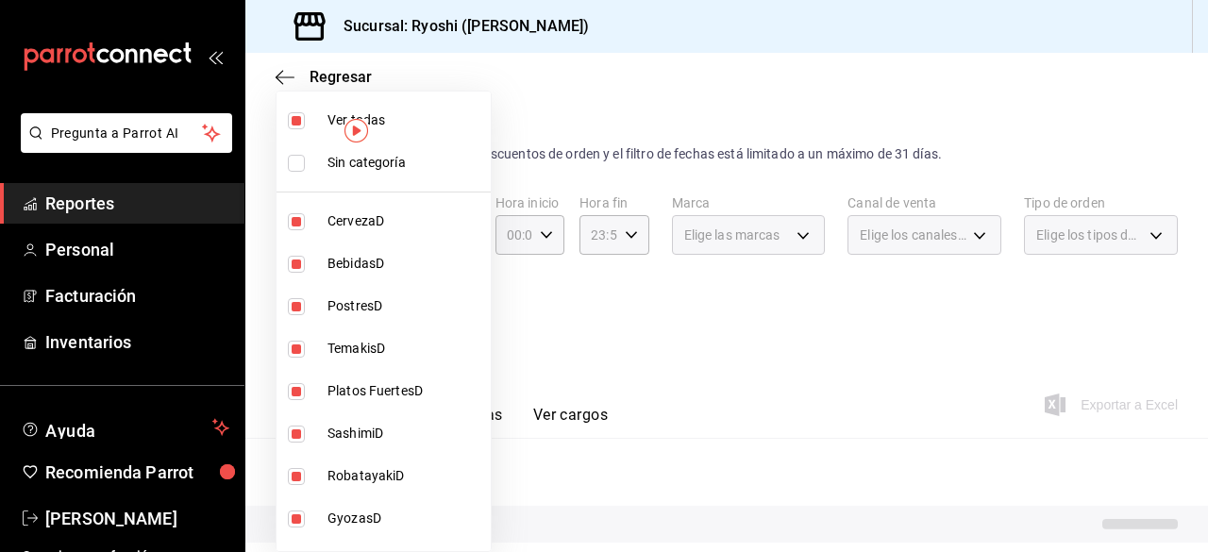
click at [299, 119] on input "checkbox" at bounding box center [296, 120] width 17 height 17
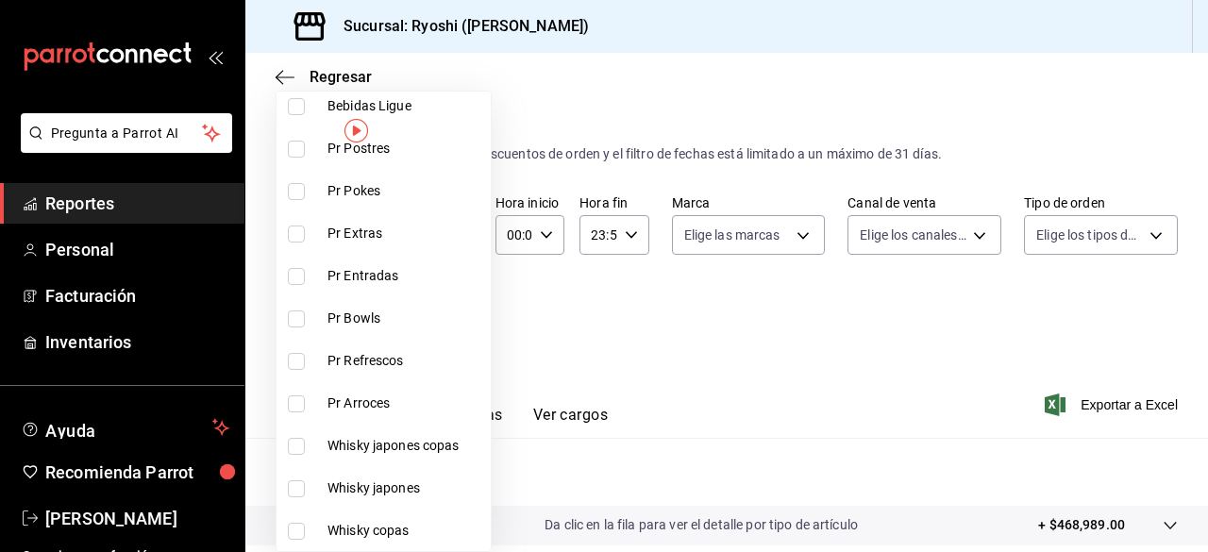
scroll to position [747, 0]
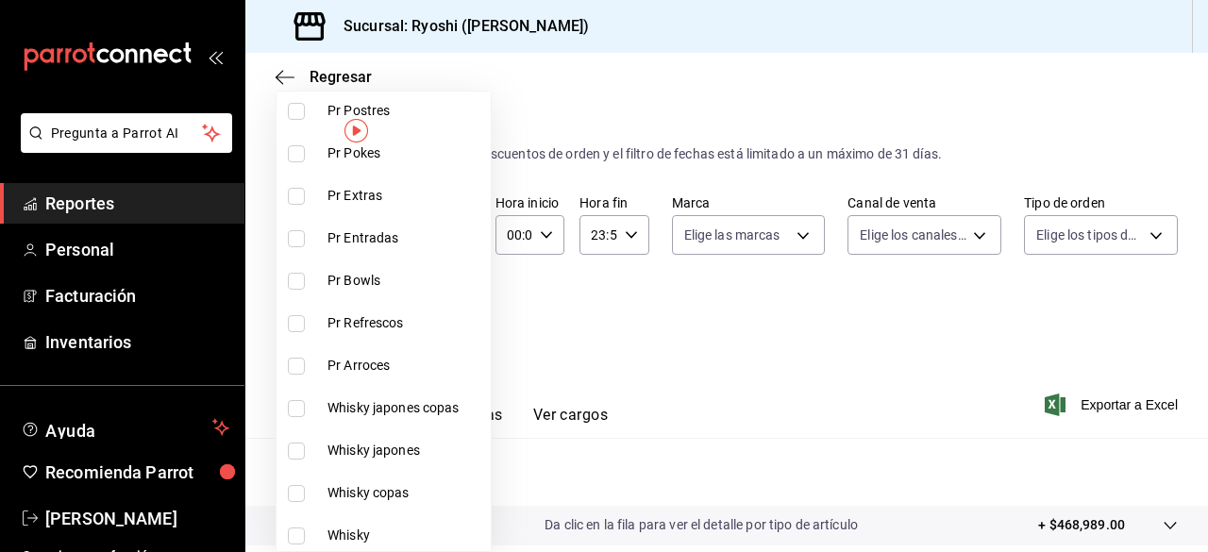
click at [294, 407] on input "checkbox" at bounding box center [296, 408] width 17 height 17
click at [297, 444] on input "checkbox" at bounding box center [296, 451] width 17 height 17
click at [298, 492] on input "checkbox" at bounding box center [296, 493] width 17 height 17
click at [302, 519] on input "checkbox" at bounding box center [296, 536] width 17 height 17
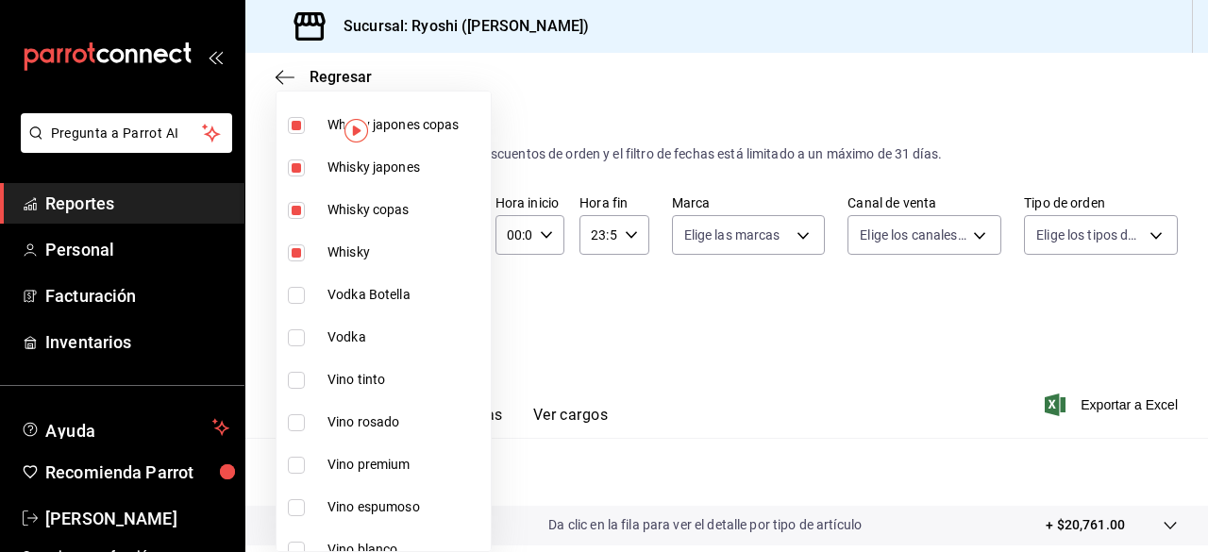
scroll to position [1059, 0]
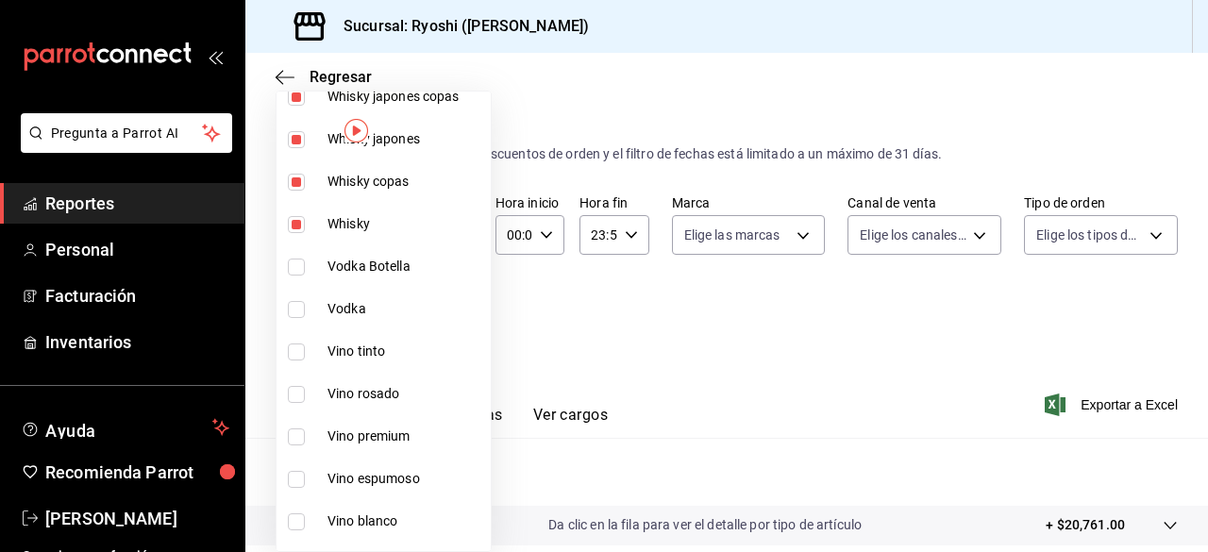
click at [298, 261] on input "checkbox" at bounding box center [296, 267] width 17 height 17
click at [298, 307] on input "checkbox" at bounding box center [296, 309] width 17 height 17
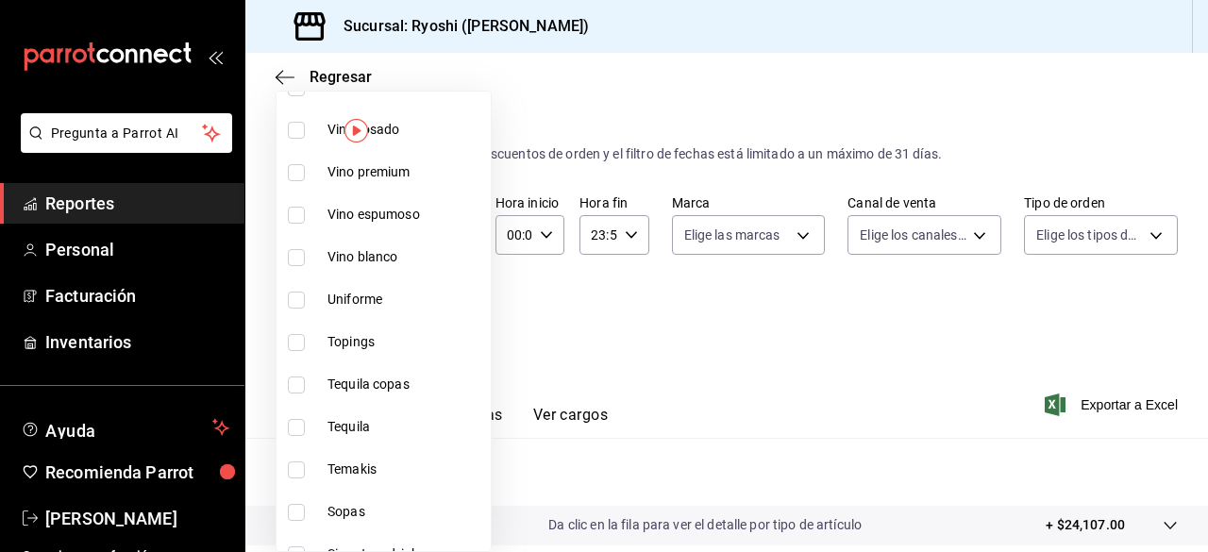
scroll to position [1337, 0]
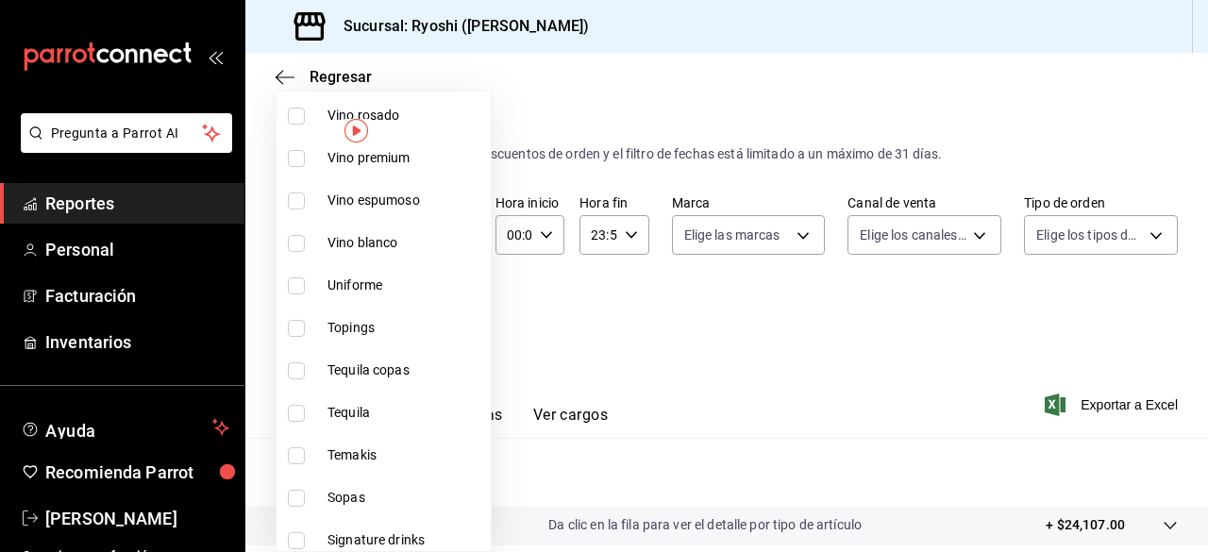
click at [298, 373] on input "checkbox" at bounding box center [296, 370] width 17 height 17
click at [296, 411] on input "checkbox" at bounding box center [296, 413] width 17 height 17
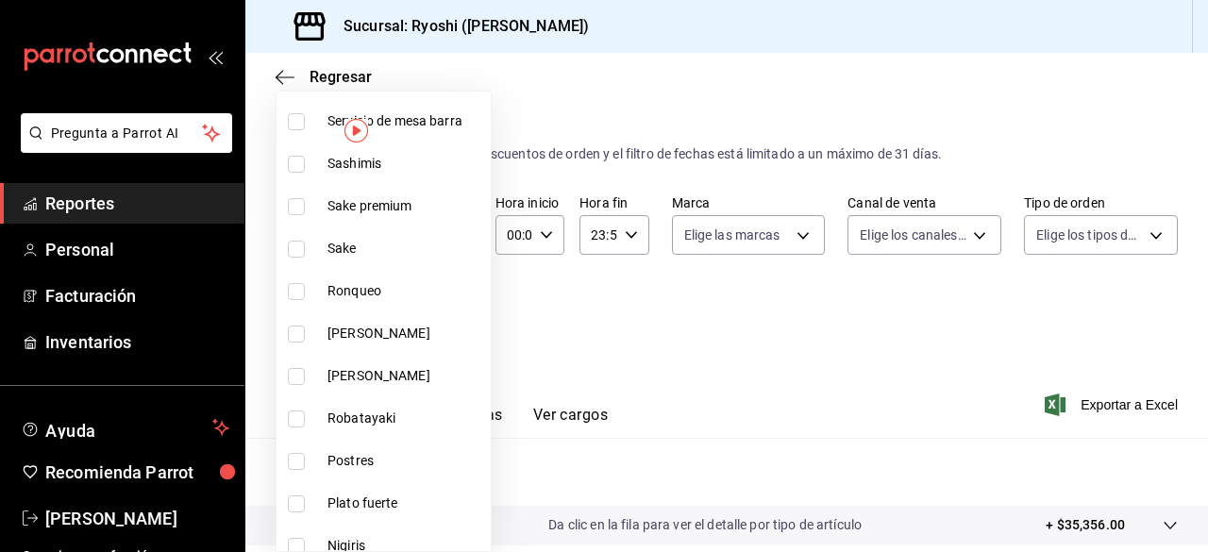
scroll to position [1860, 0]
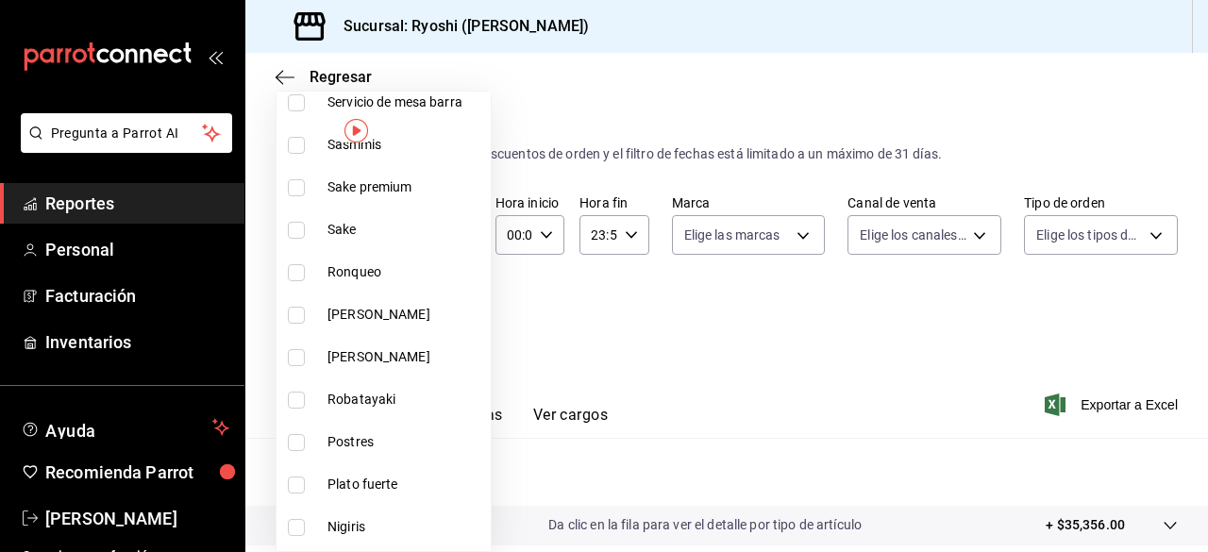
click at [293, 353] on input "checkbox" at bounding box center [296, 357] width 17 height 17
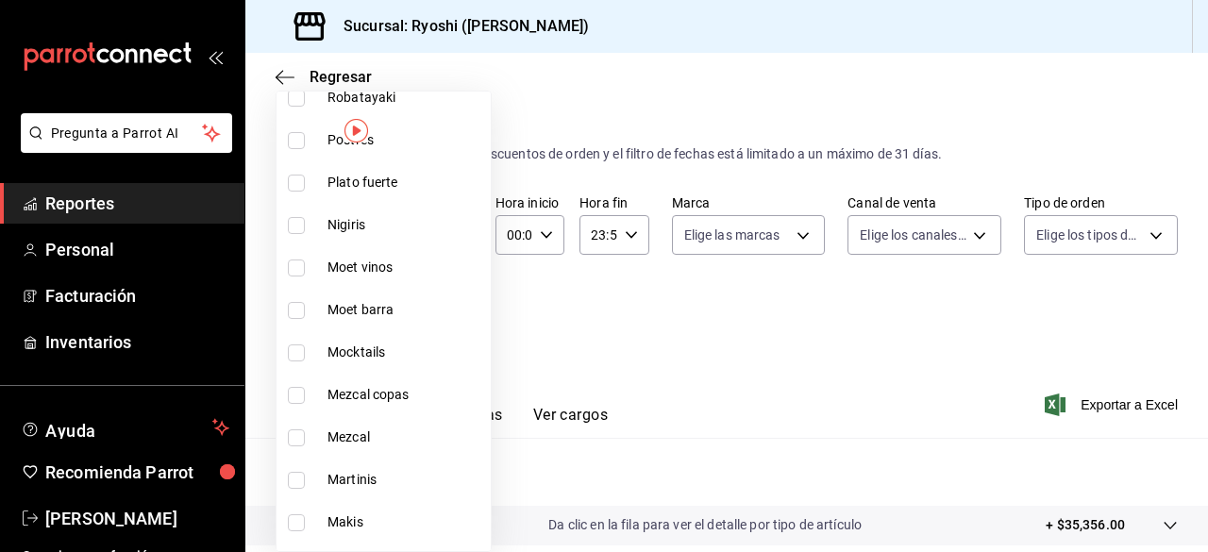
scroll to position [2167, 0]
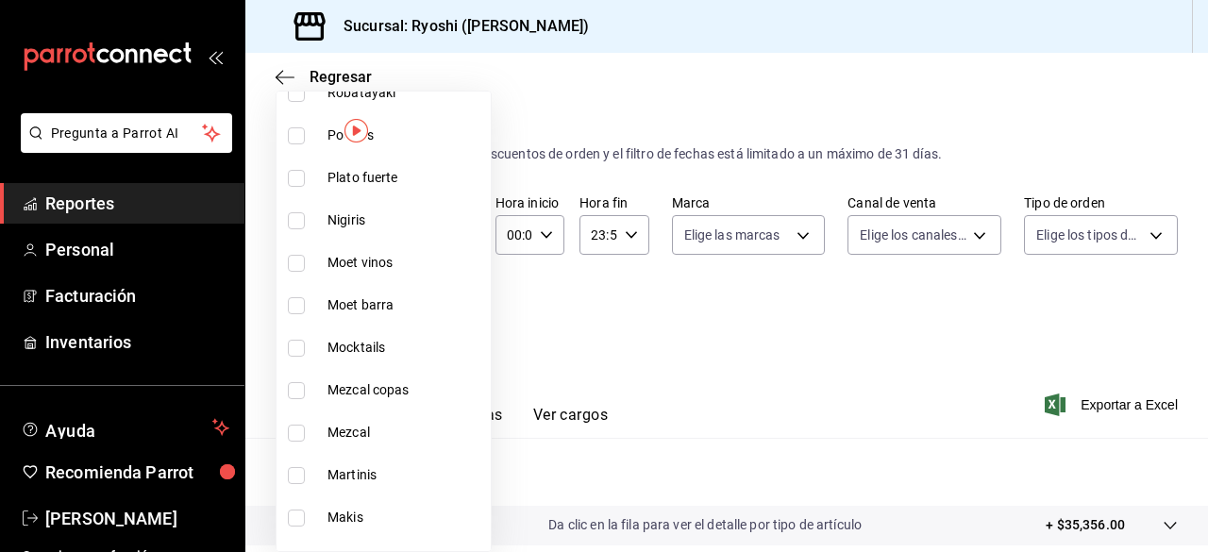
click at [298, 390] on input "checkbox" at bounding box center [296, 390] width 17 height 17
click at [299, 429] on input "checkbox" at bounding box center [296, 433] width 17 height 17
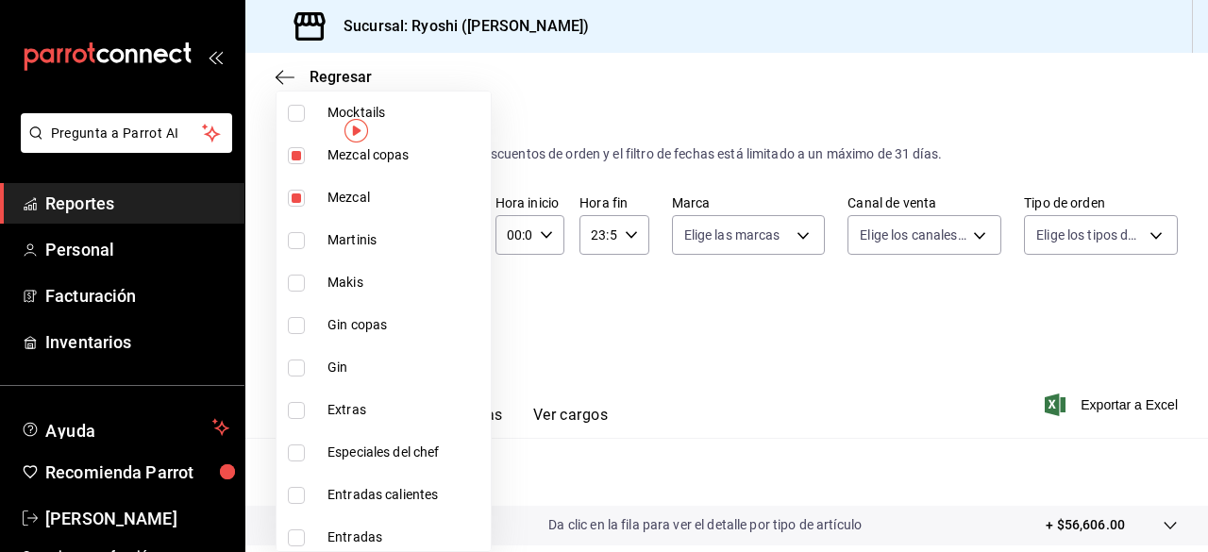
scroll to position [2406, 0]
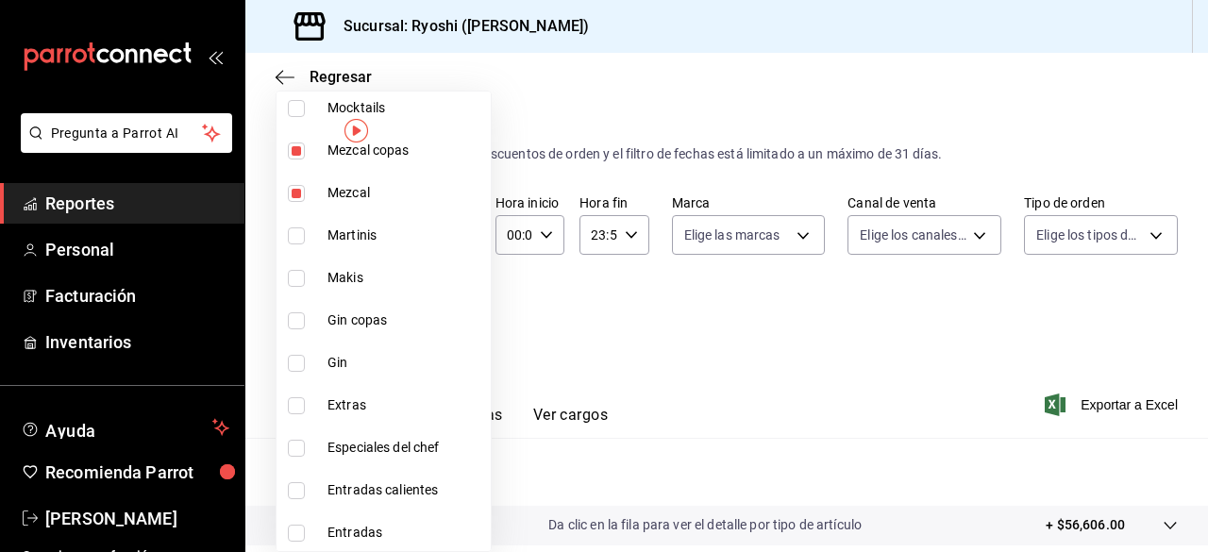
click at [295, 322] on input "checkbox" at bounding box center [296, 320] width 17 height 17
click at [295, 361] on input "checkbox" at bounding box center [296, 363] width 17 height 17
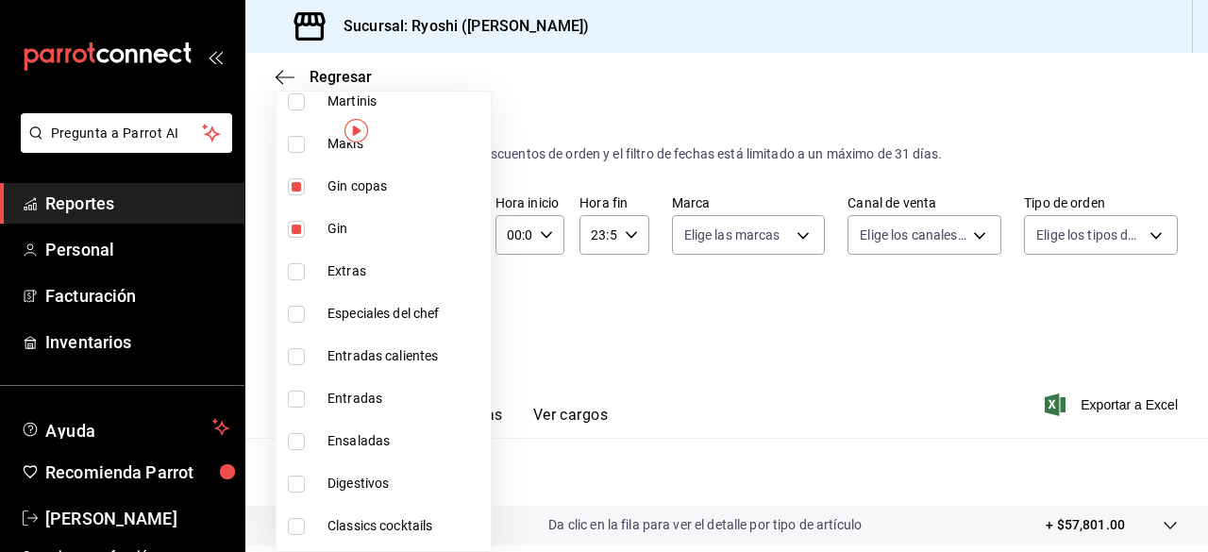
scroll to position [2646, 0]
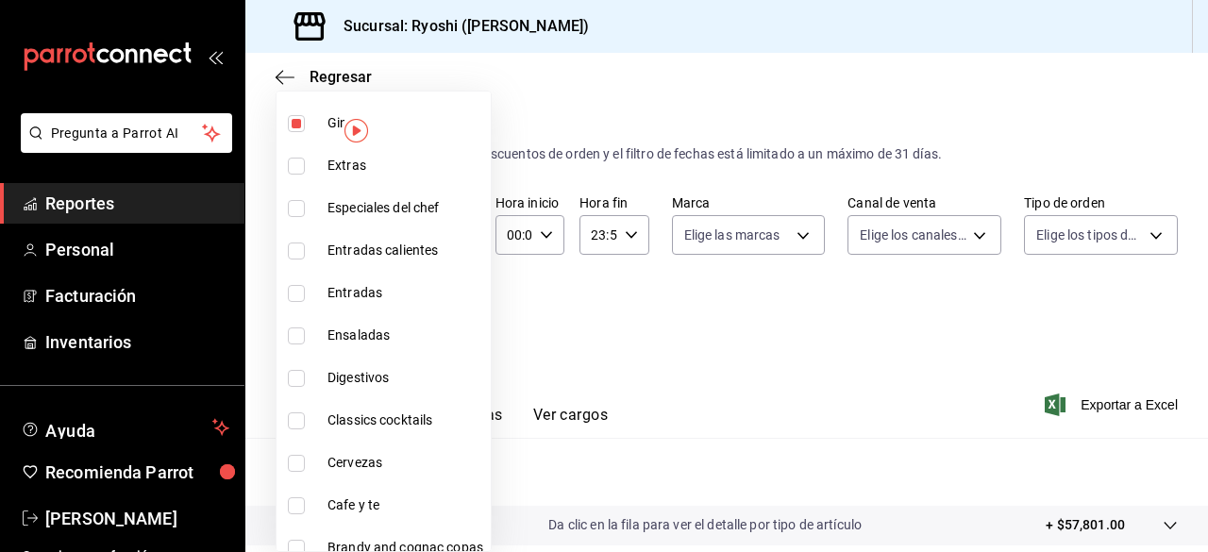
click at [289, 376] on input "checkbox" at bounding box center [296, 378] width 17 height 17
click at [299, 456] on input "checkbox" at bounding box center [296, 463] width 17 height 17
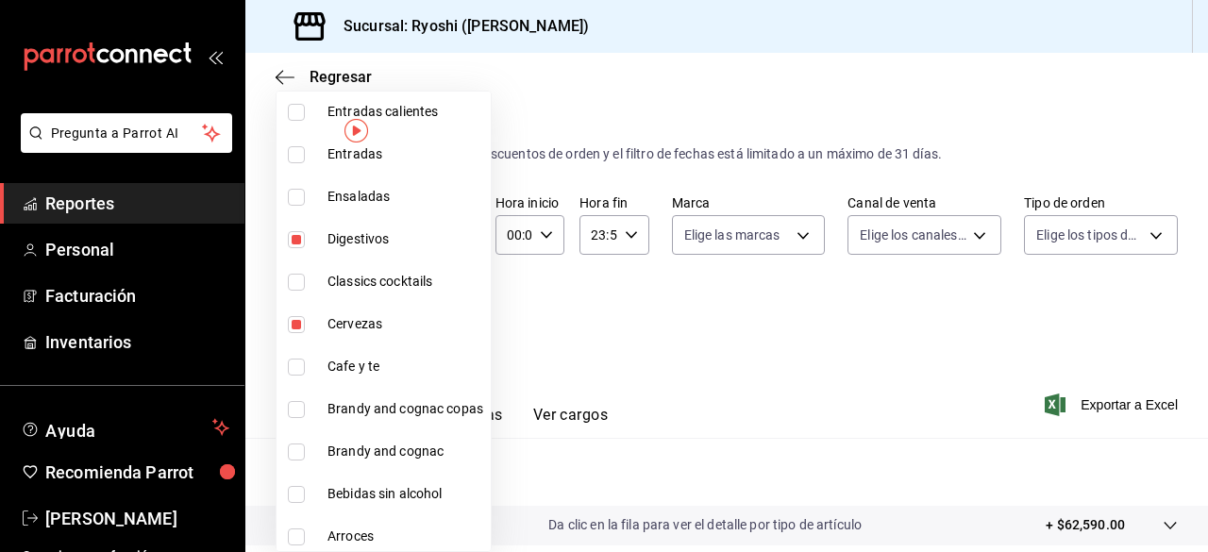
scroll to position [2790, 0]
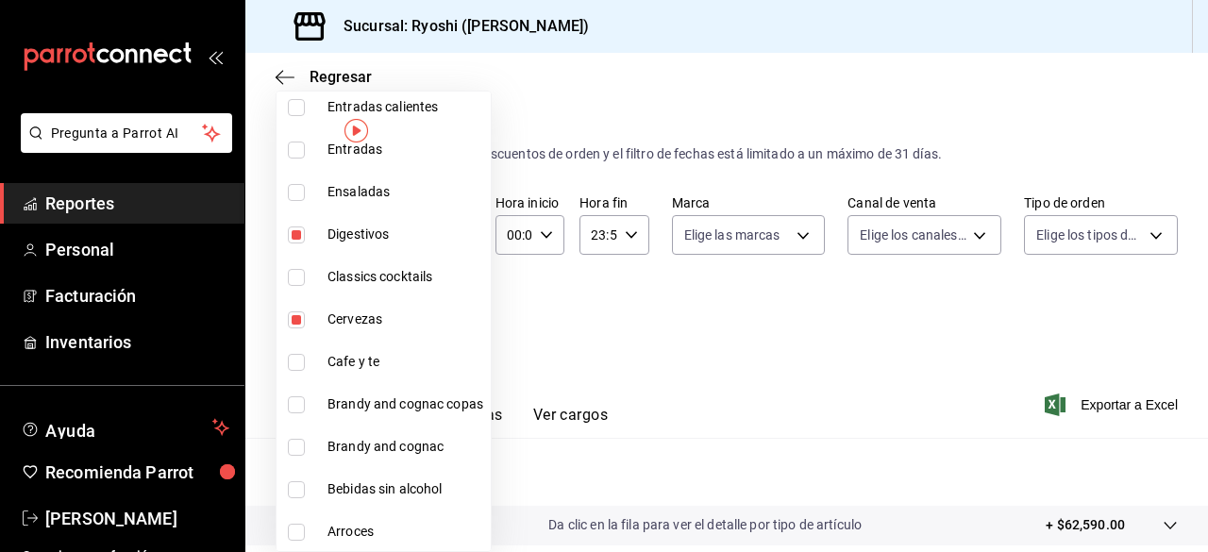
click at [294, 402] on input "checkbox" at bounding box center [296, 404] width 17 height 17
click at [296, 445] on input "checkbox" at bounding box center [296, 447] width 17 height 17
click at [1044, 391] on div at bounding box center [604, 276] width 1208 height 552
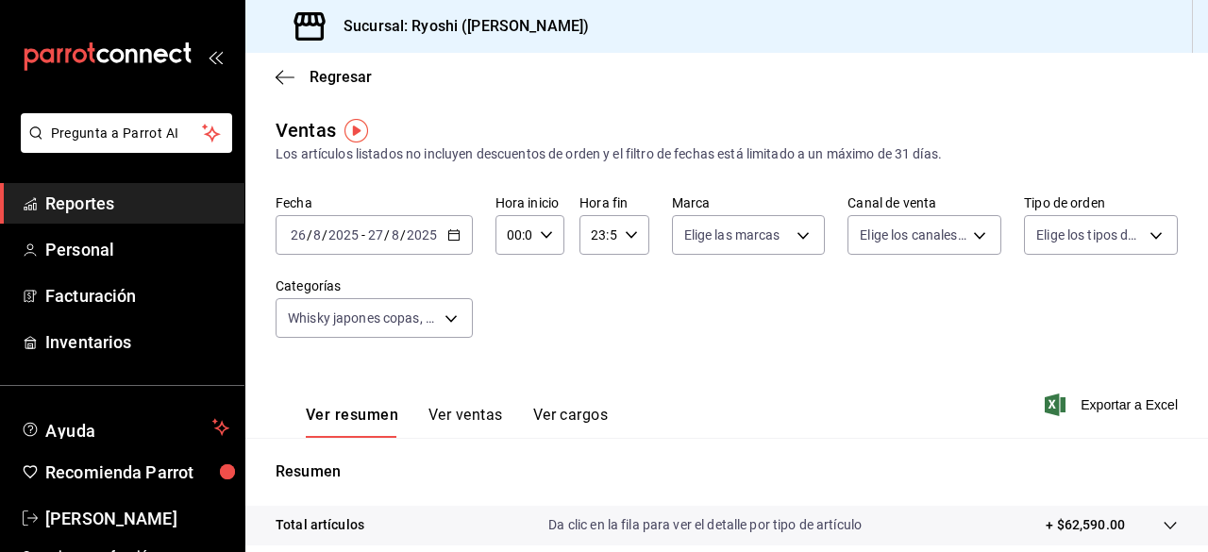
click at [1044, 391] on div "Ver todas Sin categoría CervezaD BebidasD PostresD TemakisD Platos FuertesD Sas…" at bounding box center [604, 276] width 1208 height 552
click at [1058, 401] on span "Exportar a Excel" at bounding box center [1112, 405] width 129 height 23
click at [1058, 401] on div "Exportar a Excel" at bounding box center [1112, 405] width 129 height 23
